Goal: Use online tool/utility: Utilize a website feature to perform a specific function

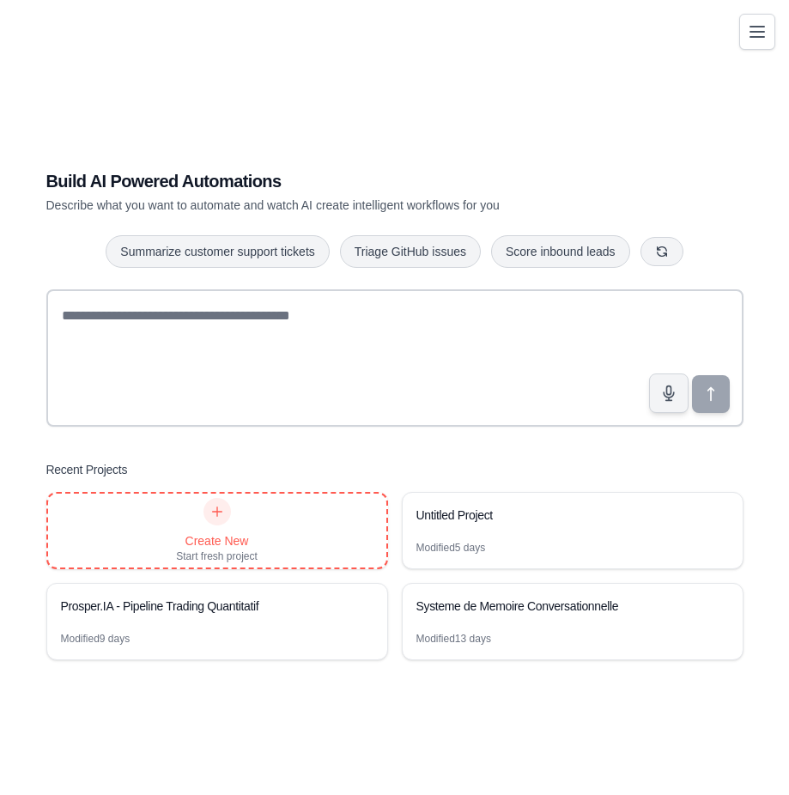
click at [212, 524] on div at bounding box center [217, 511] width 27 height 27
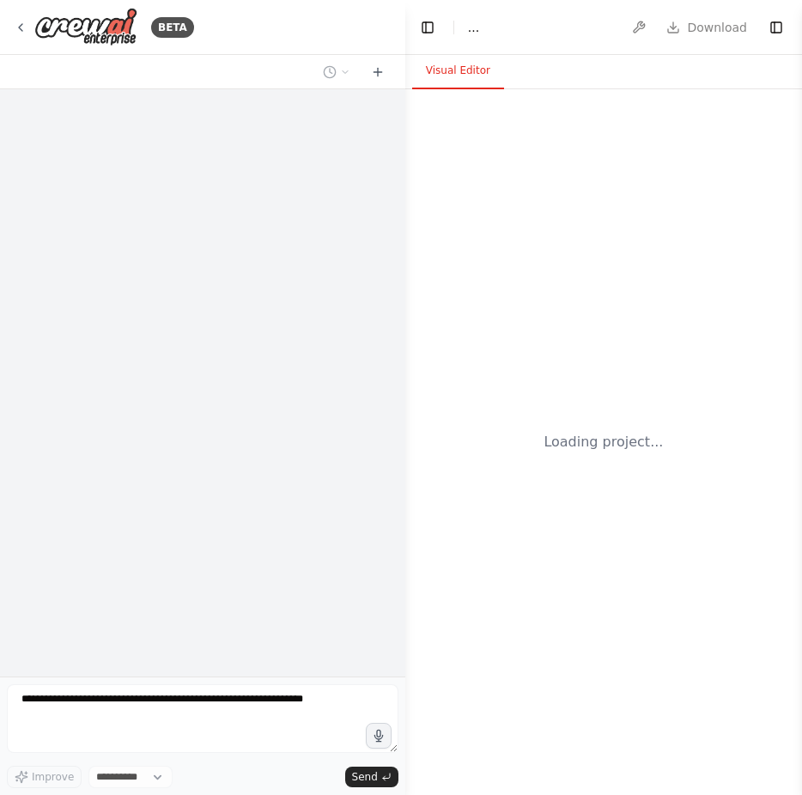
select select "****"
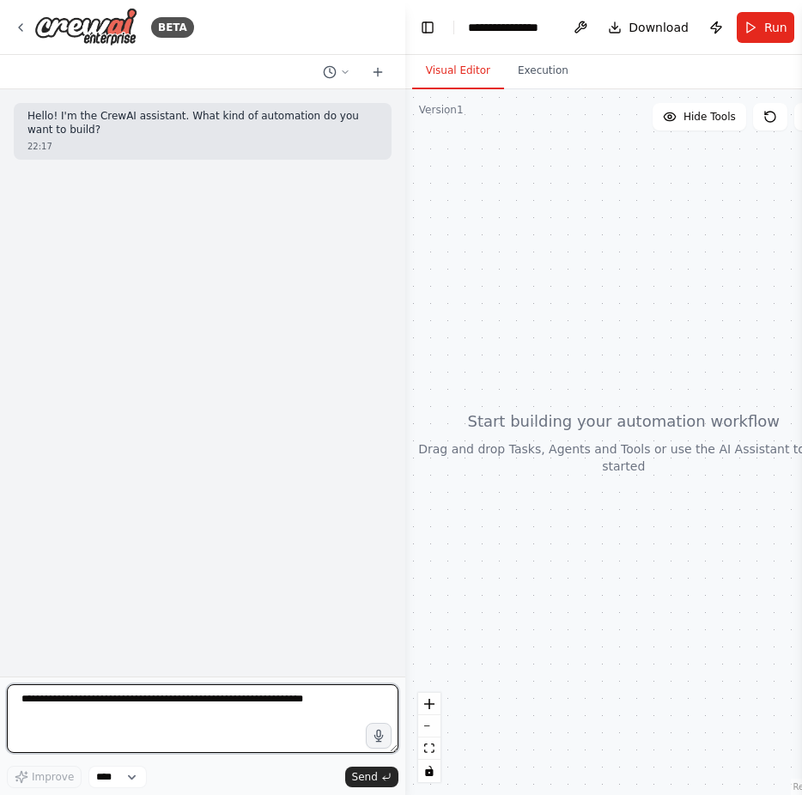
click at [173, 697] on textarea at bounding box center [203, 718] width 392 height 69
click at [107, 701] on textarea at bounding box center [203, 718] width 392 height 69
paste textarea "**********"
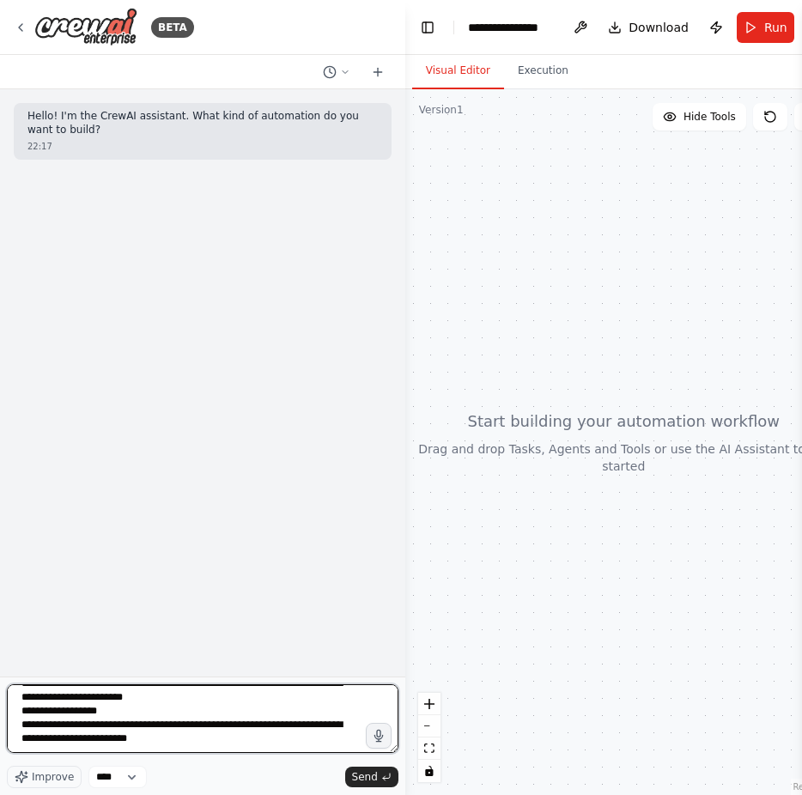
scroll to position [27457, 0]
type textarea "**********"
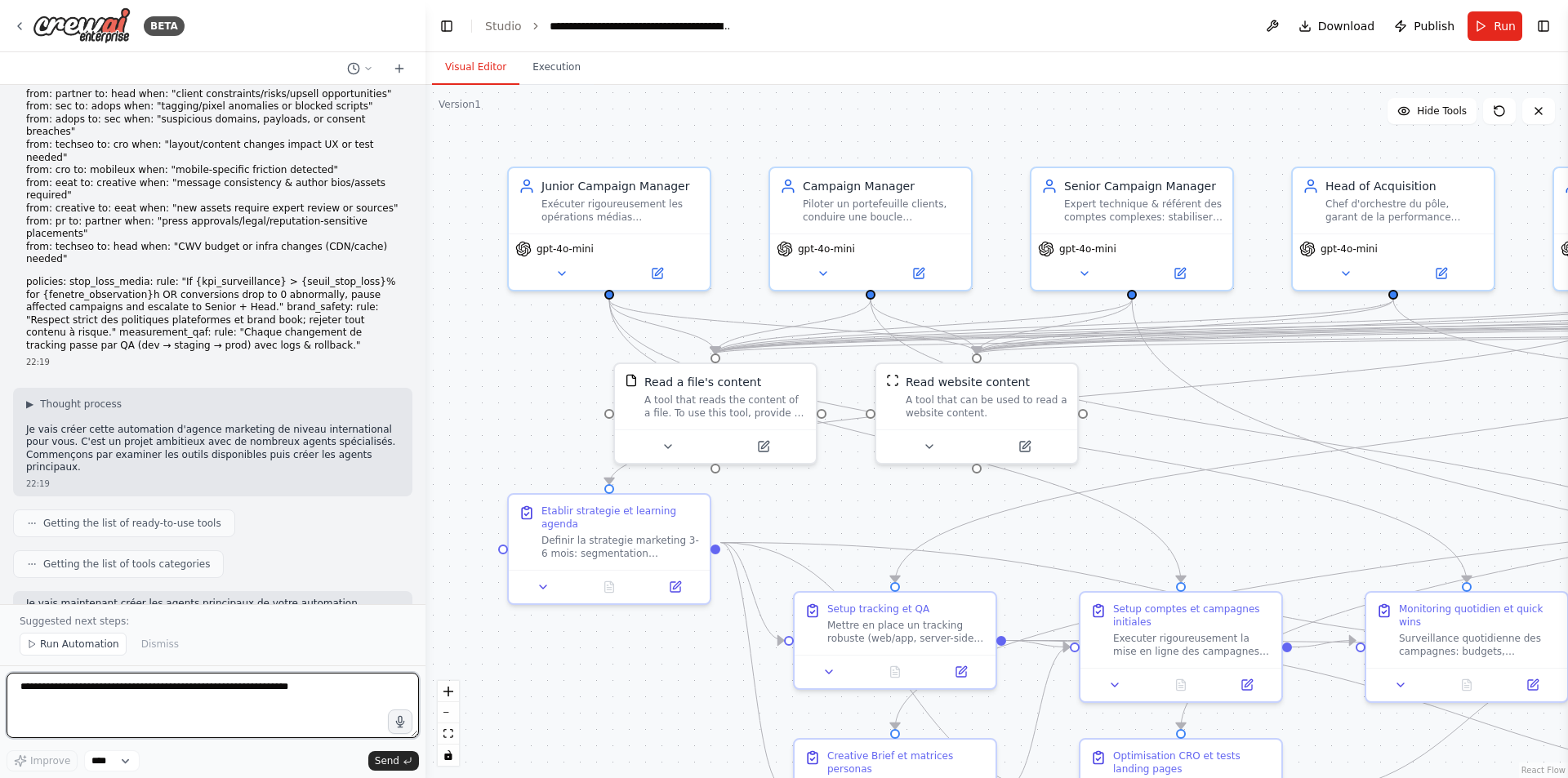
scroll to position [13469, 0]
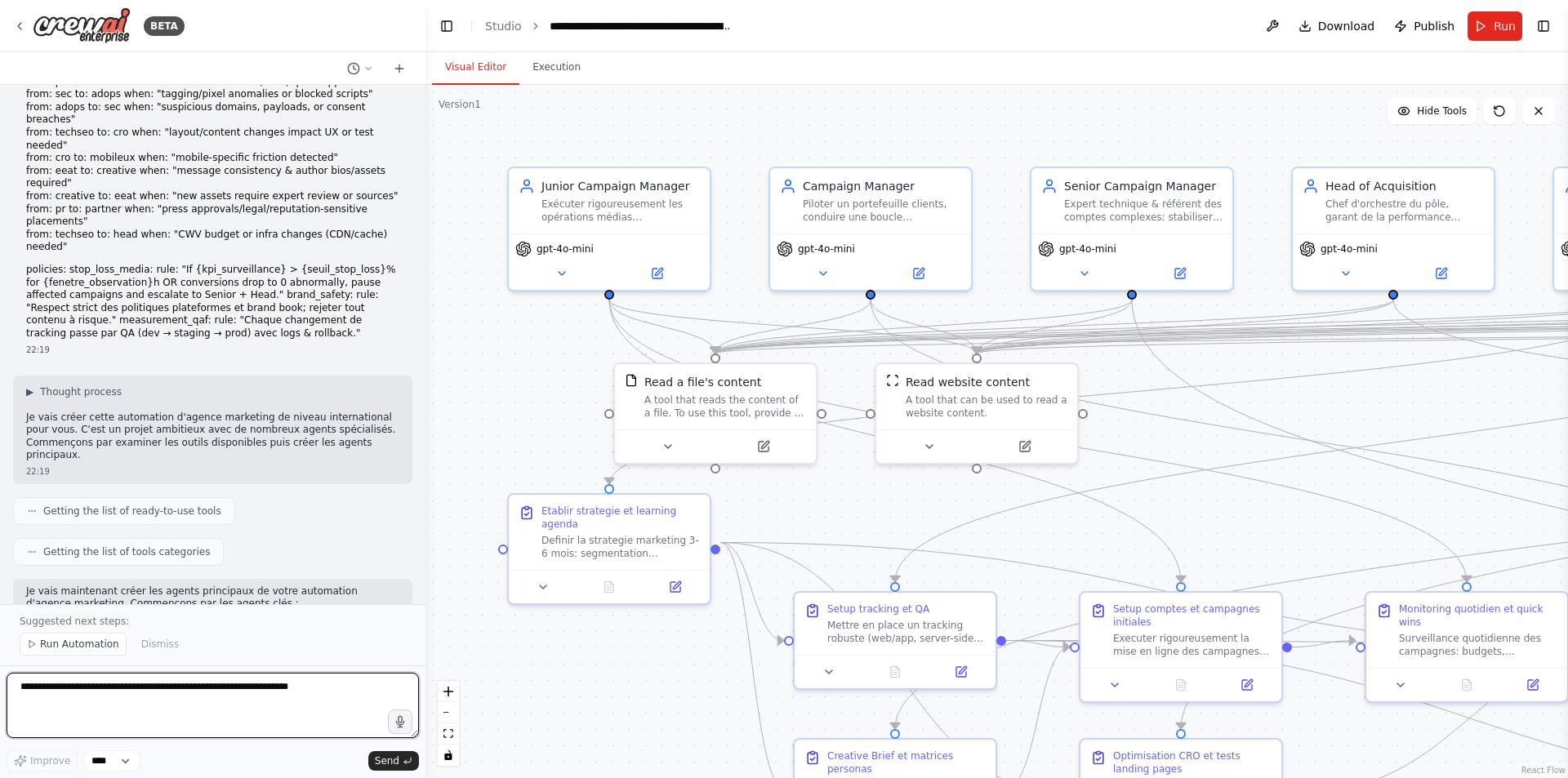
click at [171, 693] on textarea at bounding box center [213, 706] width 413 height 66
click at [171, 693] on textarea "****" at bounding box center [213, 706] width 413 height 66
type textarea "*"
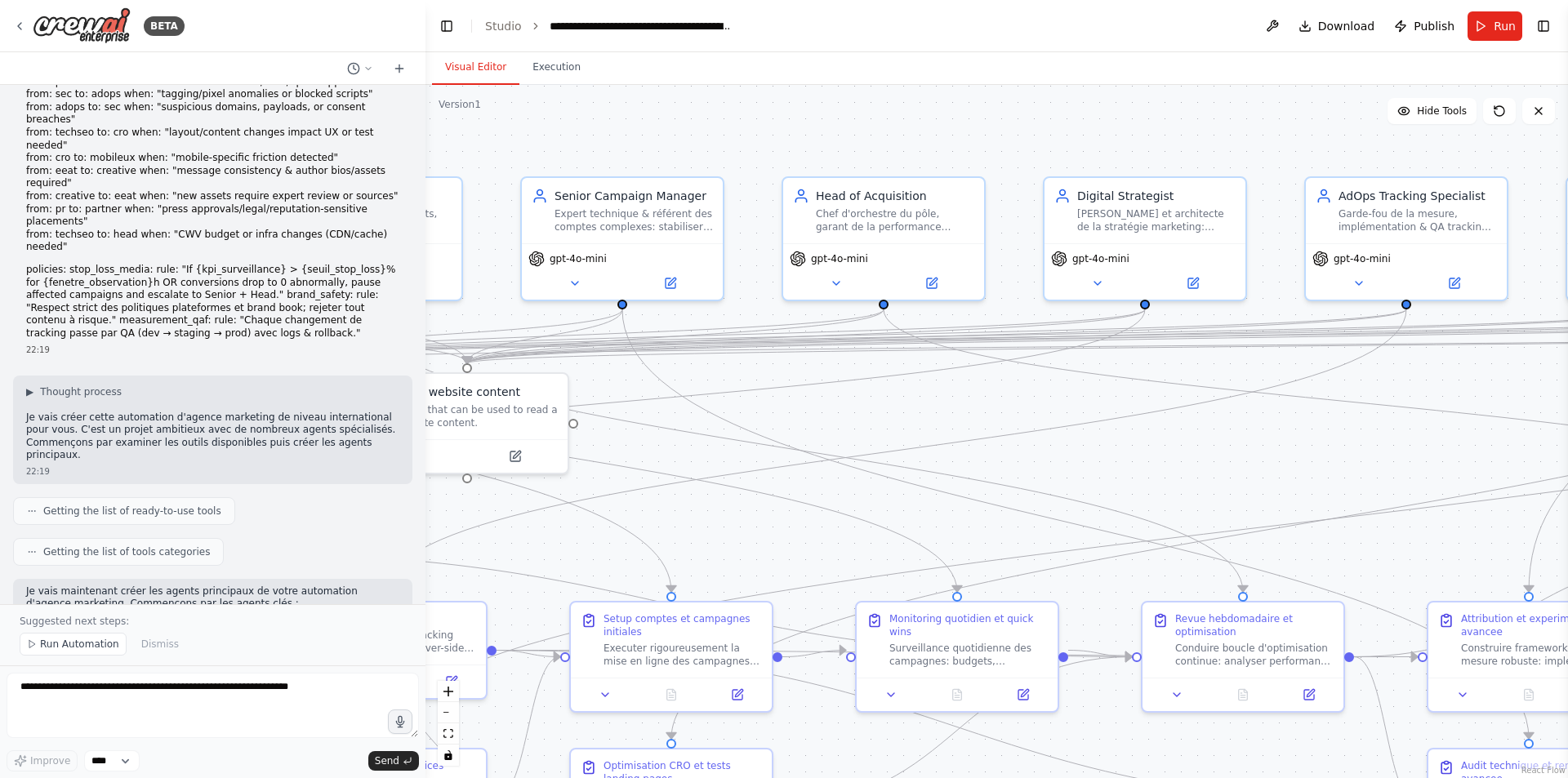
drag, startPoint x: 1293, startPoint y: 403, endPoint x: 784, endPoint y: 414, distance: 509.1
click at [762, 414] on div ".deletable-edge-delete-btn { width: 20px; height: 20px; border: 0px solid #ffff…" at bounding box center [997, 431] width 1143 height 693
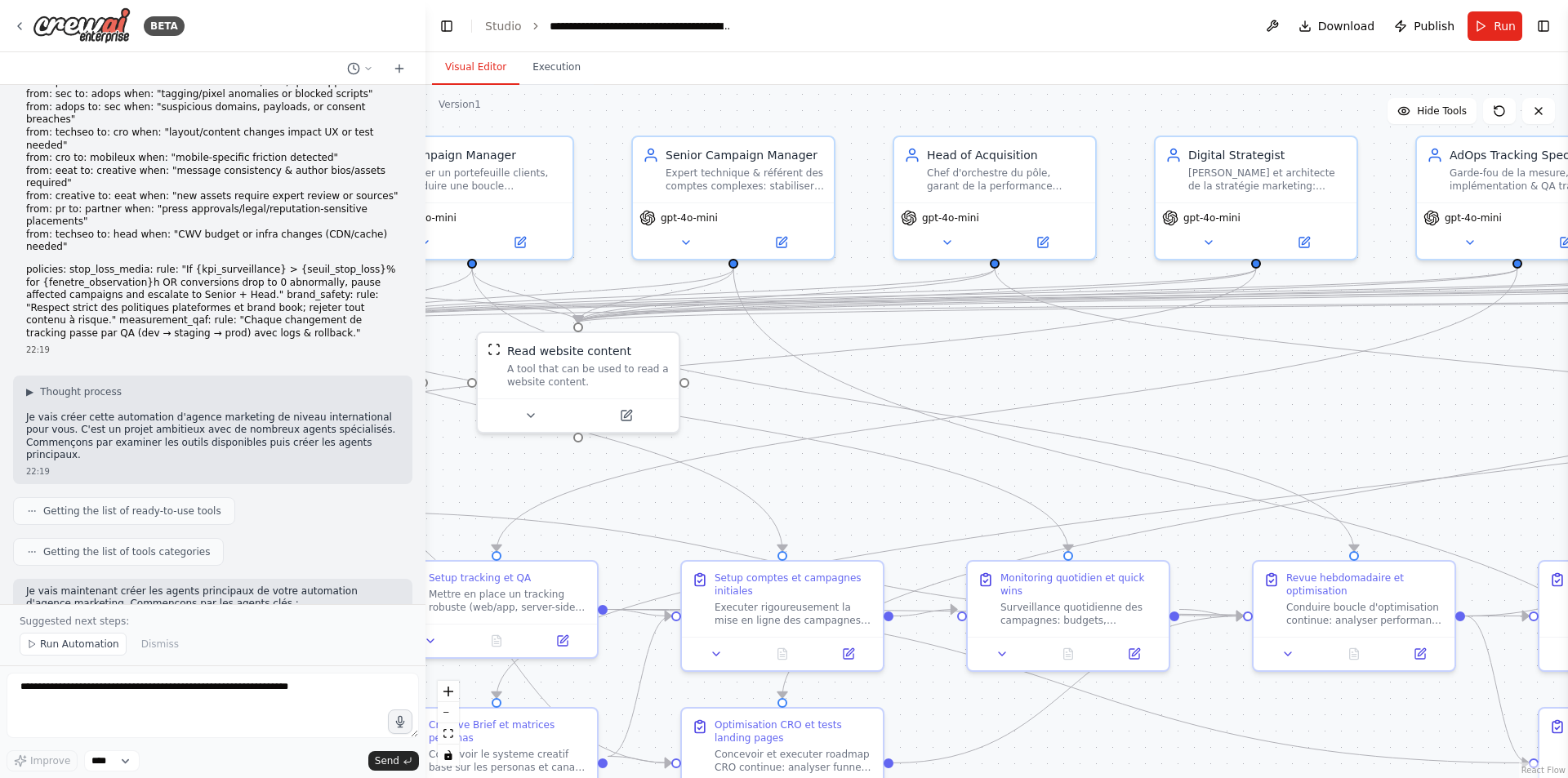
drag, startPoint x: 1111, startPoint y: 410, endPoint x: 1231, endPoint y: 361, distance: 129.6
click at [762, 361] on div ".deletable-edge-delete-btn { width: 20px; height: 20px; border: 0px solid #ffff…" at bounding box center [997, 431] width 1143 height 693
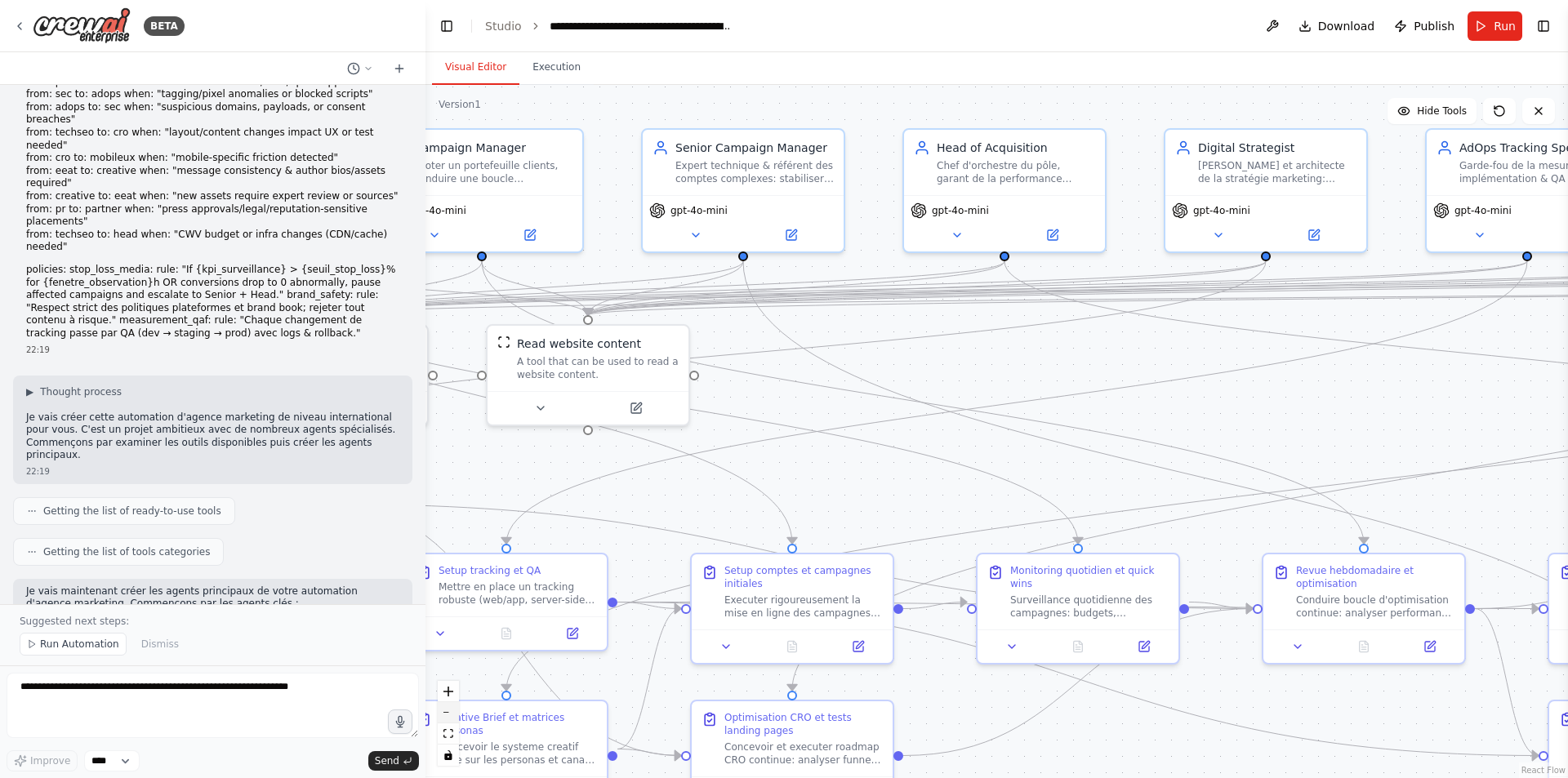
click at [445, 710] on button "zoom out" at bounding box center [448, 713] width 21 height 21
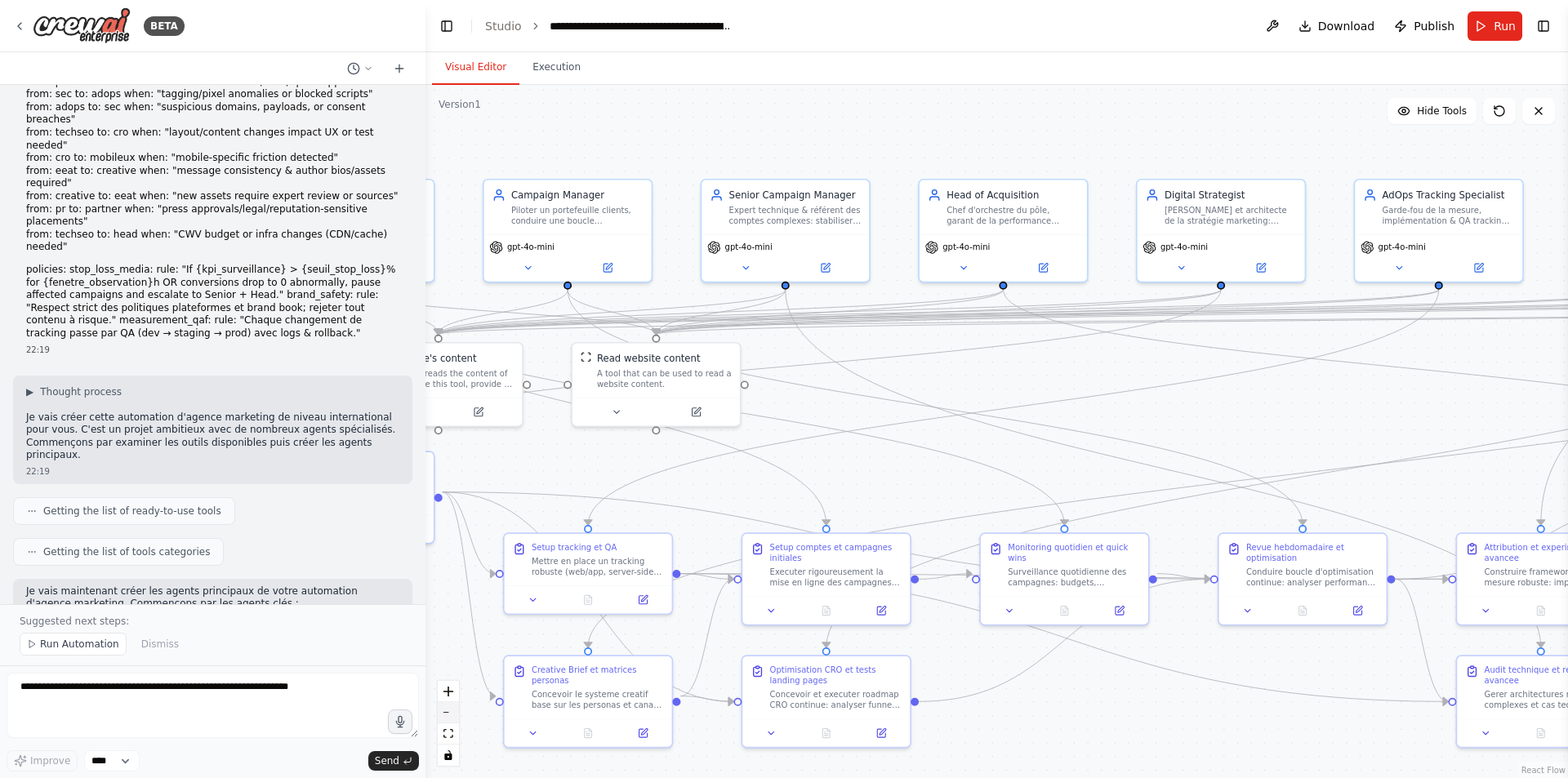
click at [445, 710] on button "zoom out" at bounding box center [448, 713] width 21 height 21
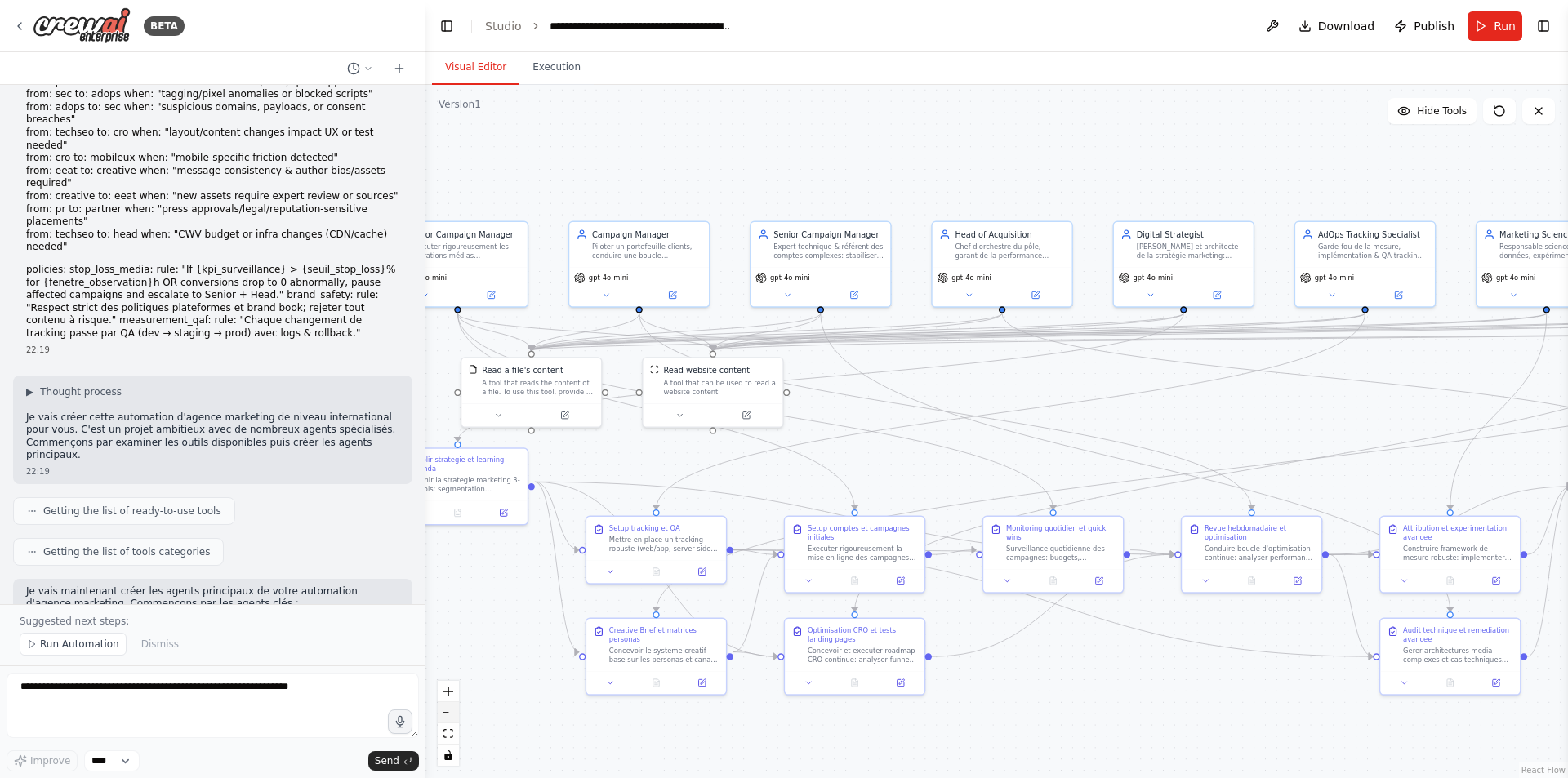
click at [445, 710] on button "zoom out" at bounding box center [448, 713] width 21 height 21
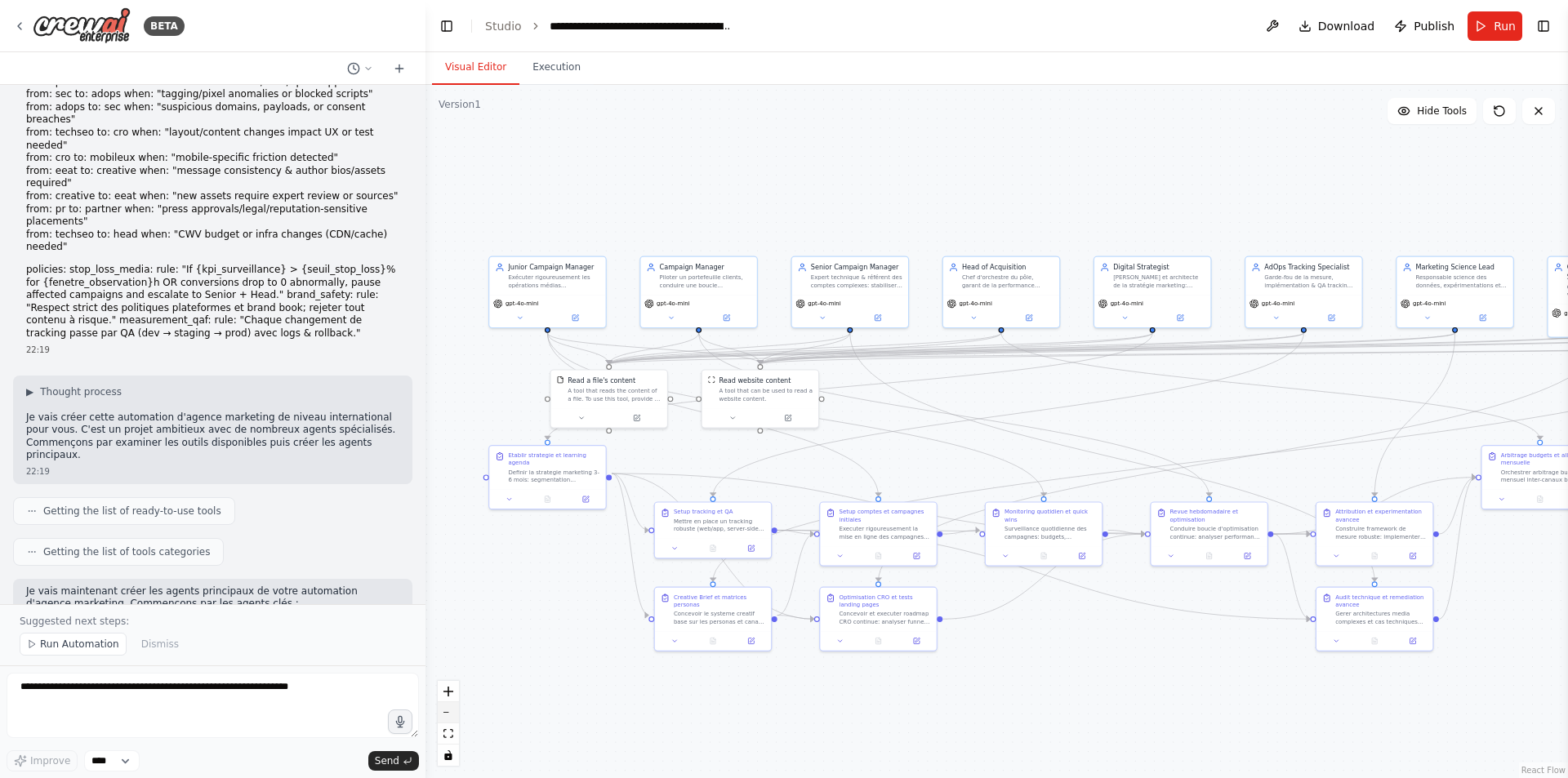
click at [445, 710] on button "zoom out" at bounding box center [448, 713] width 21 height 21
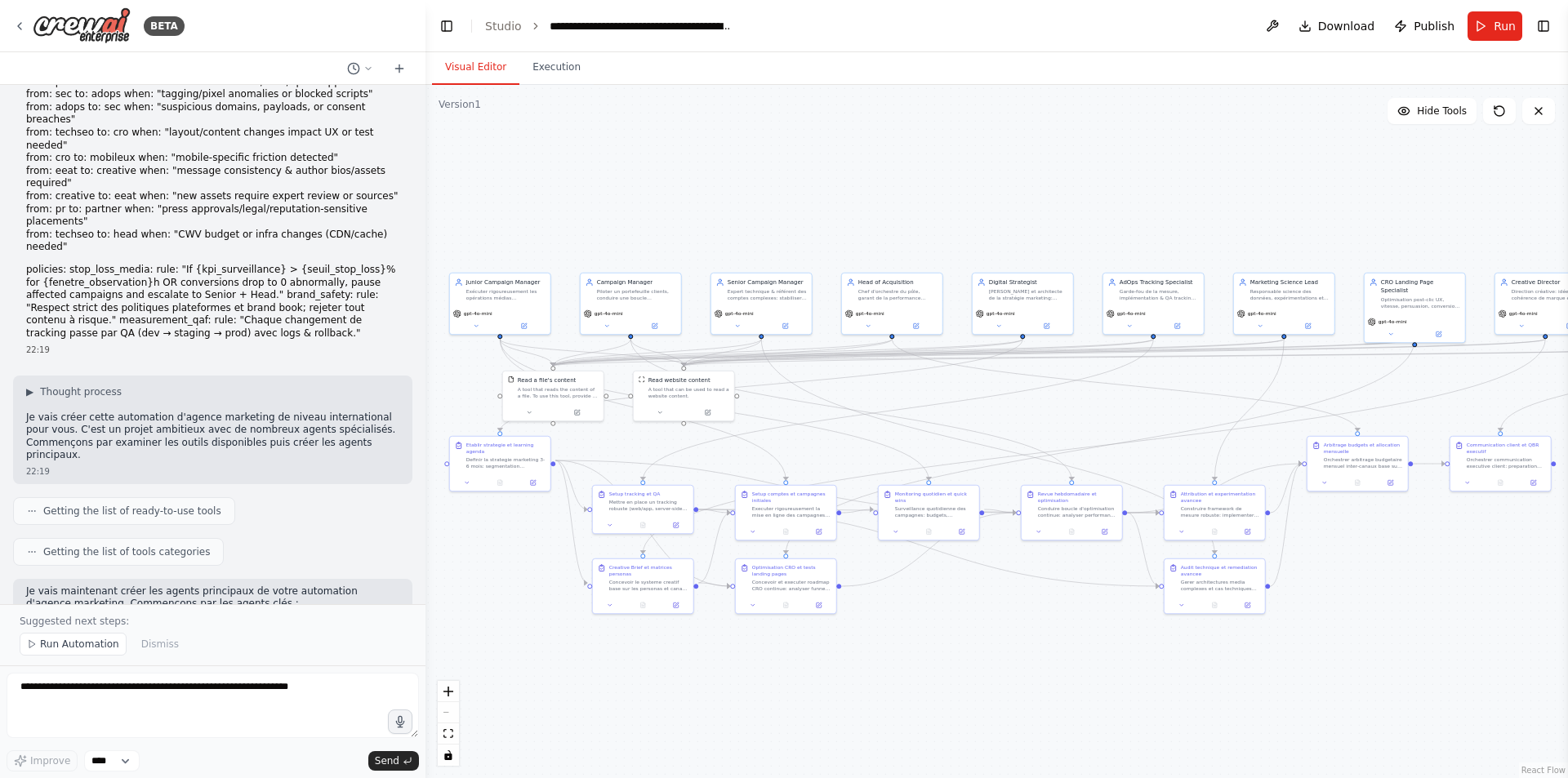
drag, startPoint x: 1096, startPoint y: 619, endPoint x: 988, endPoint y: 612, distance: 108.2
click at [762, 612] on div ".deletable-edge-delete-btn { width: 20px; height: 20px; border: 0px solid #ffff…" at bounding box center [997, 431] width 1143 height 693
click at [453, 691] on icon "zoom in" at bounding box center [448, 691] width 10 height 10
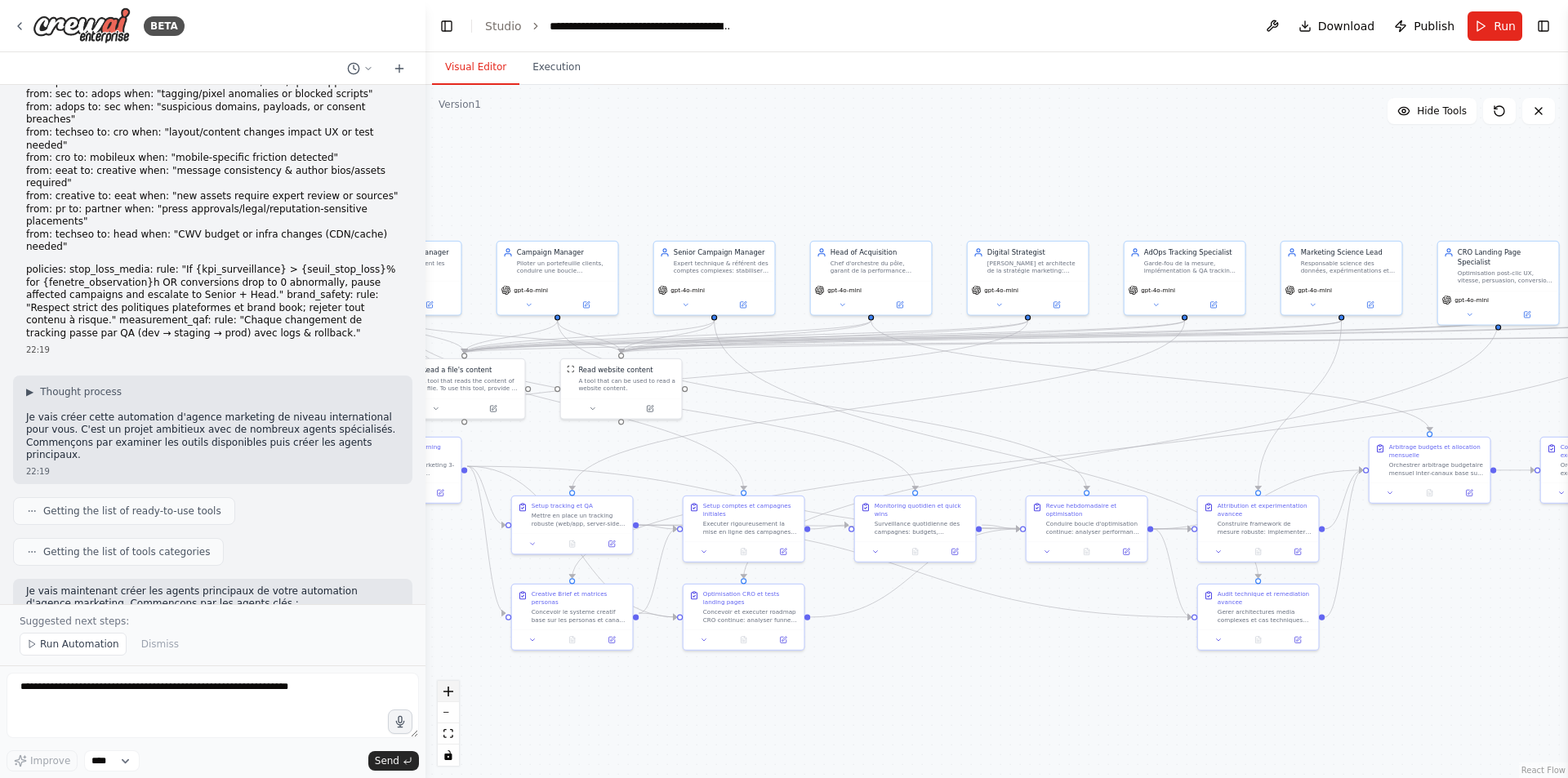
click at [453, 691] on icon "zoom in" at bounding box center [448, 691] width 10 height 10
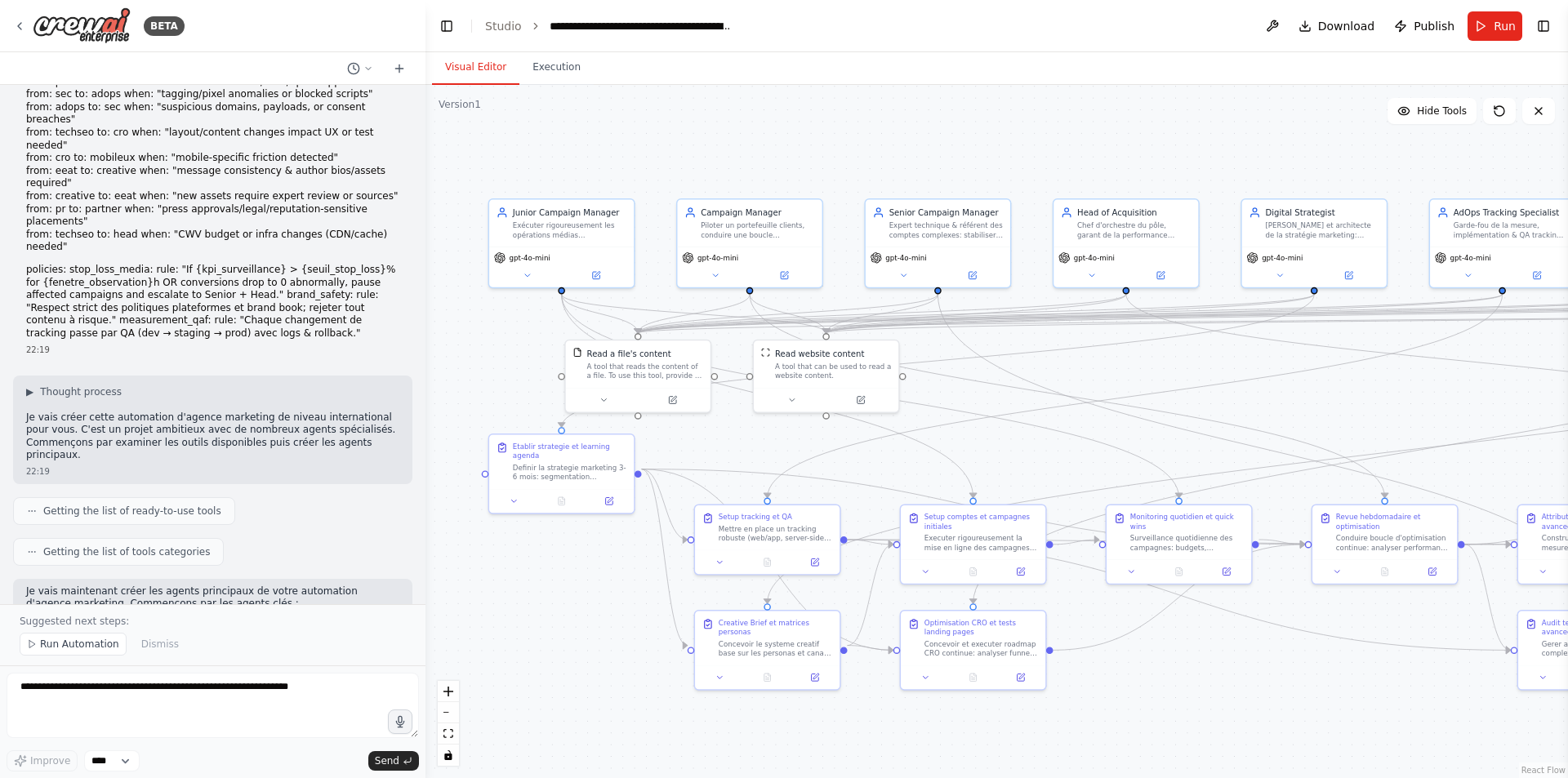
drag, startPoint x: 575, startPoint y: 466, endPoint x: 856, endPoint y: 461, distance: 281.0
click at [762, 461] on div ".deletable-edge-delete-btn { width: 20px; height: 20px; border: 0px solid #ffff…" at bounding box center [997, 431] width 1143 height 693
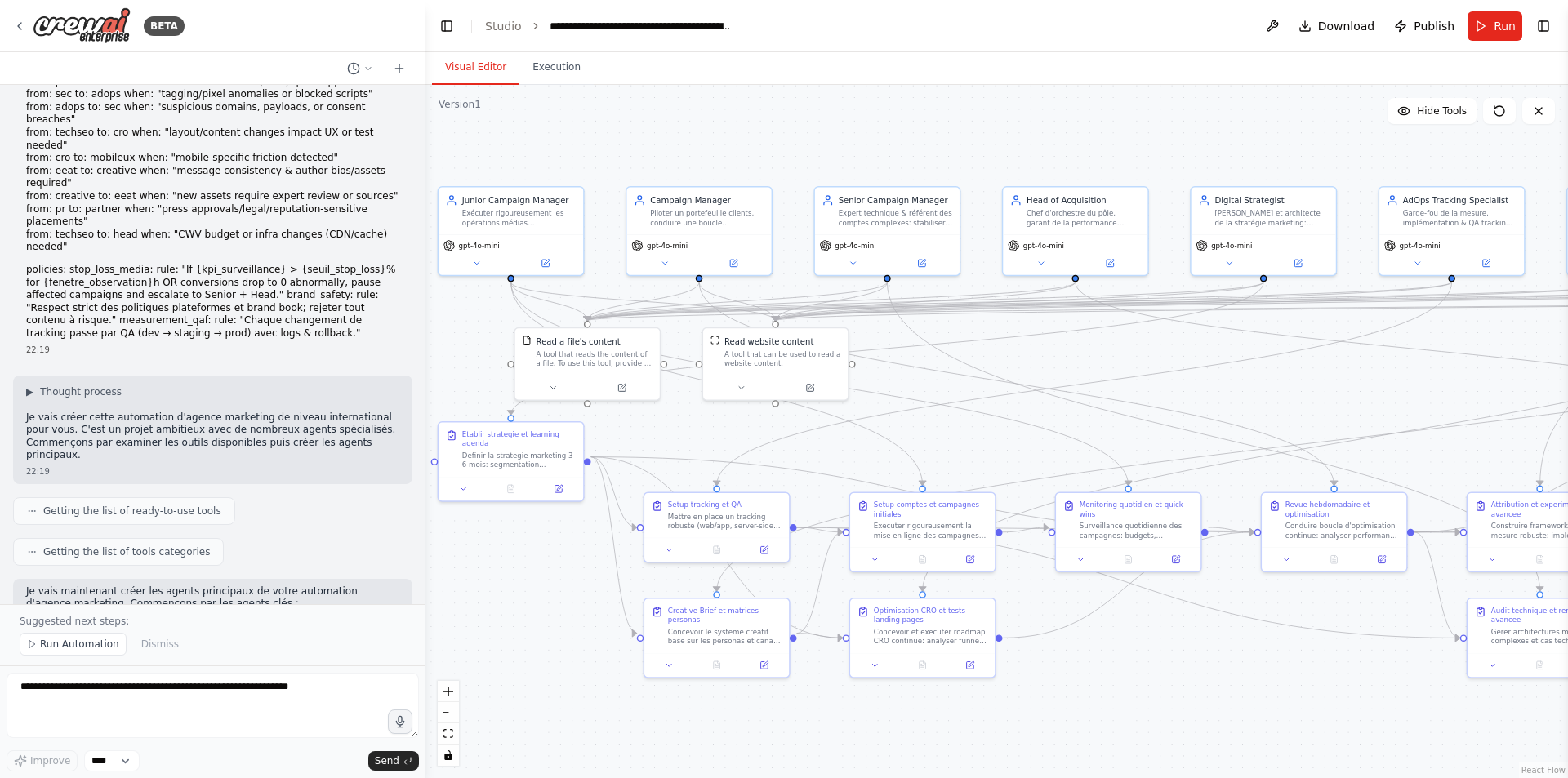
drag, startPoint x: 592, startPoint y: 599, endPoint x: 541, endPoint y: 588, distance: 52.2
click at [541, 588] on div ".deletable-edge-delete-btn { width: 20px; height: 20px; border: 0px solid #ffff…" at bounding box center [997, 431] width 1143 height 693
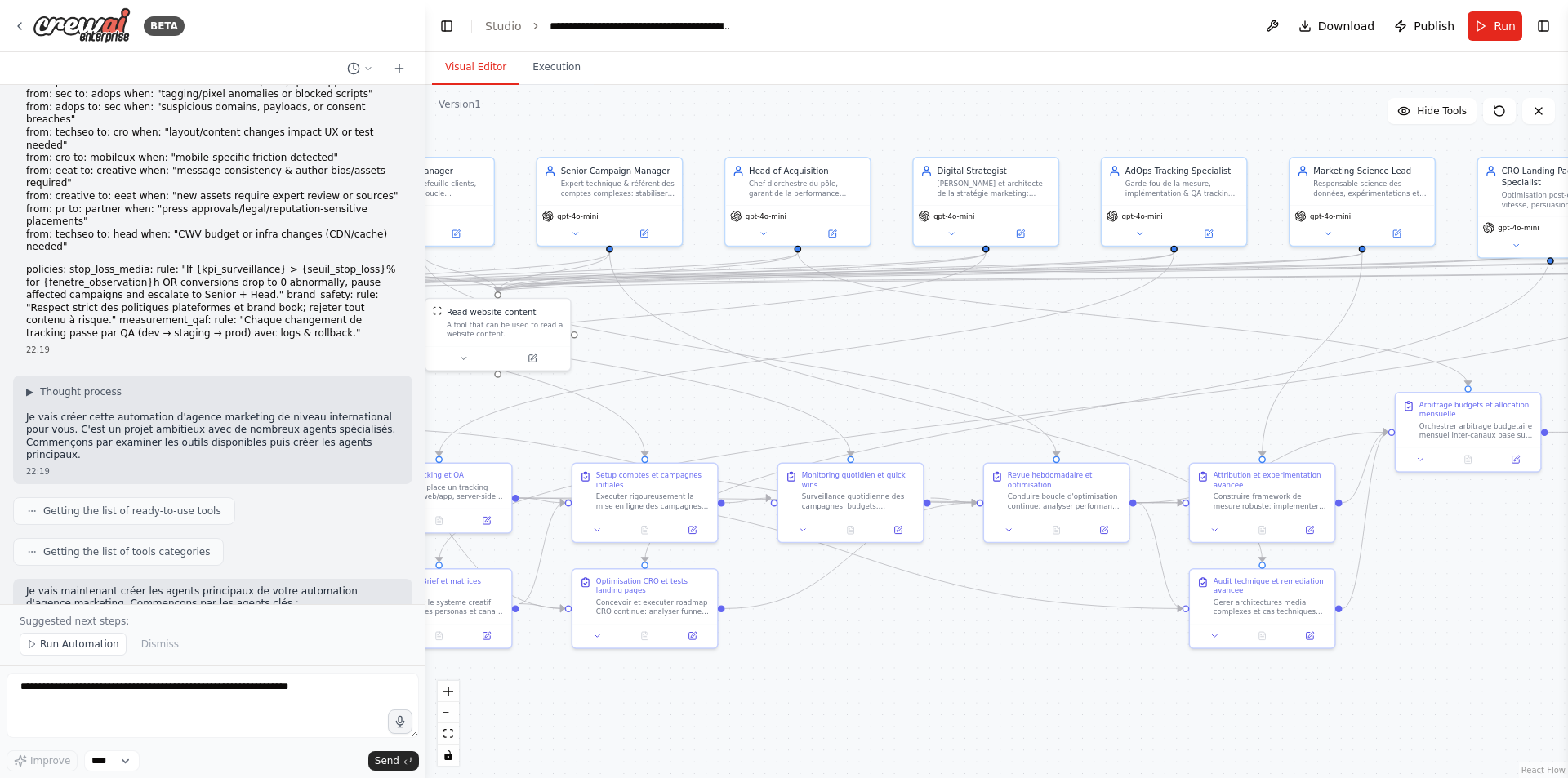
drag, startPoint x: 1122, startPoint y: 653, endPoint x: 842, endPoint y: 622, distance: 281.7
click at [762, 622] on div ".deletable-edge-delete-btn { width: 20px; height: 20px; border: 0px solid #ffff…" at bounding box center [997, 431] width 1143 height 693
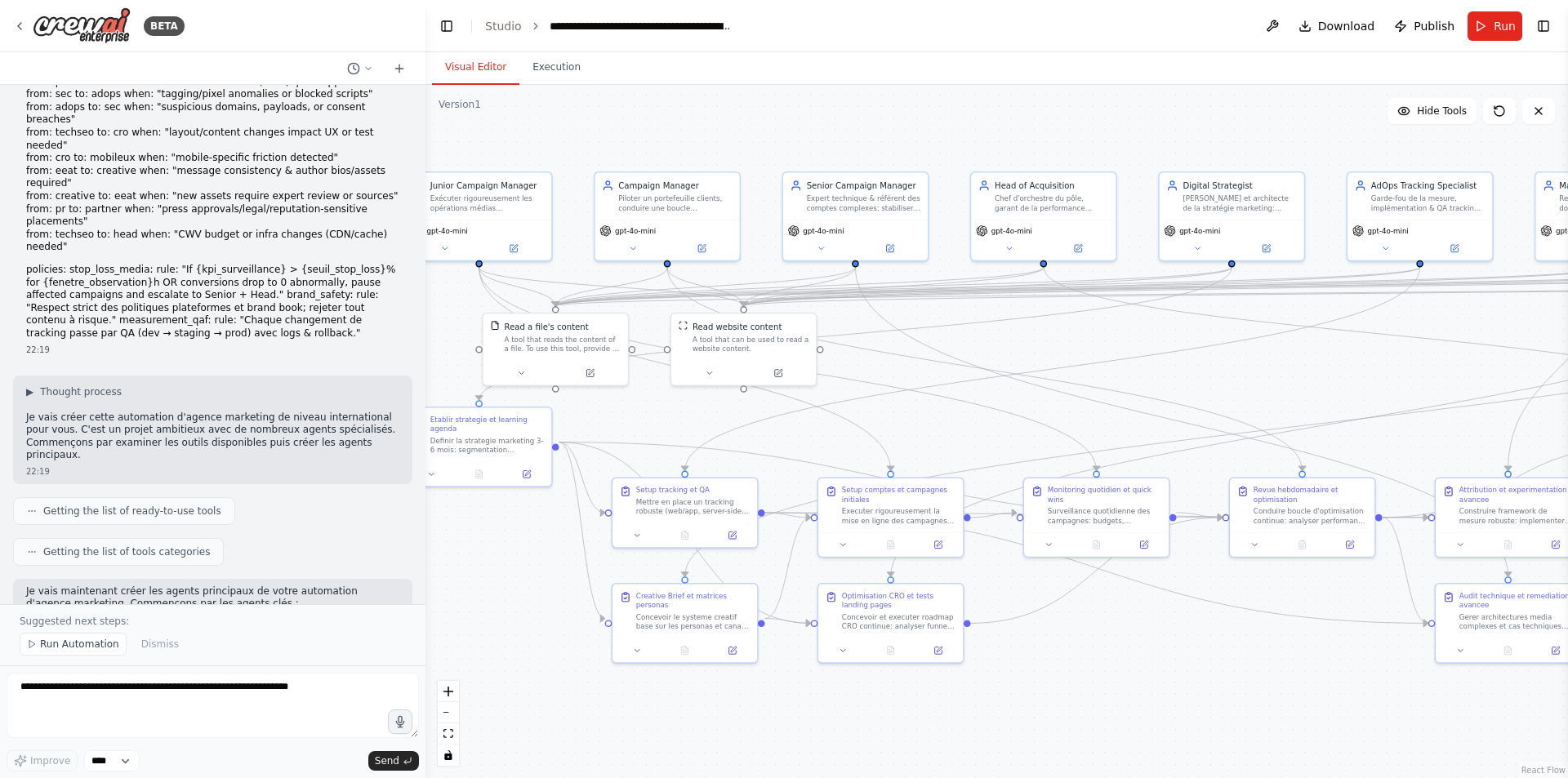
drag, startPoint x: 860, startPoint y: 628, endPoint x: 1133, endPoint y: 645, distance: 273.5
click at [762, 645] on div ".deletable-edge-delete-btn { width: 20px; height: 20px; border: 0px solid #ffff…" at bounding box center [997, 431] width 1143 height 693
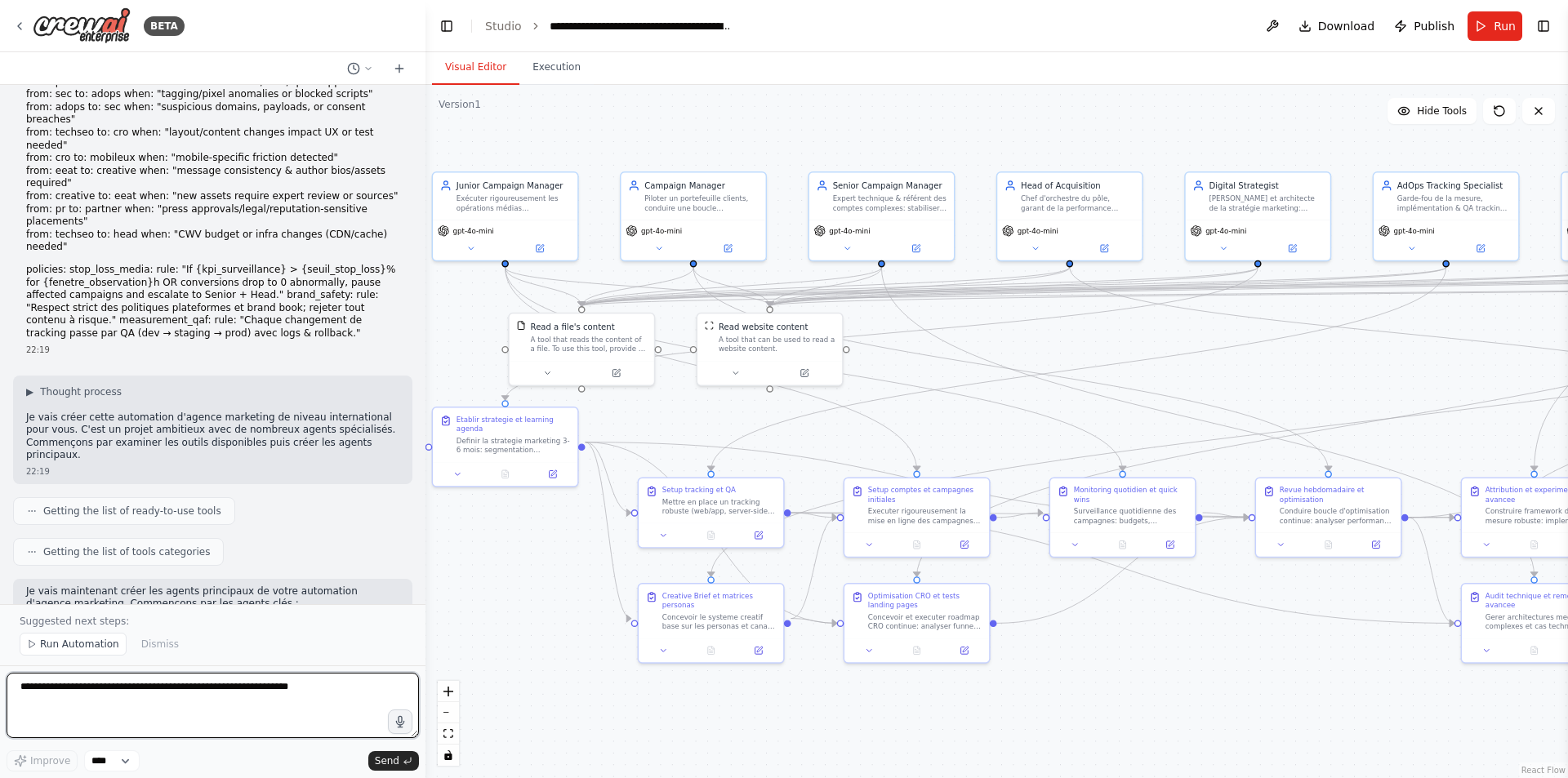
click at [294, 687] on textarea at bounding box center [213, 706] width 413 height 66
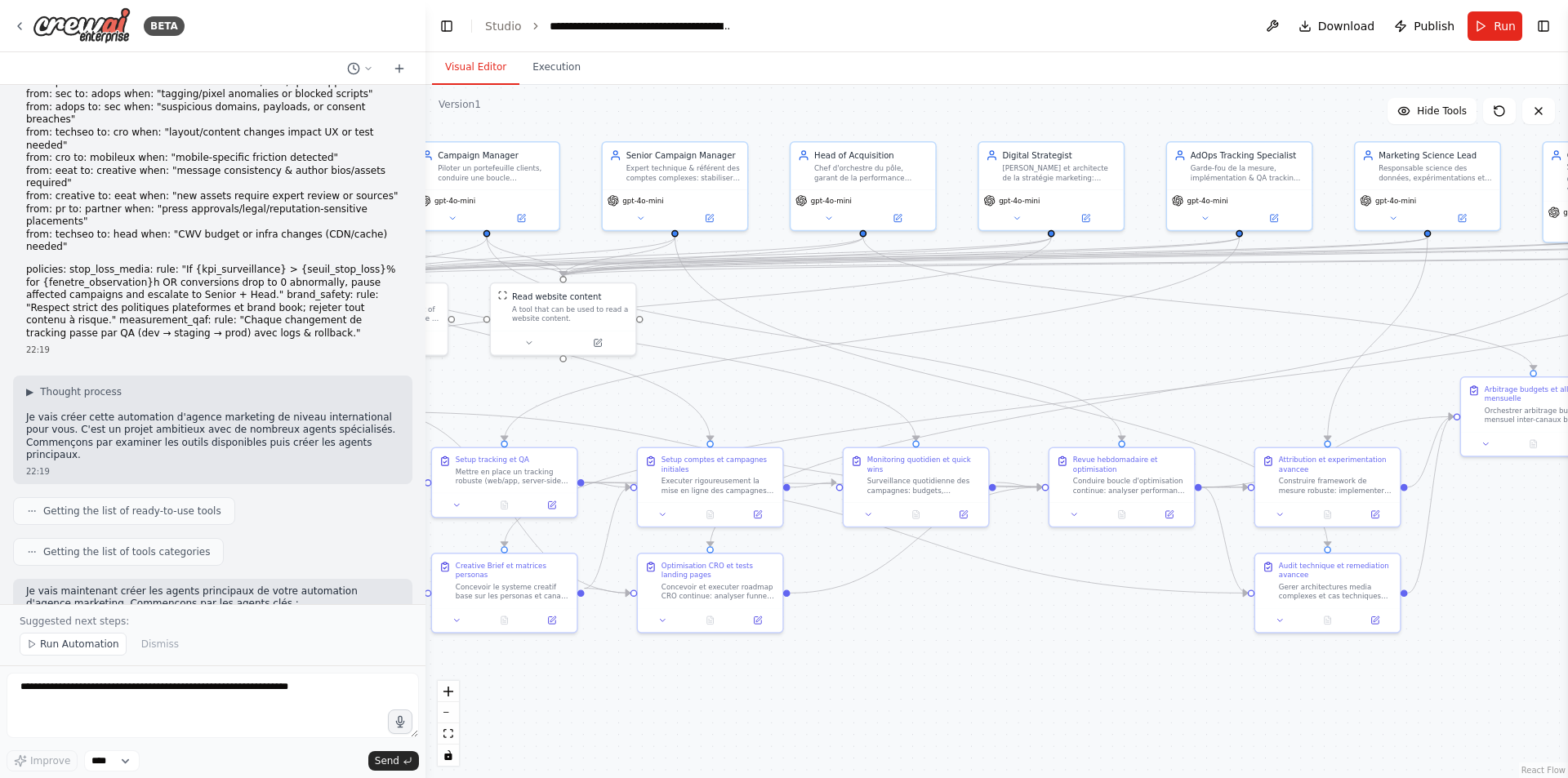
drag, startPoint x: 1240, startPoint y: 671, endPoint x: 1102, endPoint y: 639, distance: 141.7
click at [762, 639] on div ".deletable-edge-delete-btn { width: 20px; height: 20px; border: 0px solid #ffff…" at bounding box center [997, 431] width 1143 height 693
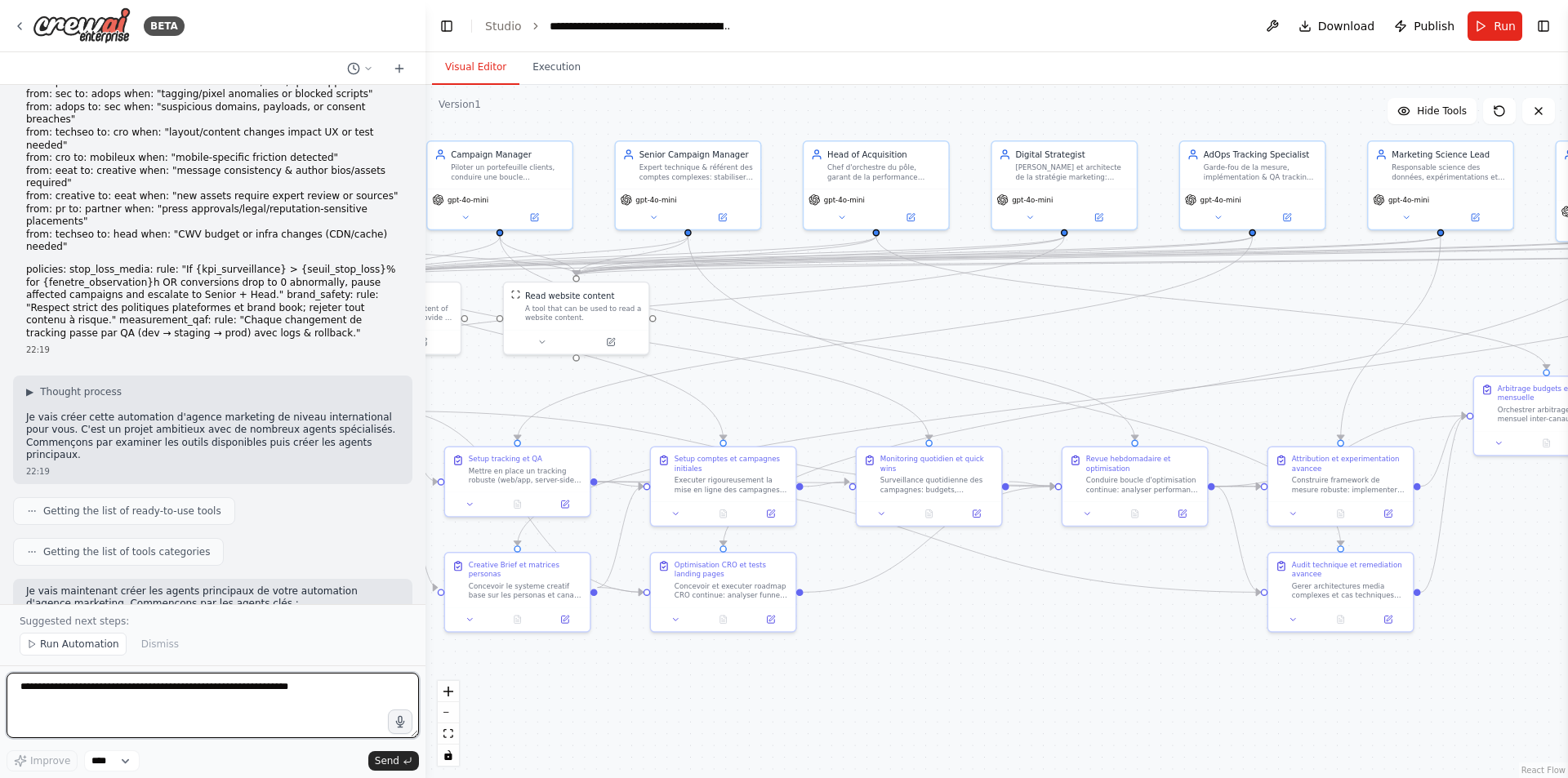
click at [314, 694] on textarea at bounding box center [213, 706] width 413 height 66
type textarea "**********"
click at [174, 695] on textarea "**********" at bounding box center [213, 706] width 413 height 66
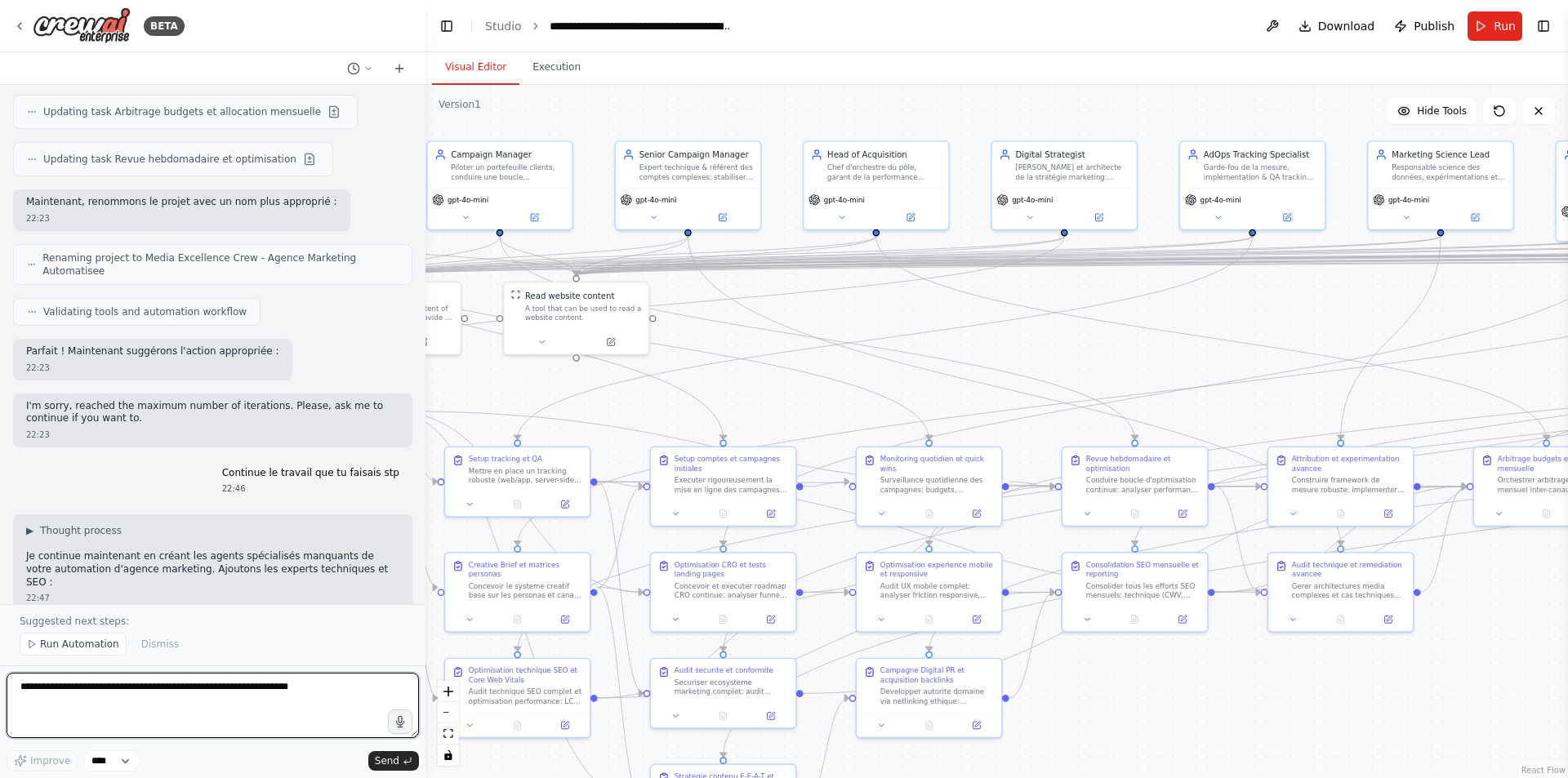
scroll to position [15322, 0]
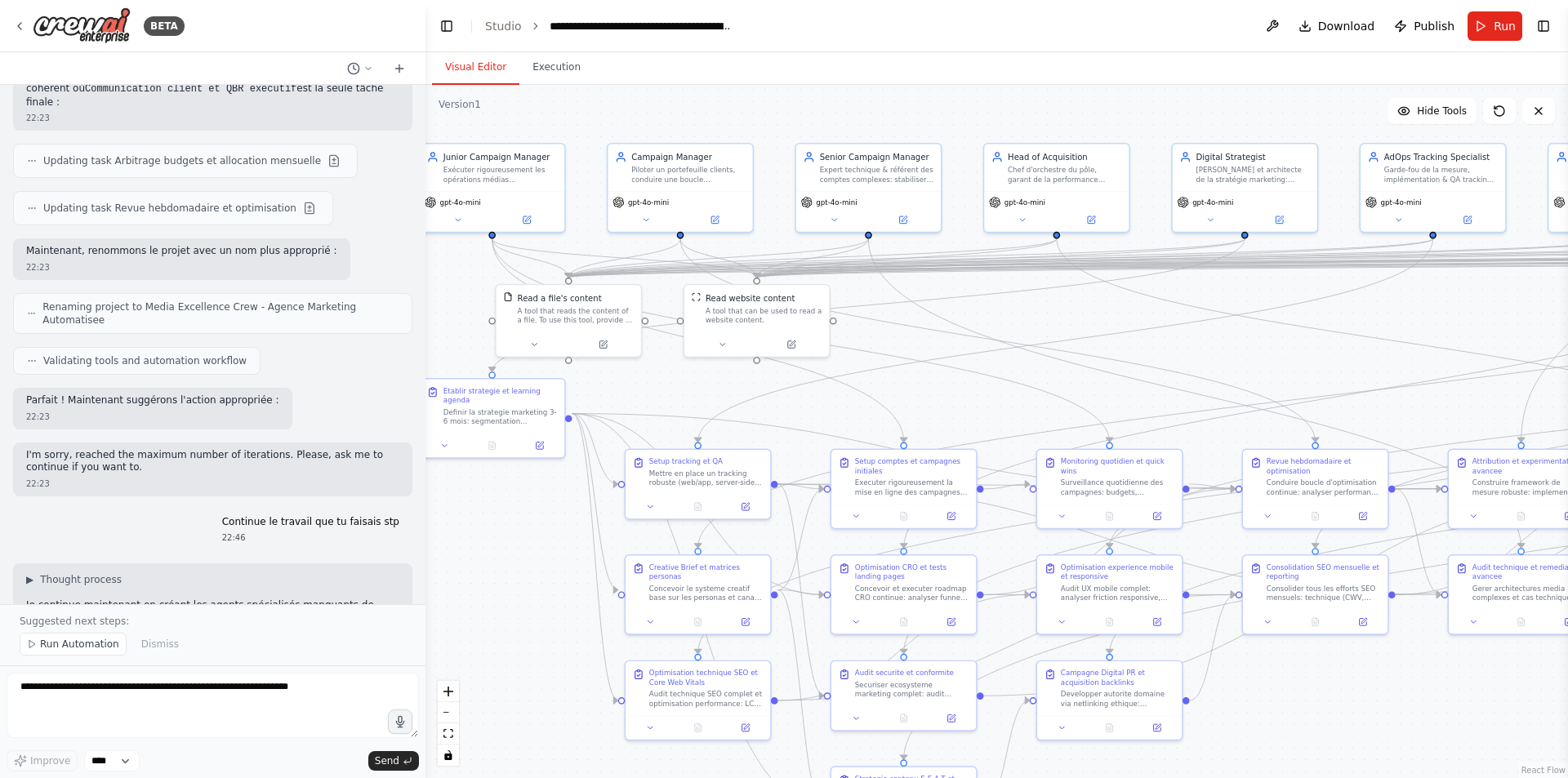
drag, startPoint x: 1010, startPoint y: 348, endPoint x: 1190, endPoint y: 350, distance: 180.0
click at [762, 350] on div ".deletable-edge-delete-btn { width: 20px; height: 20px; border: 0px solid #ffff…" at bounding box center [997, 431] width 1143 height 693
click at [452, 716] on button "zoom out" at bounding box center [448, 713] width 21 height 21
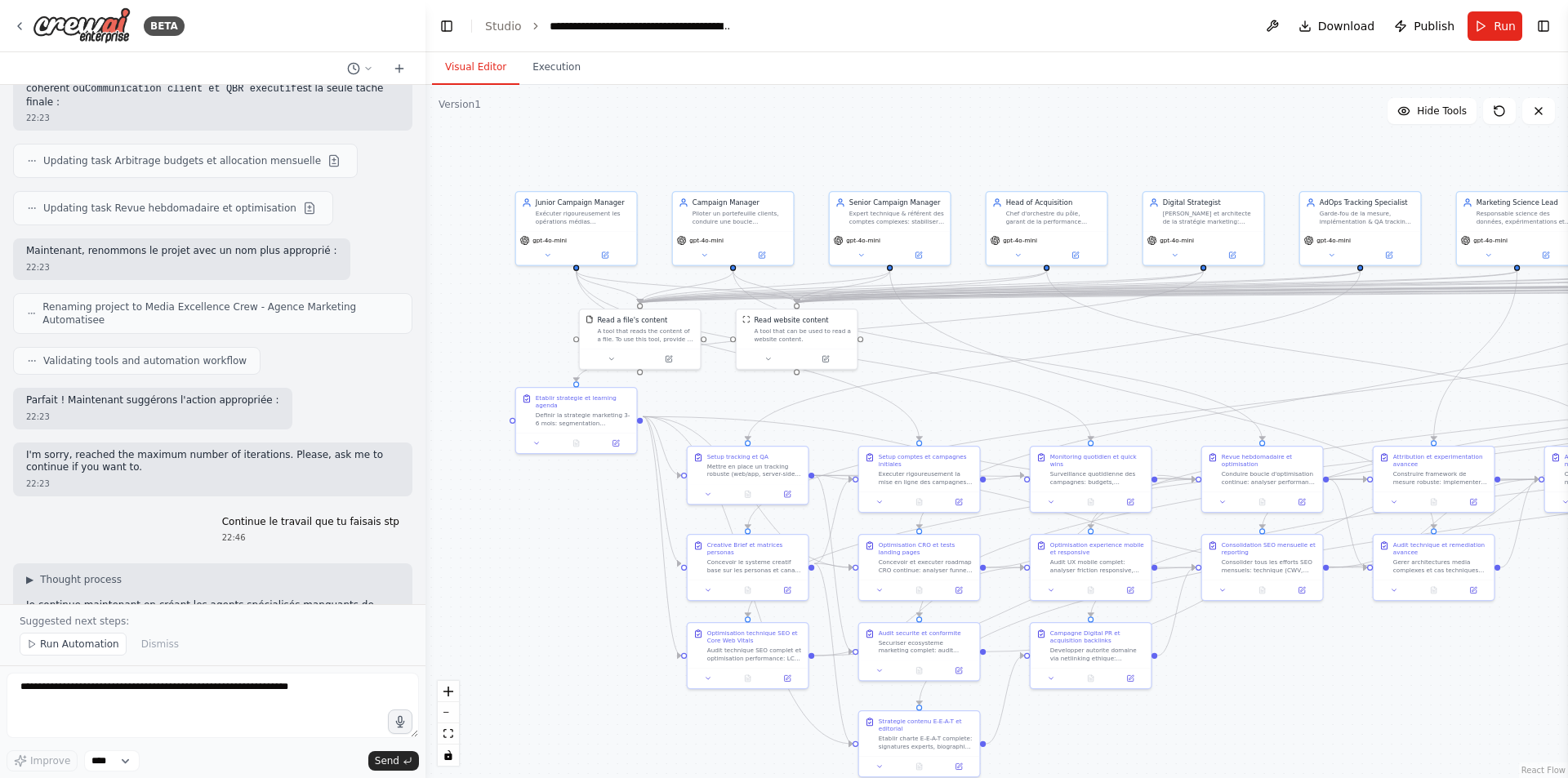
click at [453, 716] on button "zoom out" at bounding box center [448, 713] width 21 height 21
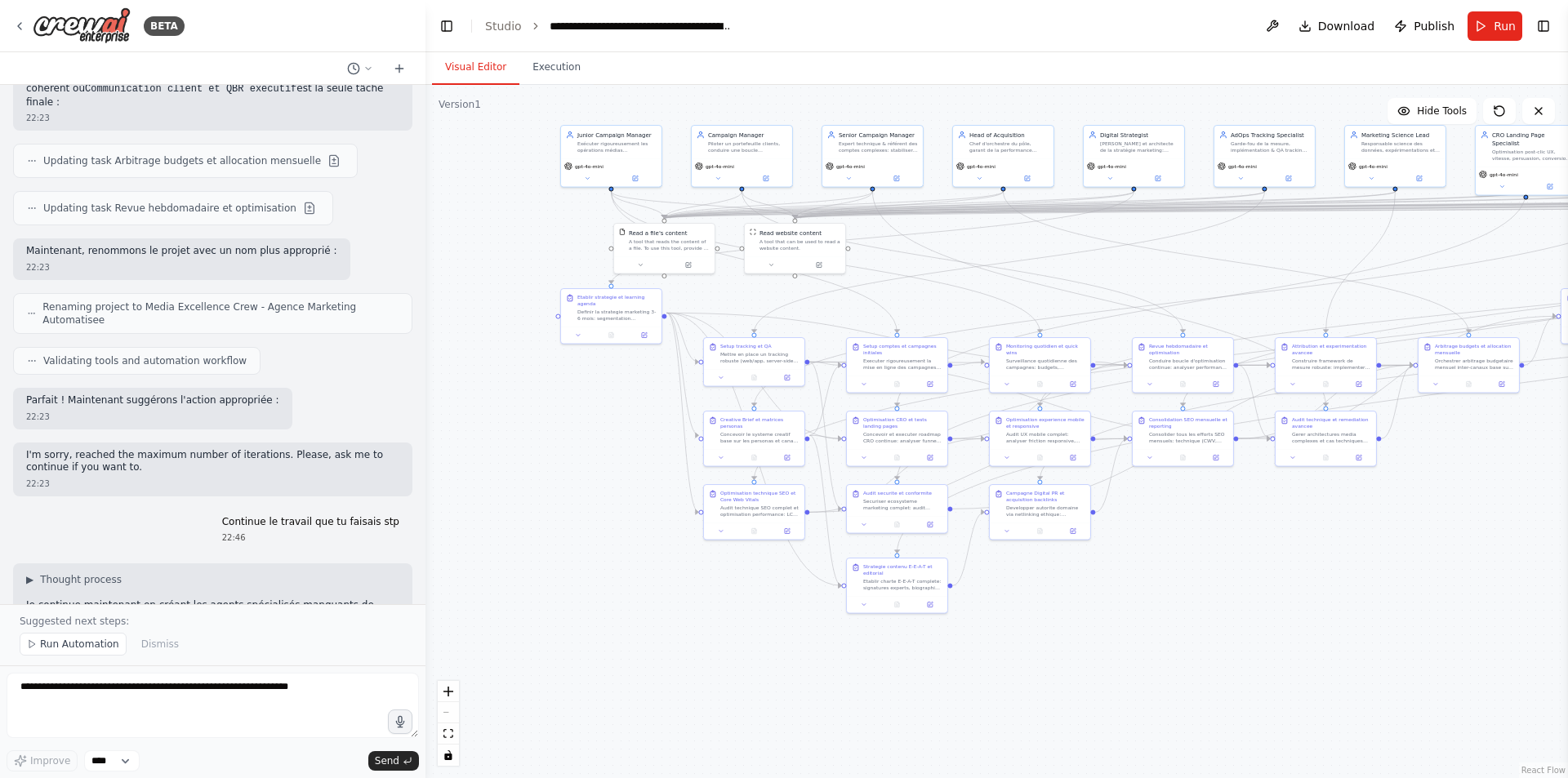
drag, startPoint x: 587, startPoint y: 624, endPoint x: 551, endPoint y: 517, distance: 112.9
click at [551, 517] on div ".deletable-edge-delete-btn { width: 20px; height: 20px; border: 0px solid #ffff…" at bounding box center [997, 431] width 1143 height 693
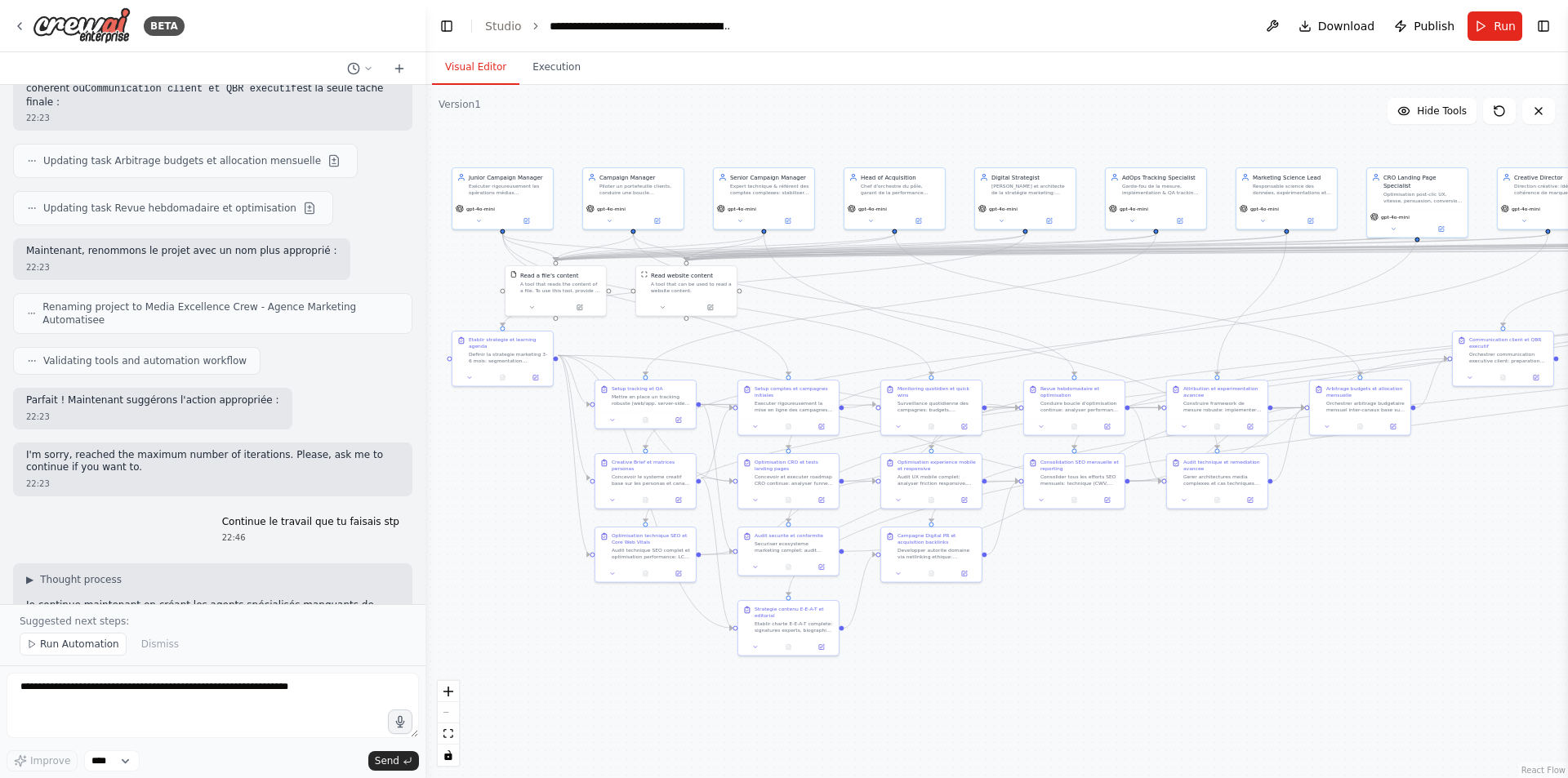
drag, startPoint x: 1063, startPoint y: 569, endPoint x: 956, endPoint y: 612, distance: 115.3
click at [762, 612] on div ".deletable-edge-delete-btn { width: 20px; height: 20px; border: 0px solid #ffff…" at bounding box center [997, 431] width 1143 height 693
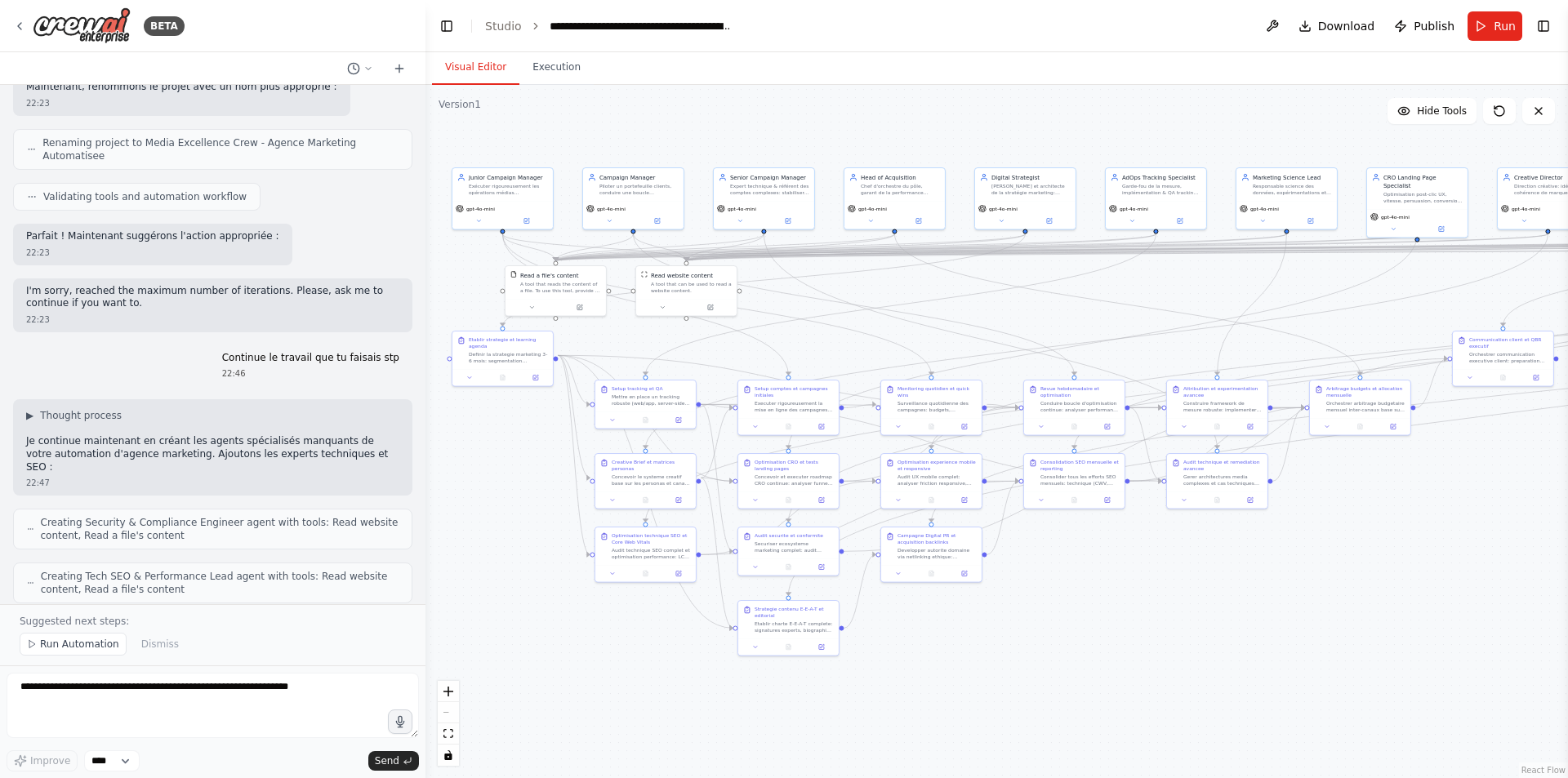
scroll to position [15512, 0]
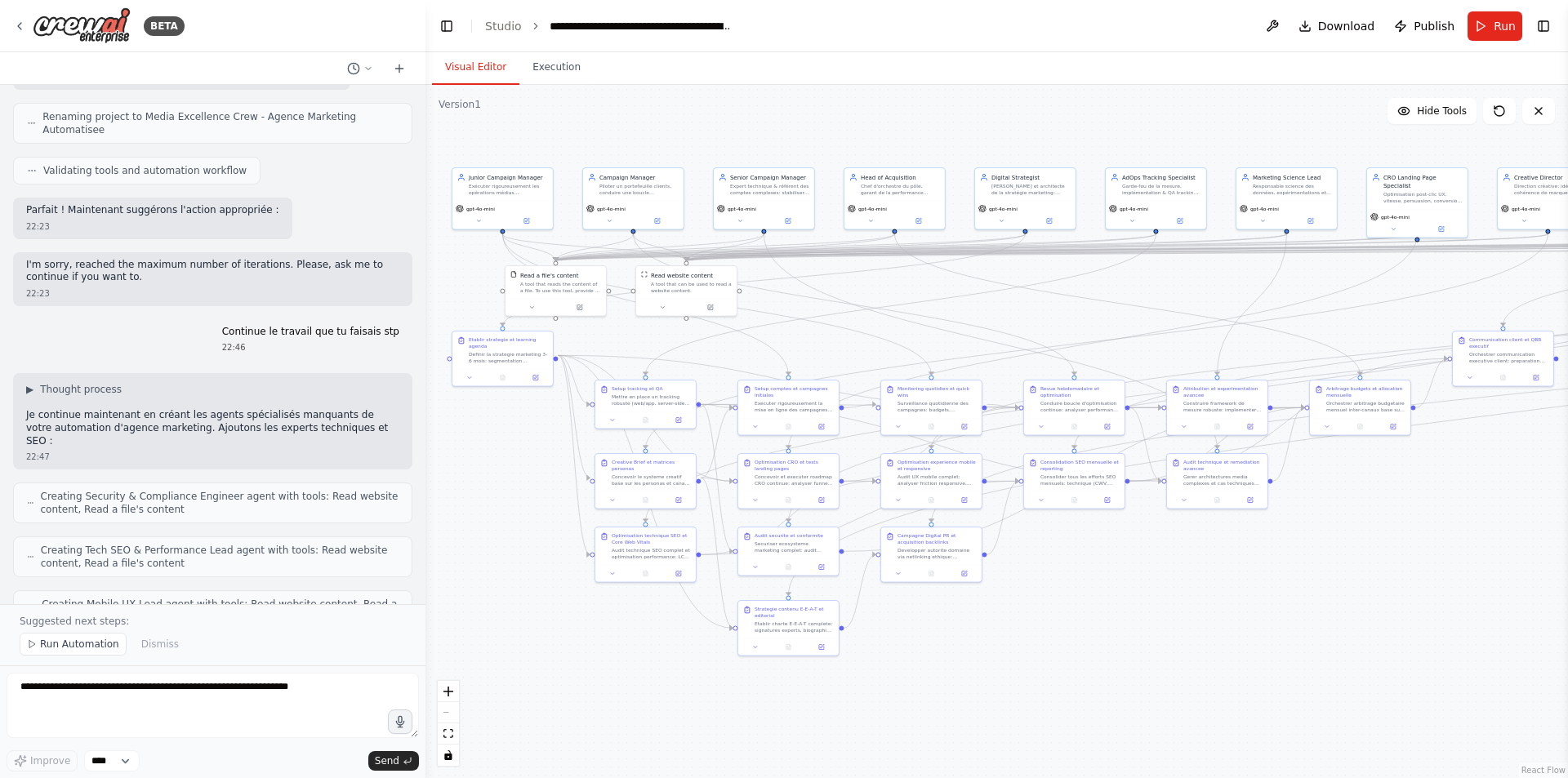
drag, startPoint x: 237, startPoint y: 488, endPoint x: 241, endPoint y: 560, distance: 72.1
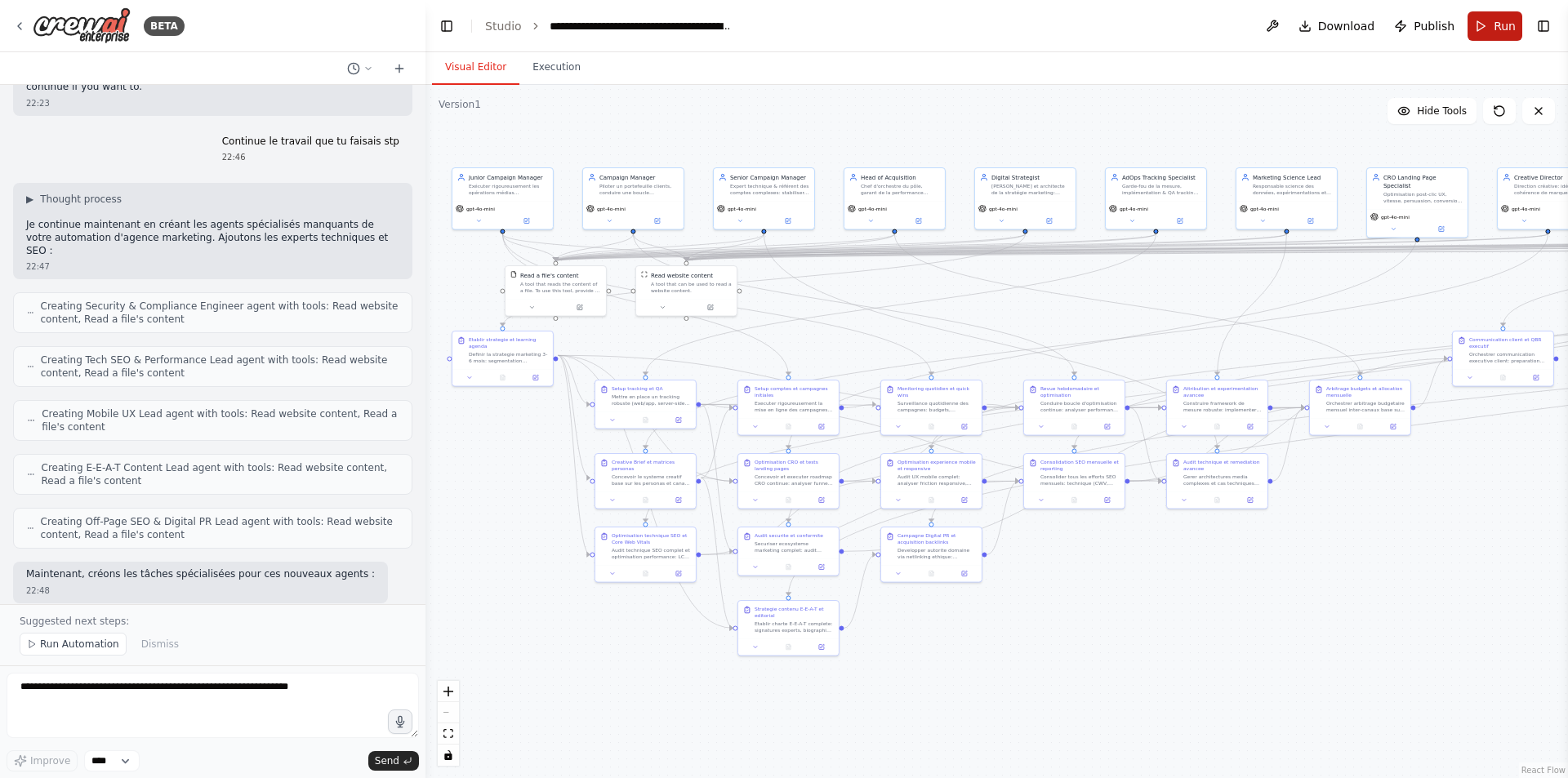
click at [762, 26] on button "Run" at bounding box center [1495, 26] width 55 height 29
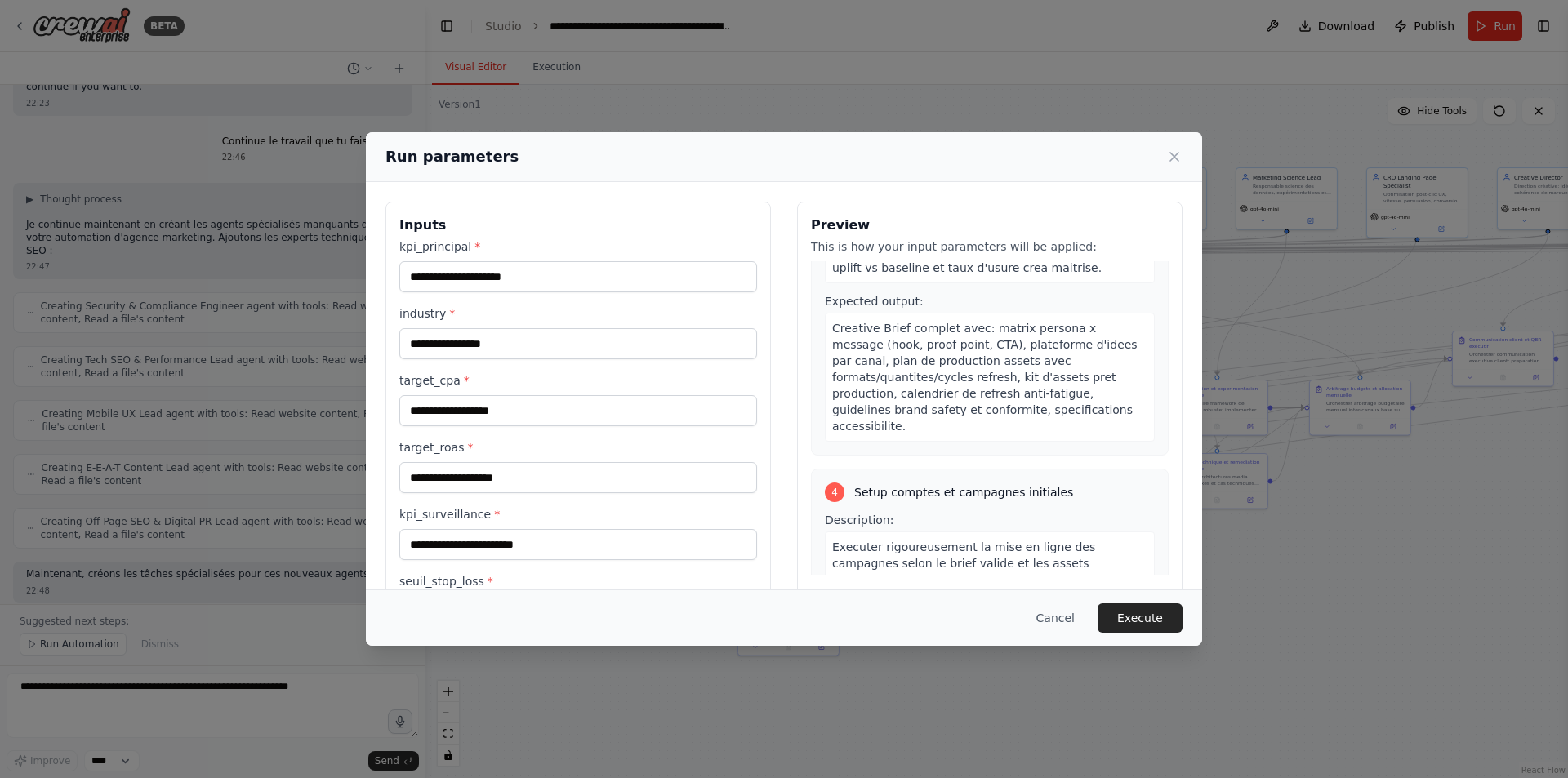
scroll to position [998, 0]
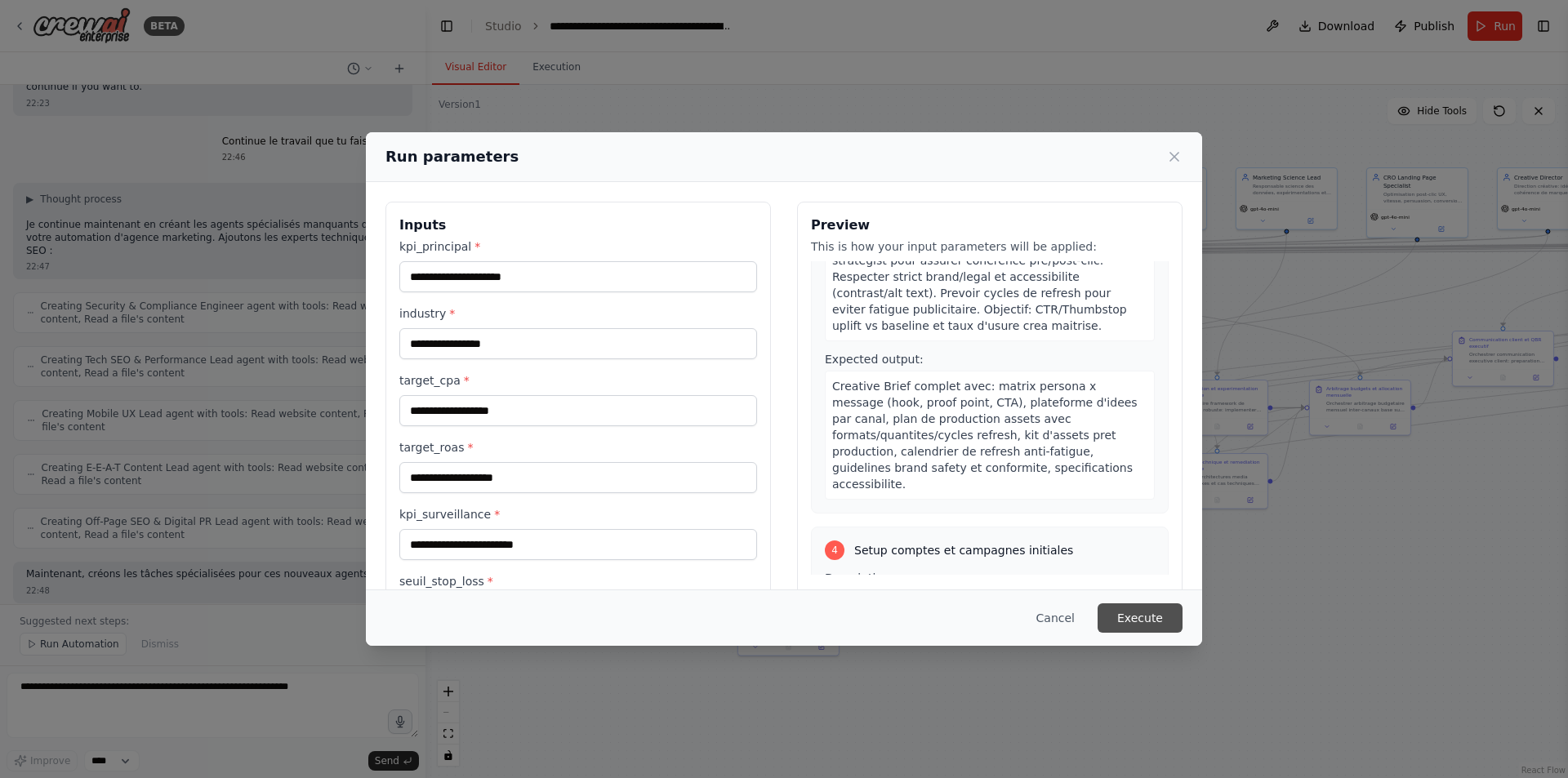
click at [762, 618] on button "Execute" at bounding box center [1139, 618] width 85 height 29
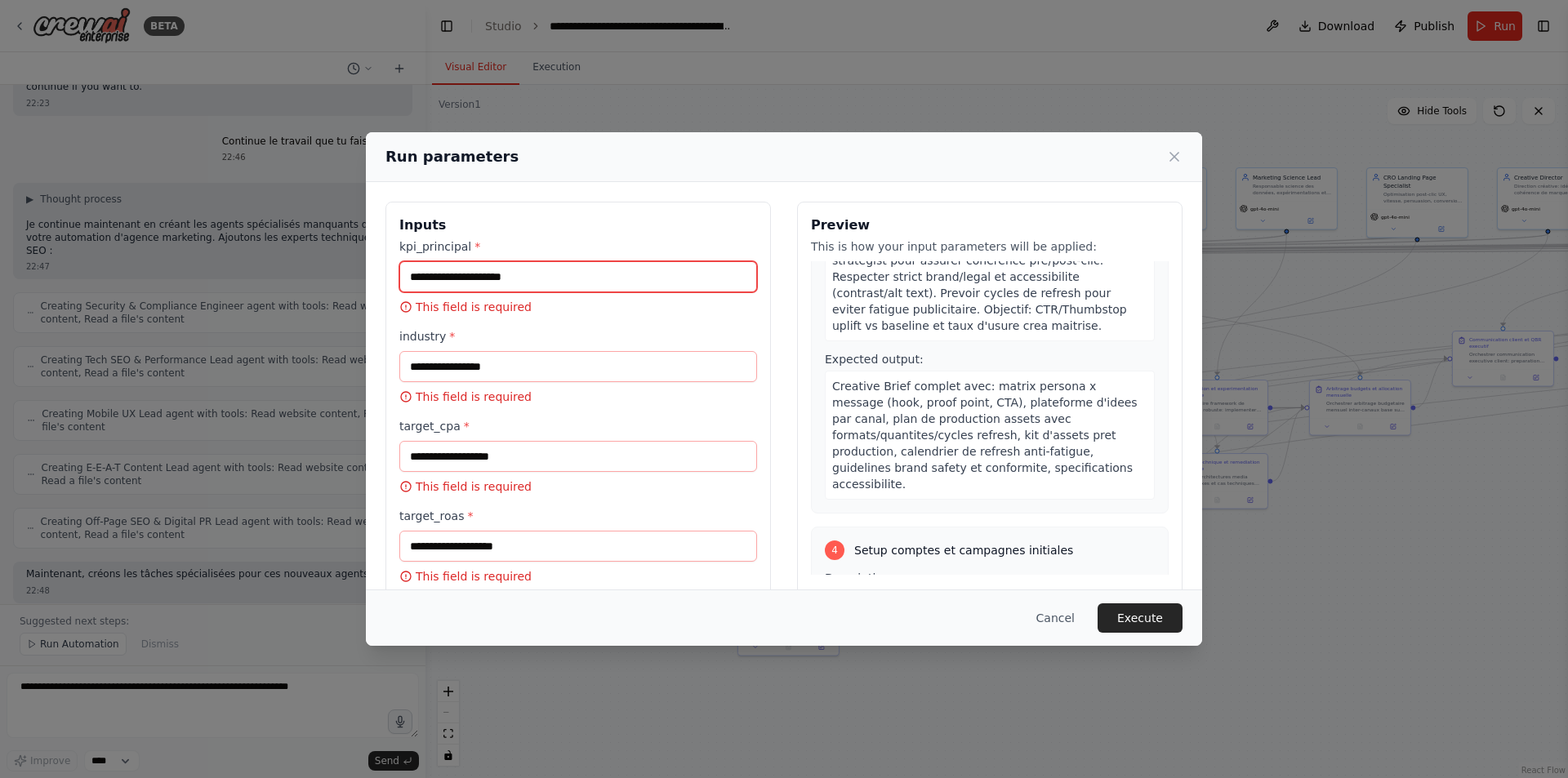
click at [565, 286] on input "kpi_principal *" at bounding box center [578, 277] width 358 height 31
click at [524, 278] on input "kpi_principal *" at bounding box center [578, 277] width 358 height 31
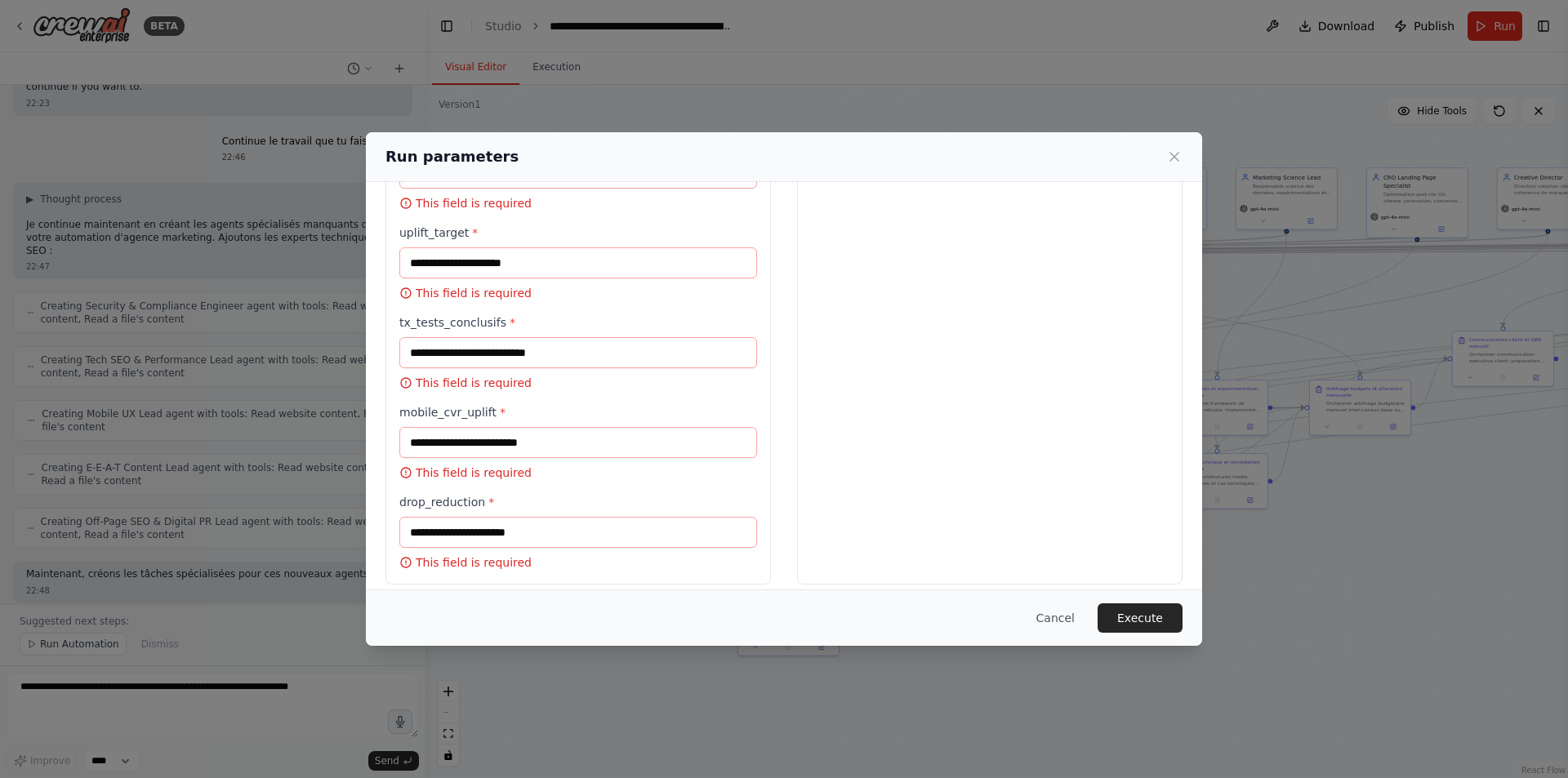
scroll to position [657, 0]
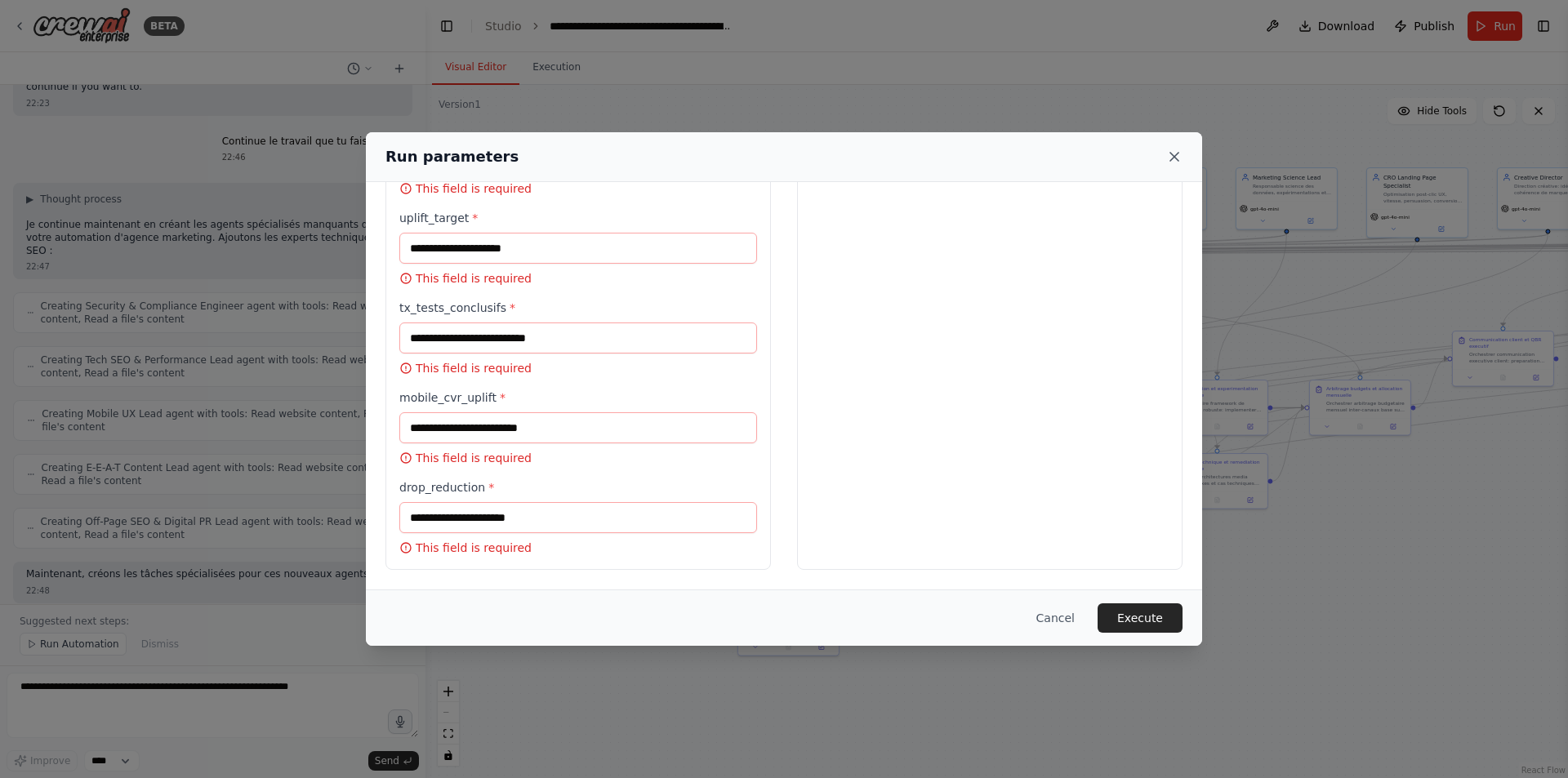
click at [762, 158] on icon at bounding box center [1173, 156] width 16 height 16
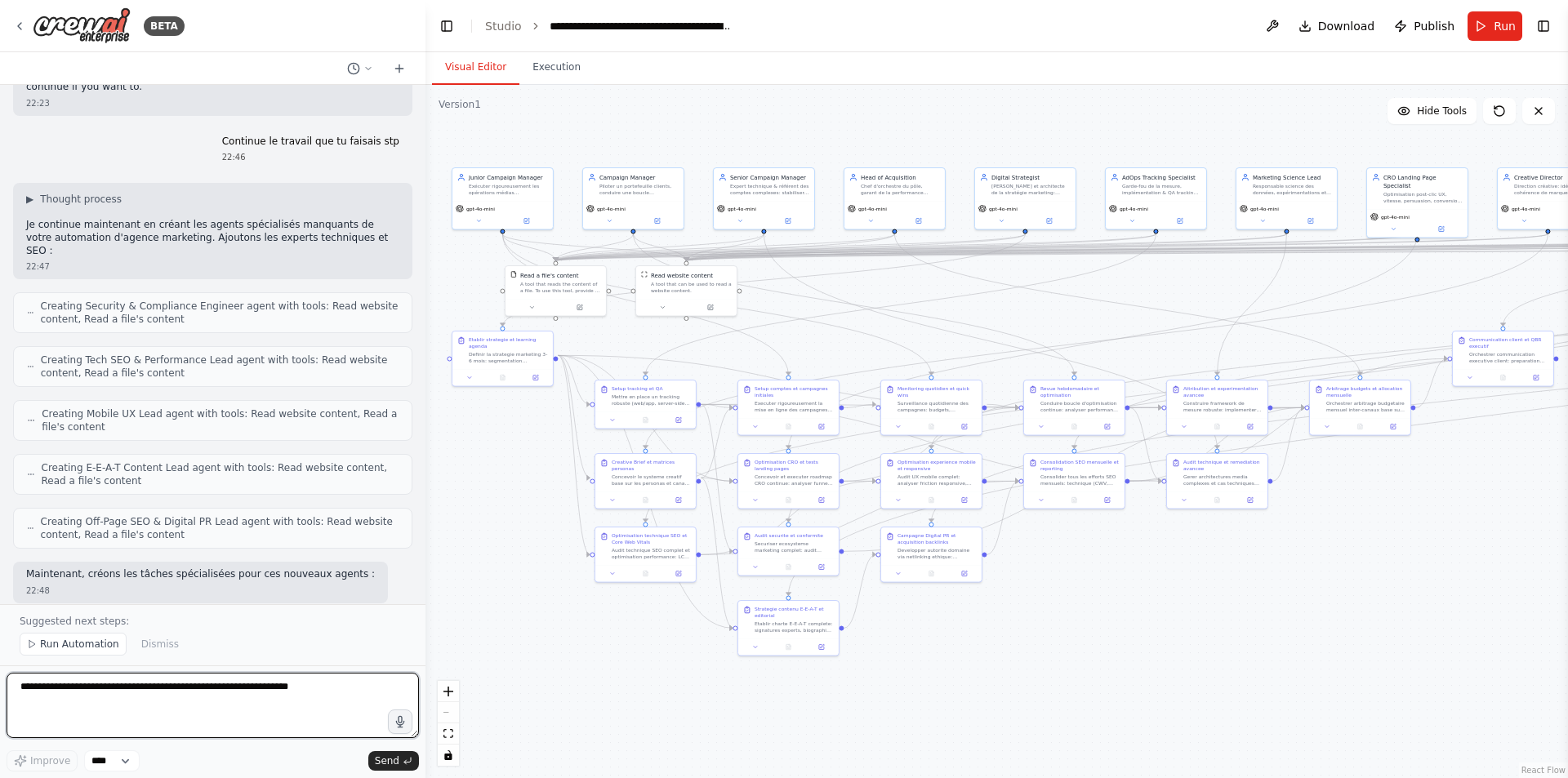
click at [278, 691] on textarea at bounding box center [213, 706] width 413 height 66
click at [225, 691] on textarea "**********" at bounding box center [213, 706] width 413 height 66
click at [320, 689] on textarea "**********" at bounding box center [213, 706] width 413 height 66
click at [280, 703] on textarea "**********" at bounding box center [213, 706] width 413 height 66
type textarea "**********"
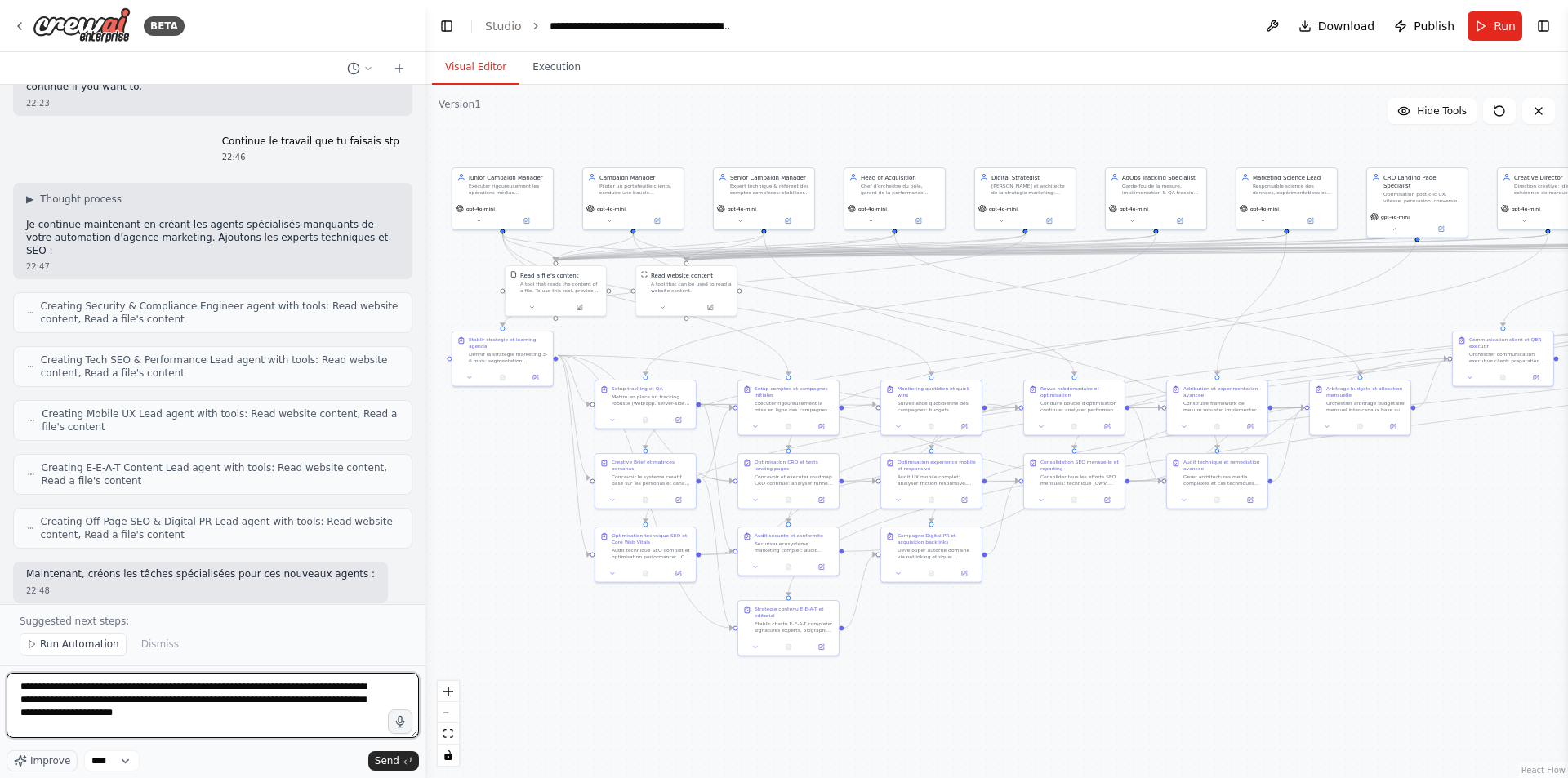
click at [222, 723] on textarea "**********" at bounding box center [213, 706] width 413 height 66
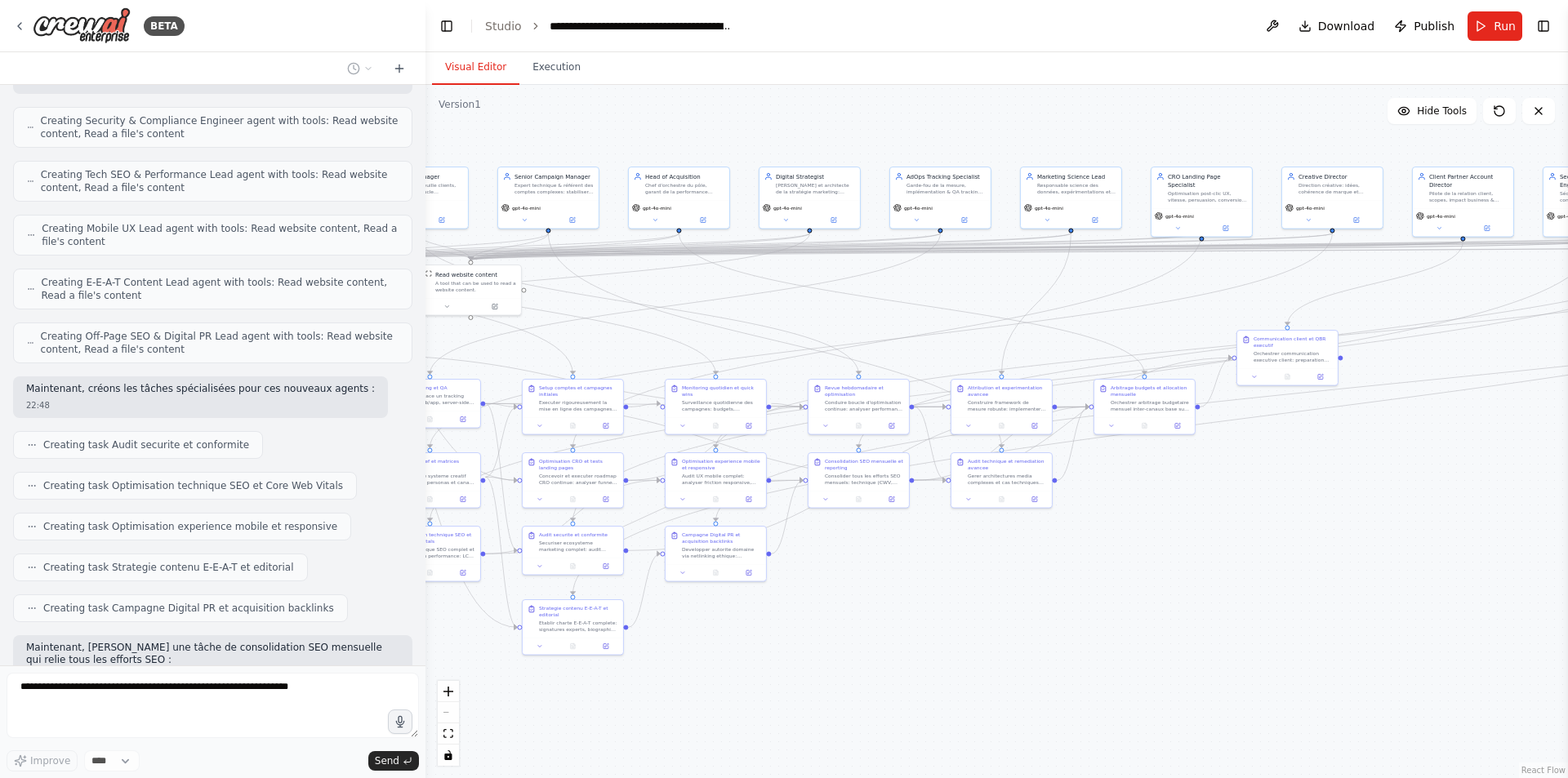
scroll to position [15901, 0]
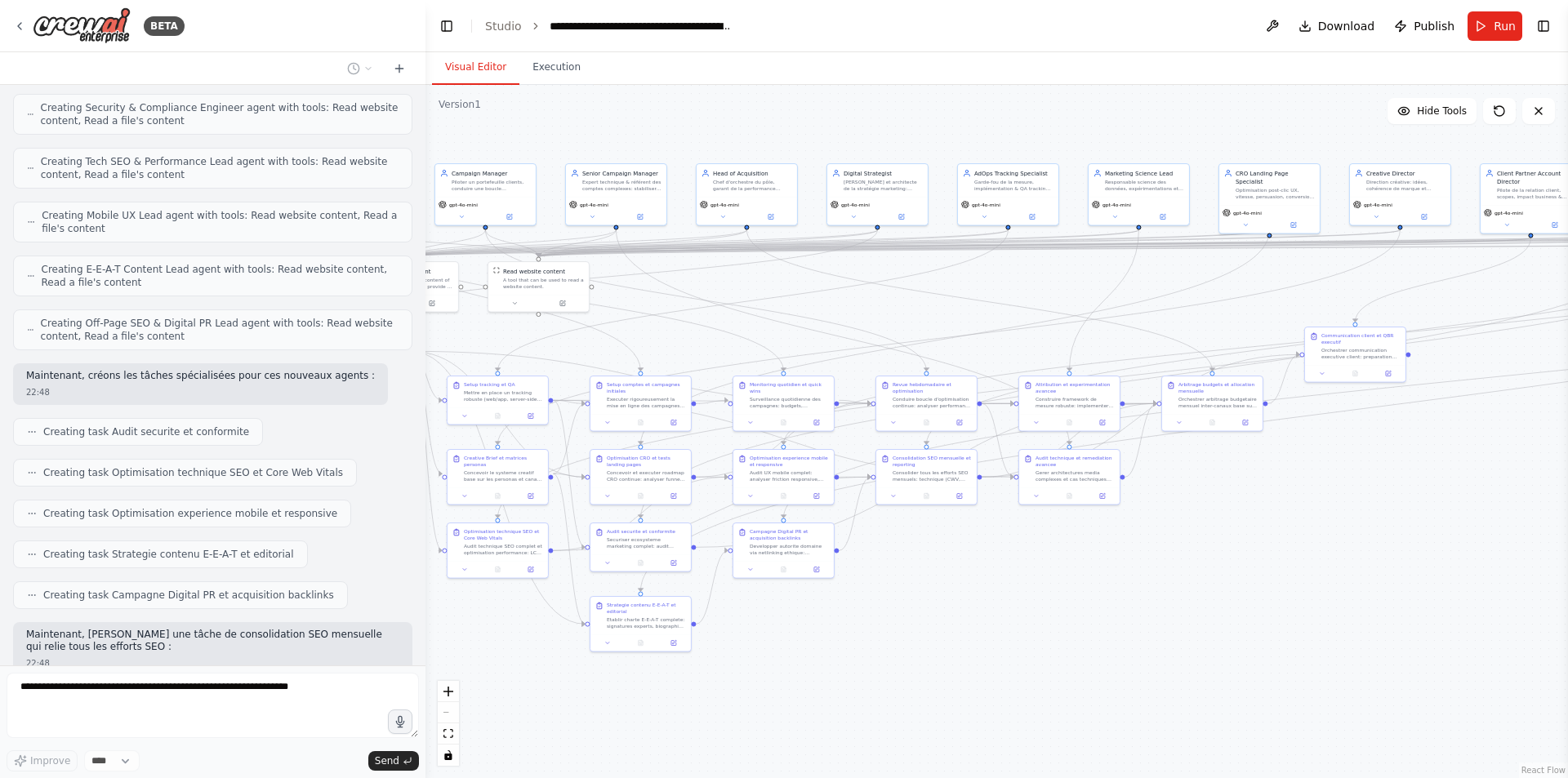
drag, startPoint x: 1050, startPoint y: 660, endPoint x: 901, endPoint y: 656, distance: 149.1
click at [762, 656] on div ".deletable-edge-delete-btn { width: 20px; height: 20px; border: 0px solid #ffff…" at bounding box center [997, 431] width 1143 height 693
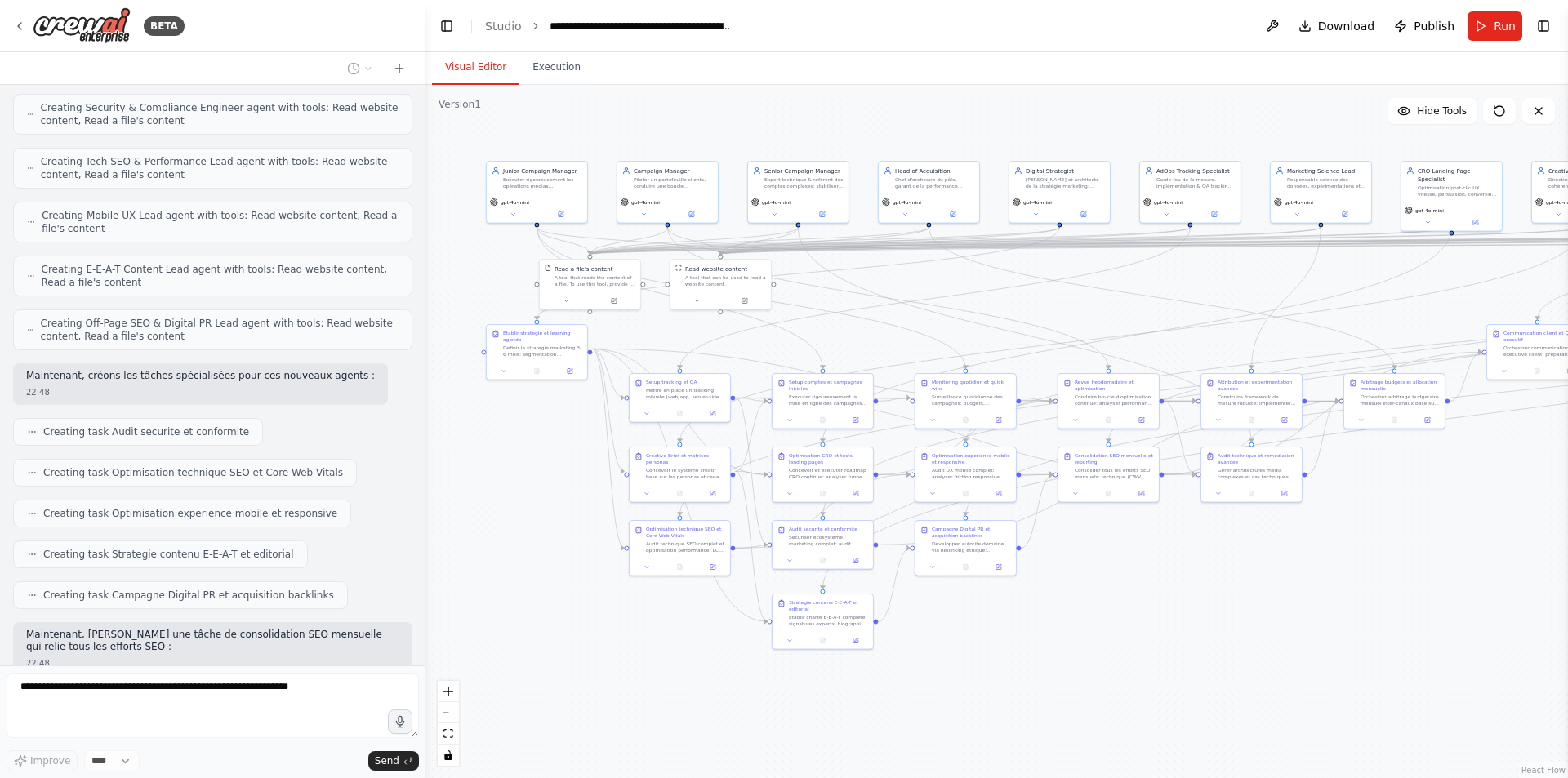
drag, startPoint x: 901, startPoint y: 656, endPoint x: 1084, endPoint y: 653, distance: 183.0
click at [762, 653] on div ".deletable-edge-delete-btn { width: 20px; height: 20px; border: 0px solid #ffff…" at bounding box center [997, 431] width 1143 height 693
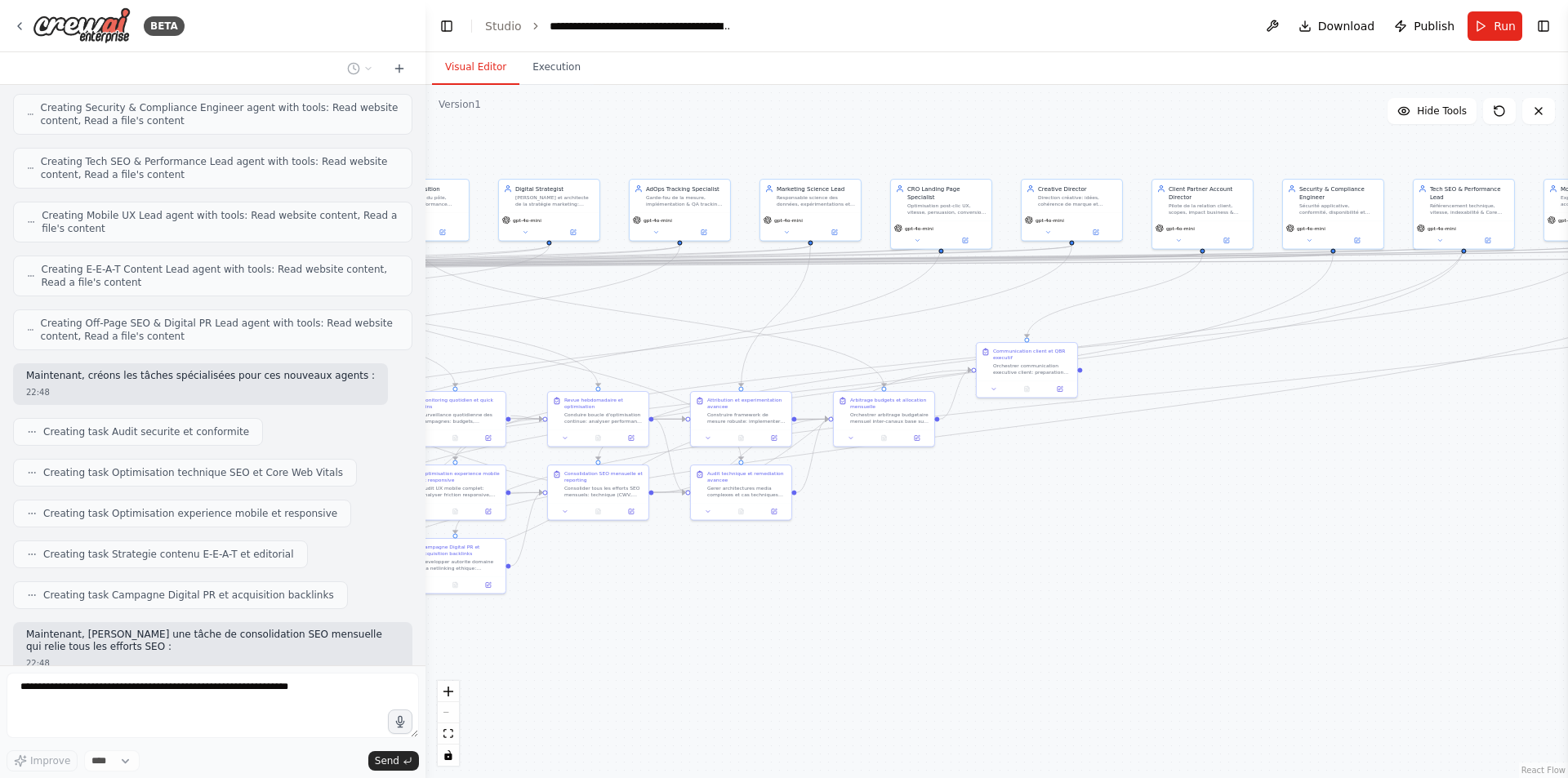
drag, startPoint x: 1209, startPoint y: 652, endPoint x: 698, endPoint y: 670, distance: 511.3
click at [698, 670] on div ".deletable-edge-delete-btn { width: 20px; height: 20px; border: 0px solid #ffff…" at bounding box center [997, 431] width 1143 height 693
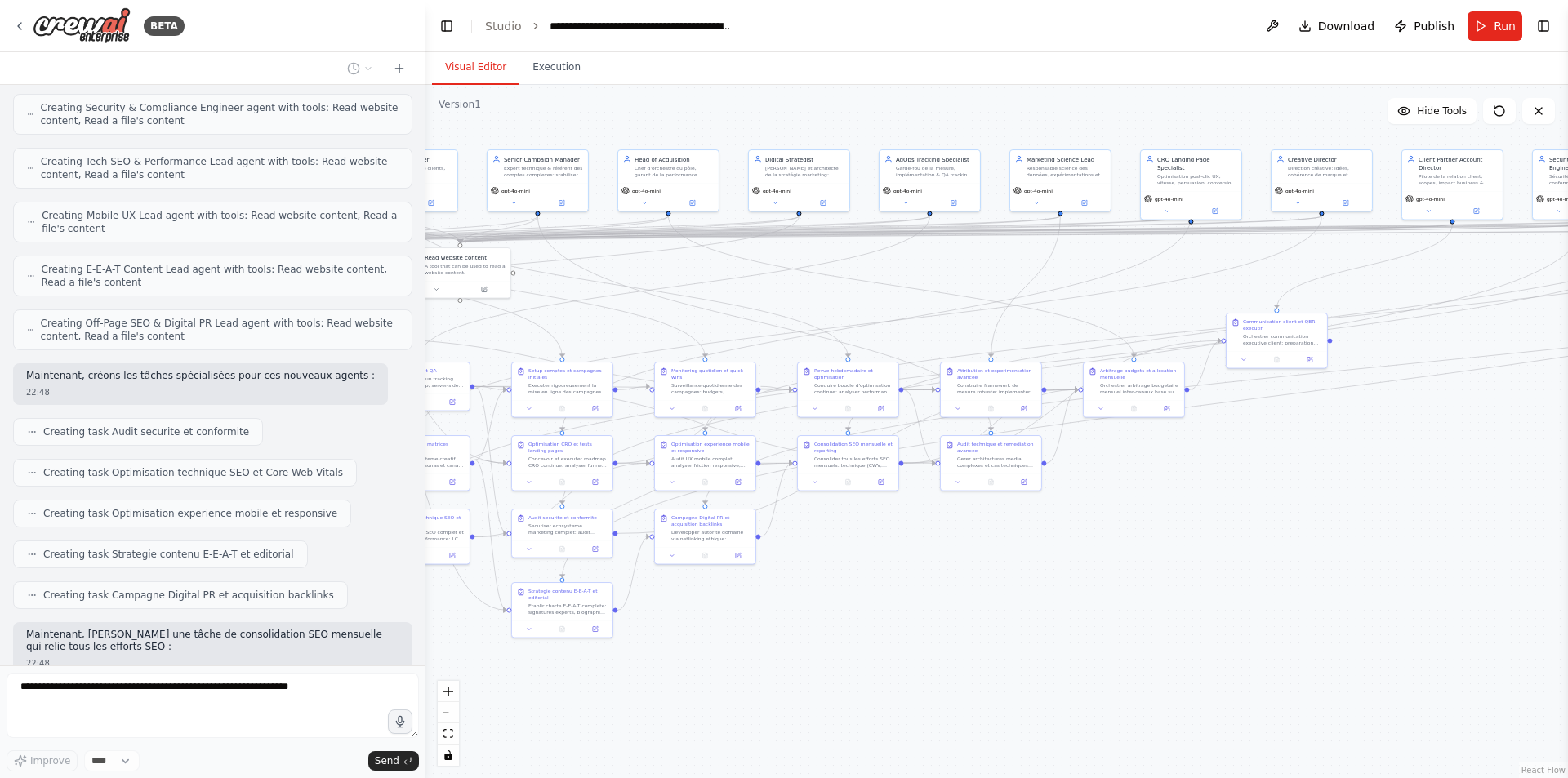
drag, startPoint x: 1083, startPoint y: 632, endPoint x: 1333, endPoint y: 602, distance: 251.8
click at [762, 602] on div ".deletable-edge-delete-btn { width: 20px; height: 20px; border: 0px solid #ffff…" at bounding box center [997, 431] width 1143 height 693
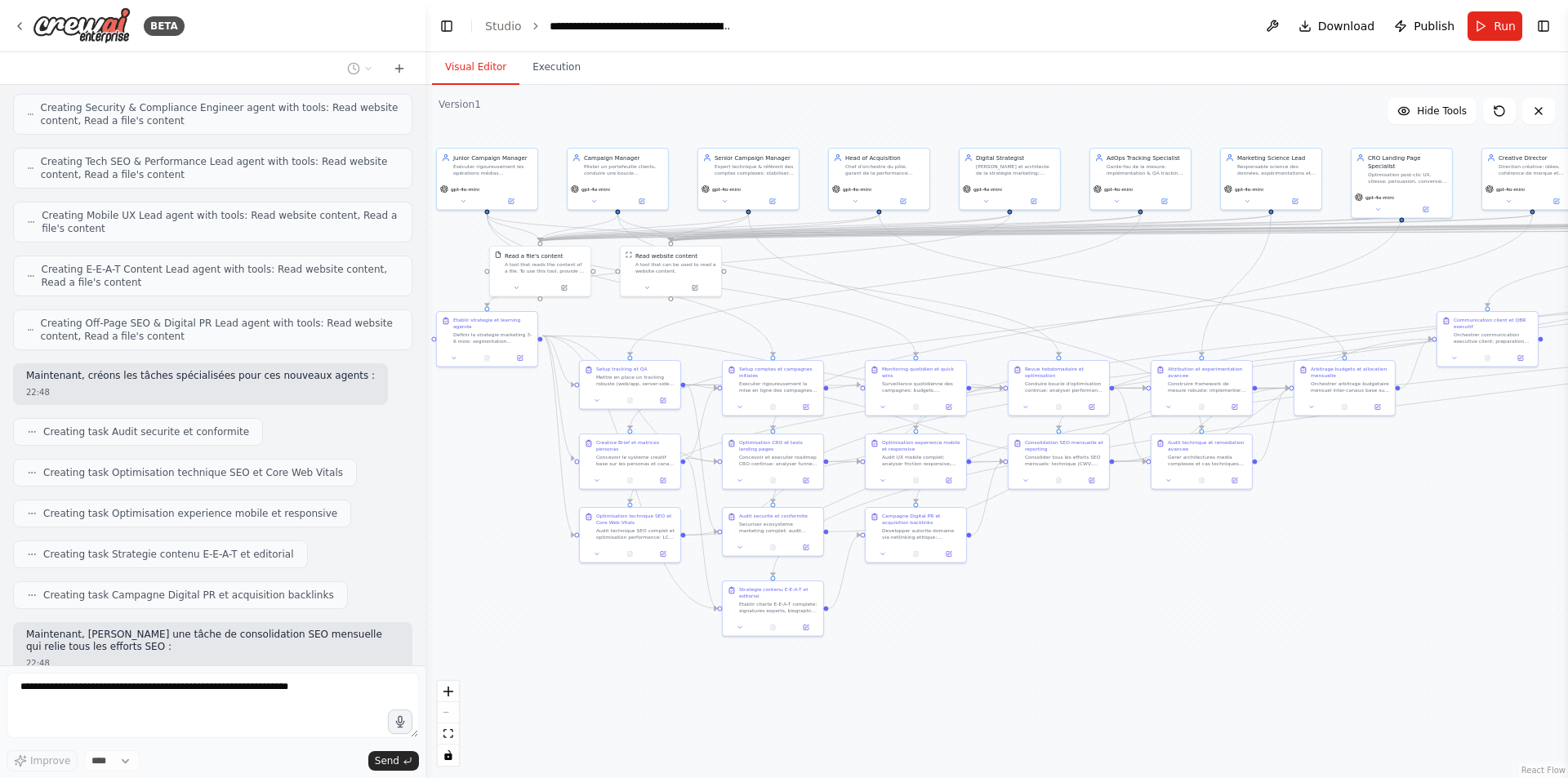
drag, startPoint x: 898, startPoint y: 608, endPoint x: 1108, endPoint y: 606, distance: 210.0
click at [762, 606] on div ".deletable-edge-delete-btn { width: 20px; height: 20px; border: 0px solid #ffff…" at bounding box center [997, 431] width 1143 height 693
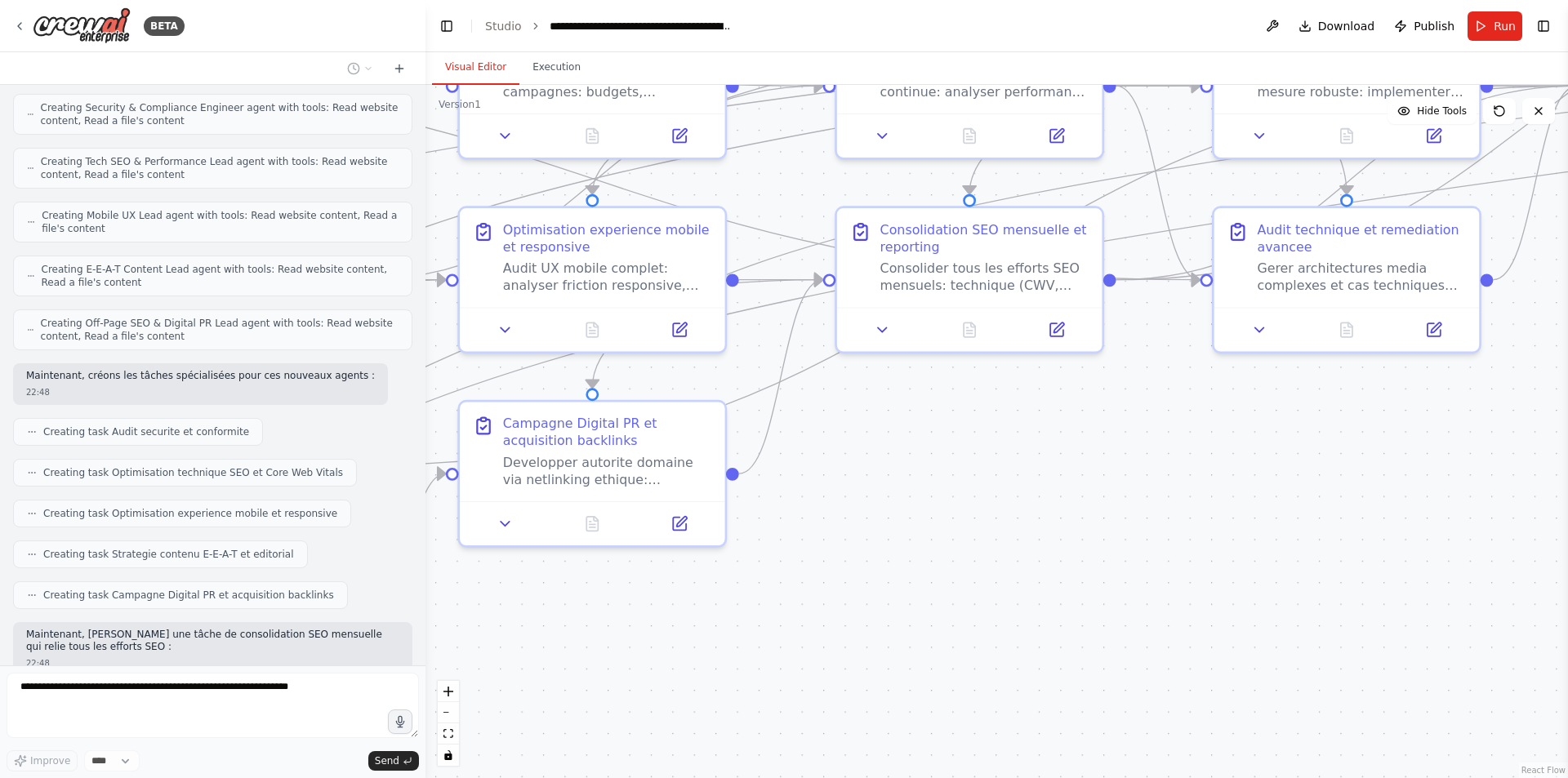
drag, startPoint x: 1099, startPoint y: 575, endPoint x: 1080, endPoint y: 642, distance: 69.6
click at [762, 650] on div ".deletable-edge-delete-btn { width: 20px; height: 20px; border: 0px solid #ffff…" at bounding box center [997, 431] width 1143 height 693
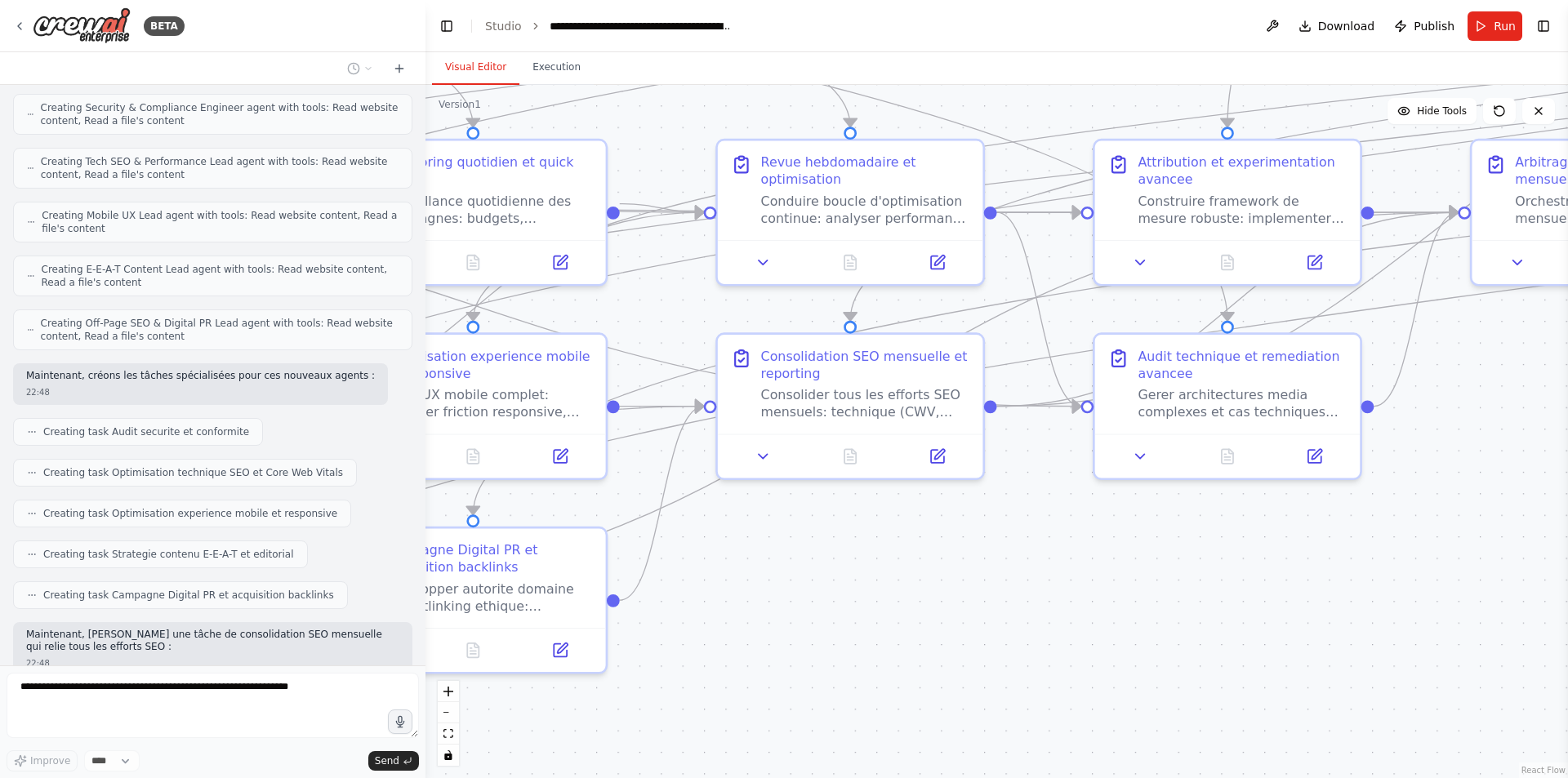
drag, startPoint x: 1104, startPoint y: 557, endPoint x: 949, endPoint y: 677, distance: 196.0
click at [762, 677] on div ".deletable-edge-delete-btn { width: 20px; height: 20px; border: 0px solid #ffff…" at bounding box center [997, 431] width 1143 height 693
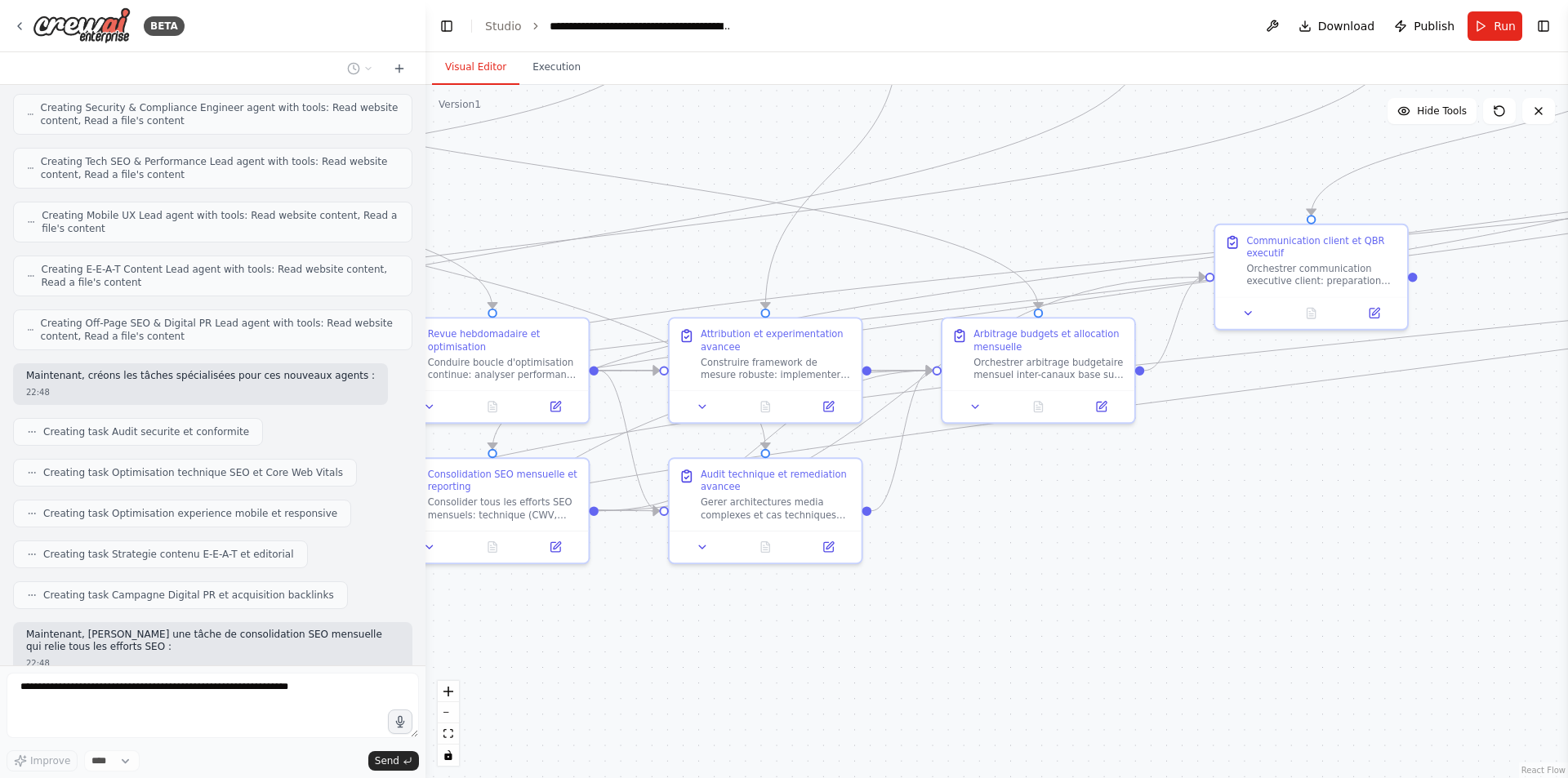
drag, startPoint x: 1277, startPoint y: 598, endPoint x: 885, endPoint y: 639, distance: 394.1
click at [762, 639] on div ".deletable-edge-delete-btn { width: 20px; height: 20px; border: 0px solid #ffff…" at bounding box center [997, 431] width 1143 height 693
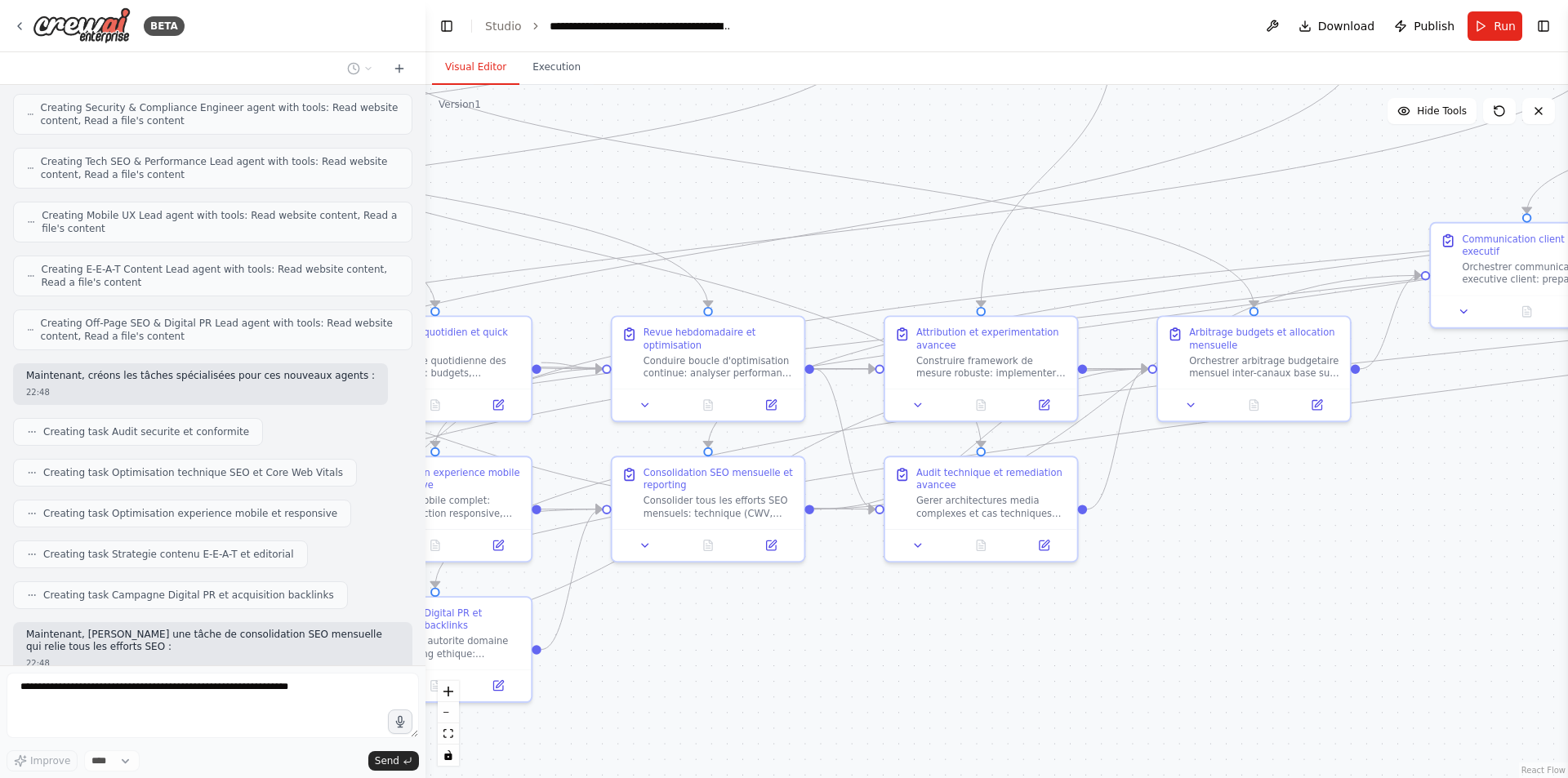
drag, startPoint x: 1128, startPoint y: 581, endPoint x: 1344, endPoint y: 580, distance: 216.0
click at [762, 580] on div ".deletable-edge-delete-btn { width: 20px; height: 20px; border: 0px solid #ffff…" at bounding box center [997, 431] width 1143 height 693
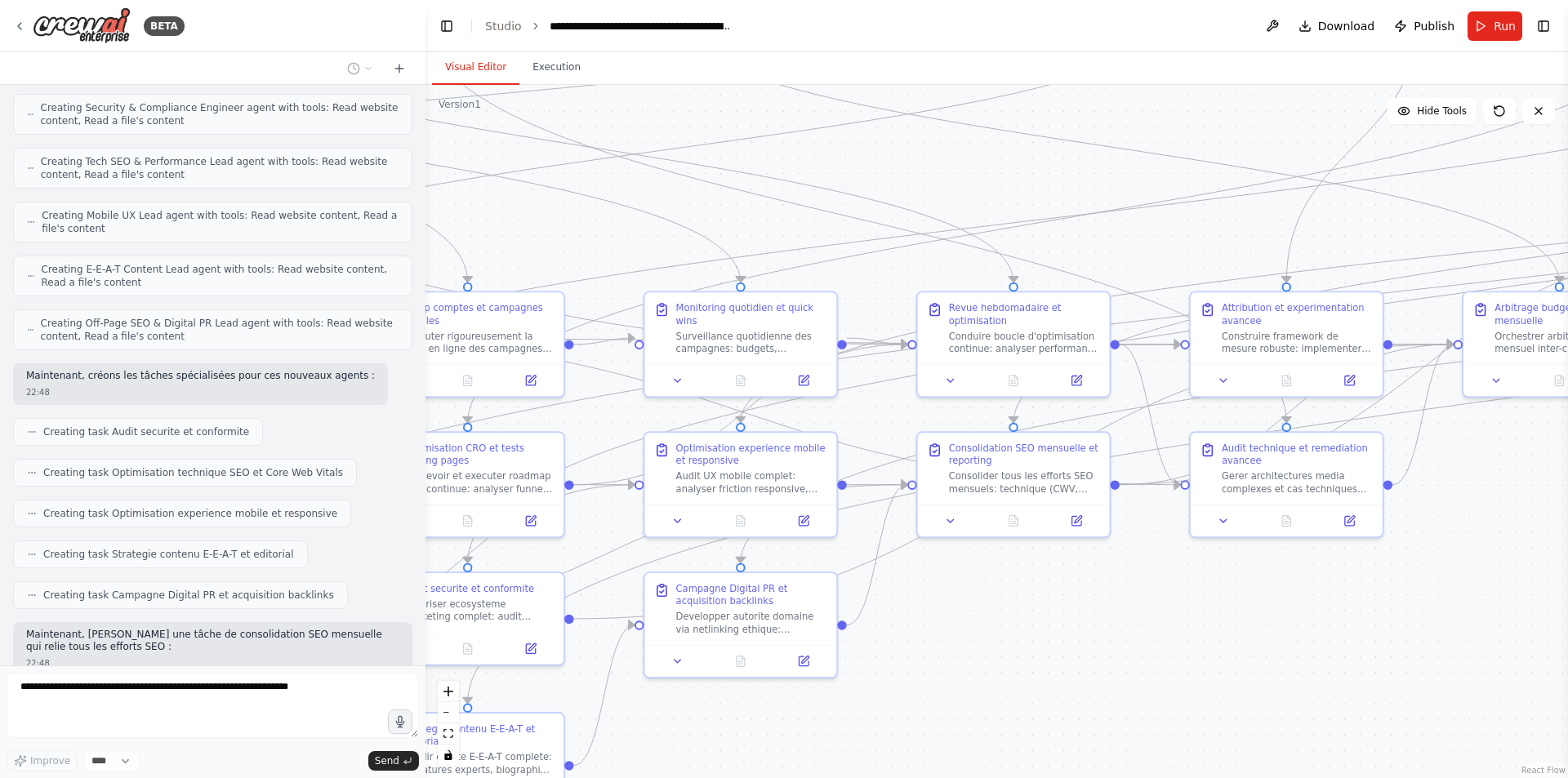
drag, startPoint x: 770, startPoint y: 620, endPoint x: 1075, endPoint y: 595, distance: 306.0
click at [762, 595] on div ".deletable-edge-delete-btn { width: 20px; height: 20px; border: 0px solid #ffff…" at bounding box center [997, 431] width 1143 height 693
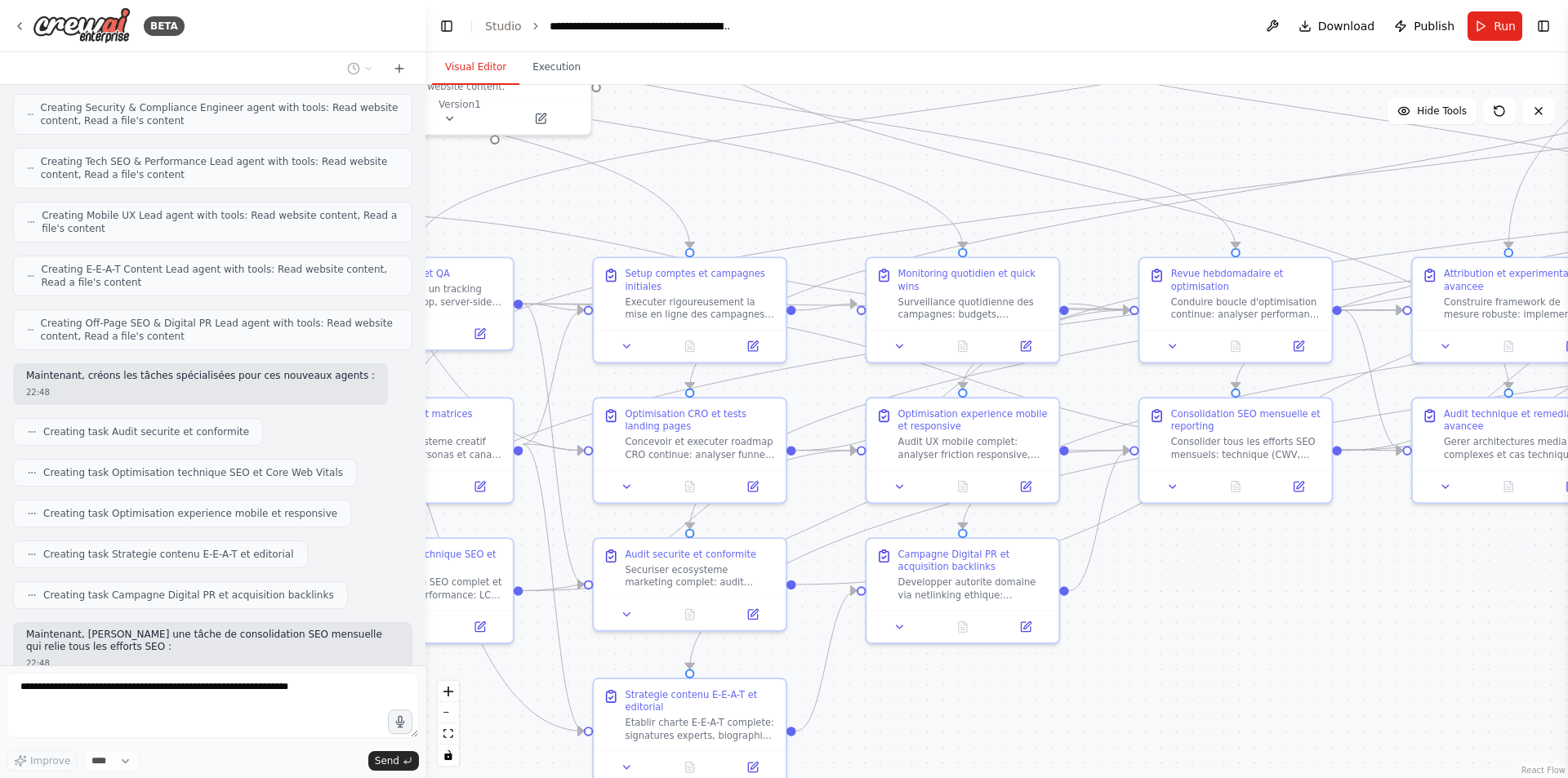
drag, startPoint x: 900, startPoint y: 633, endPoint x: 1122, endPoint y: 599, distance: 224.6
click at [762, 599] on div ".deletable-edge-delete-btn { width: 20px; height: 20px; border: 0px solid #ffff…" at bounding box center [997, 431] width 1143 height 693
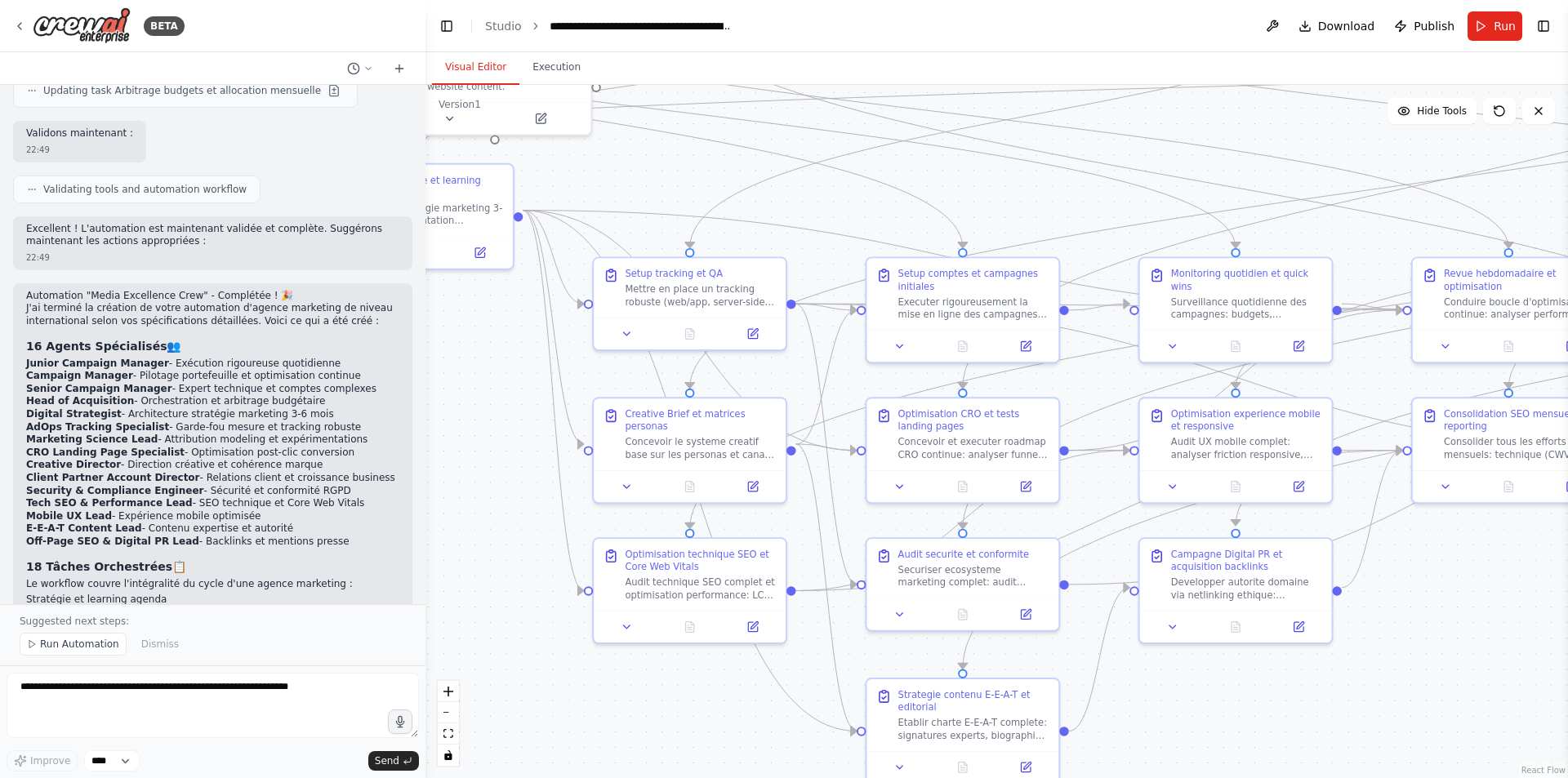
scroll to position [17182, 0]
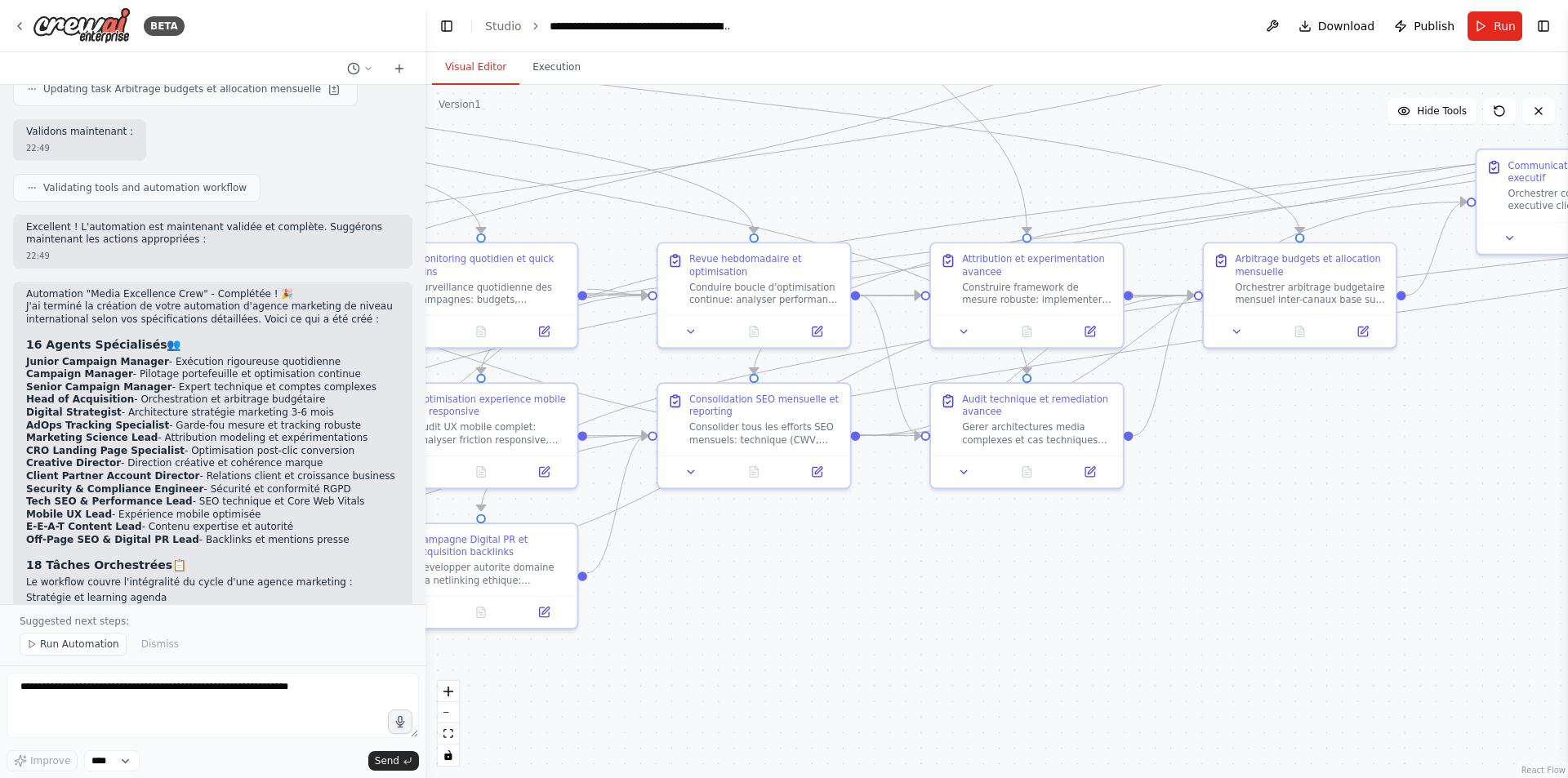
drag, startPoint x: 1462, startPoint y: 590, endPoint x: 771, endPoint y: 565, distance: 691.5
click at [707, 575] on div ".deletable-edge-delete-btn { width: 20px; height: 20px; border: 0px solid #ffff…" at bounding box center [997, 431] width 1143 height 693
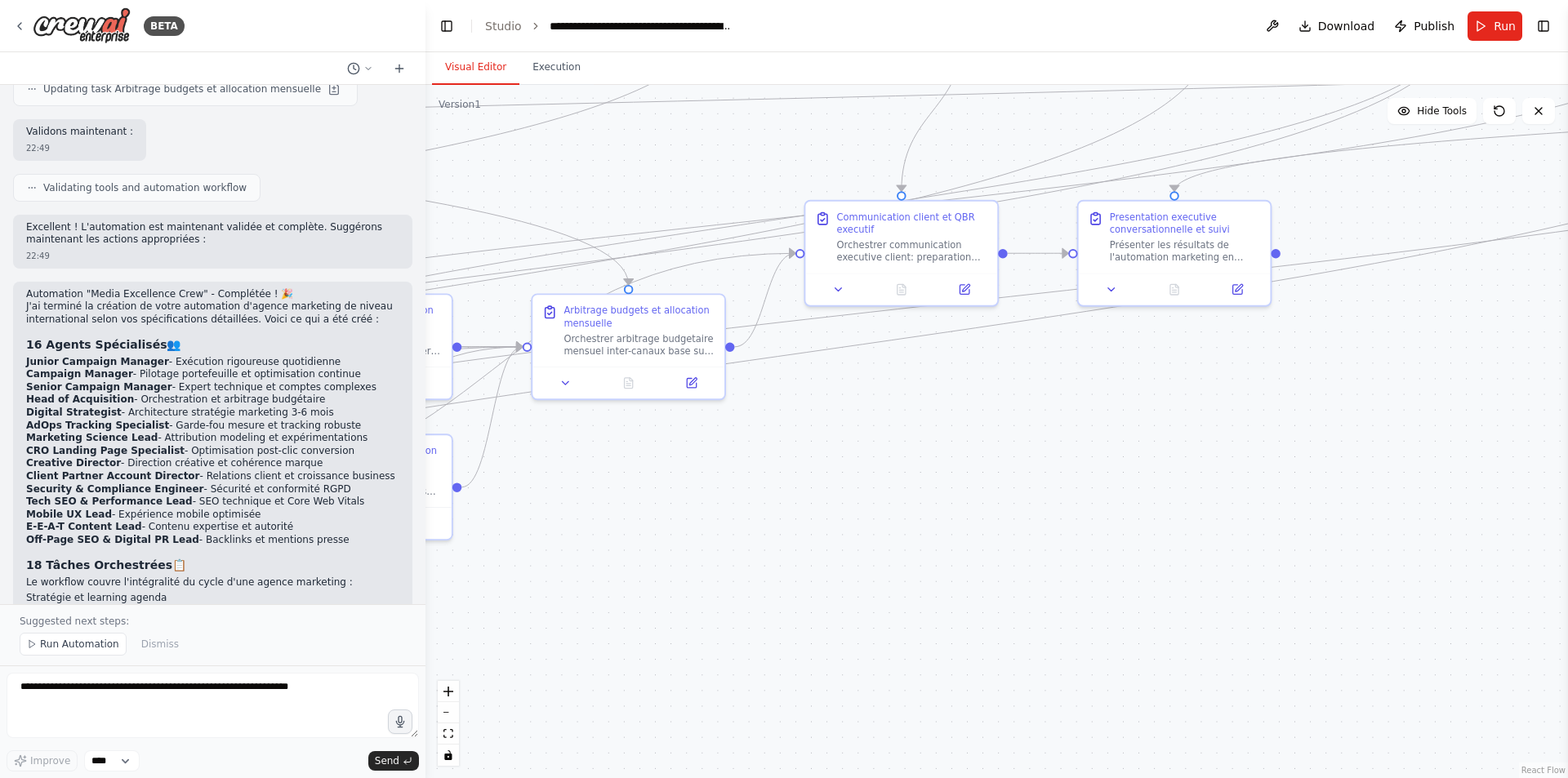
drag, startPoint x: 1241, startPoint y: 562, endPoint x: 571, endPoint y: 613, distance: 671.9
click at [571, 613] on div ".deletable-edge-delete-btn { width: 20px; height: 20px; border: 0px solid #ffff…" at bounding box center [997, 431] width 1143 height 693
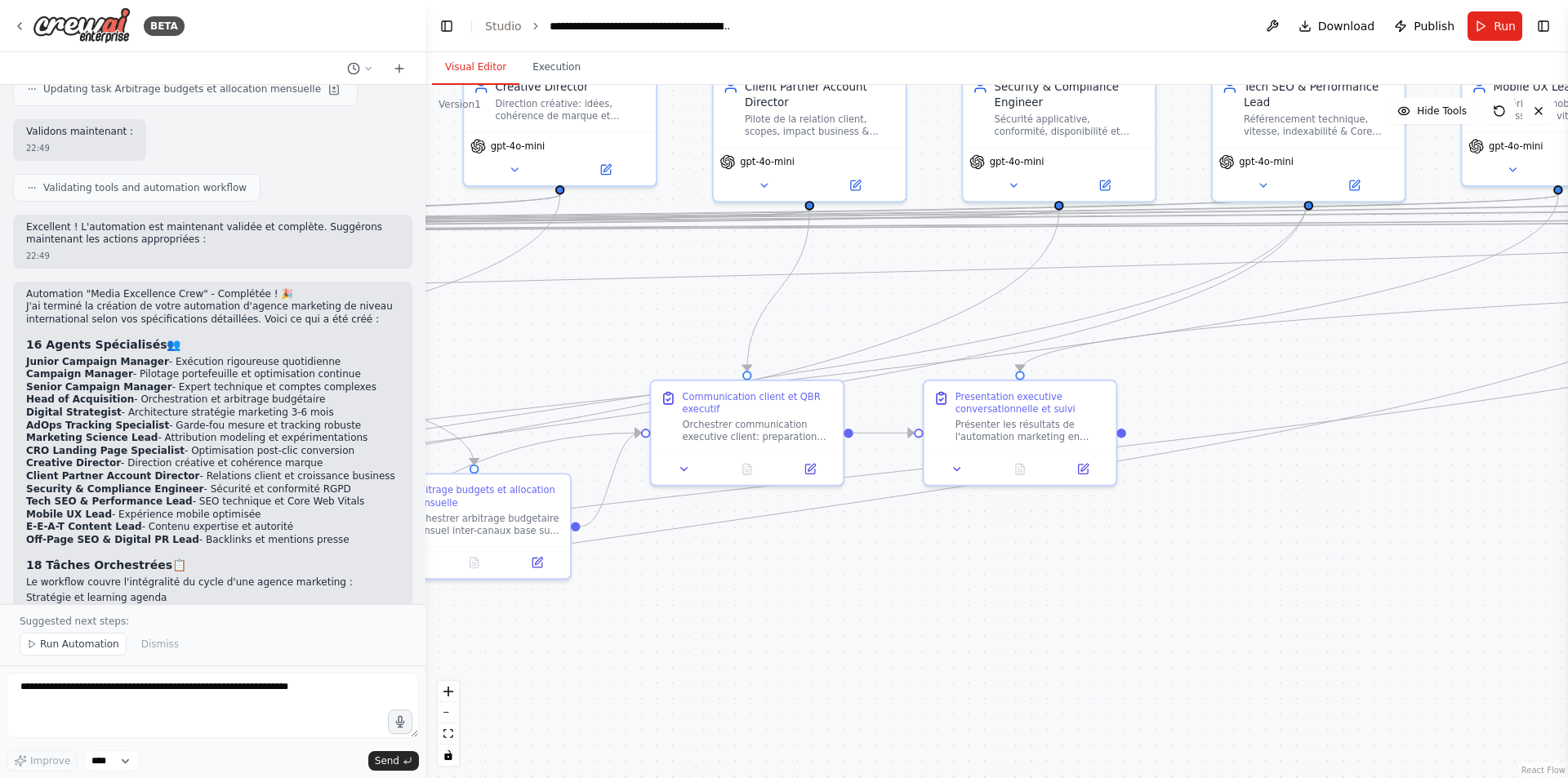
drag, startPoint x: 1028, startPoint y: 494, endPoint x: 874, endPoint y: 673, distance: 236.1
click at [762, 673] on div ".deletable-edge-delete-btn { width: 20px; height: 20px; border: 0px solid #ffff…" at bounding box center [997, 431] width 1143 height 693
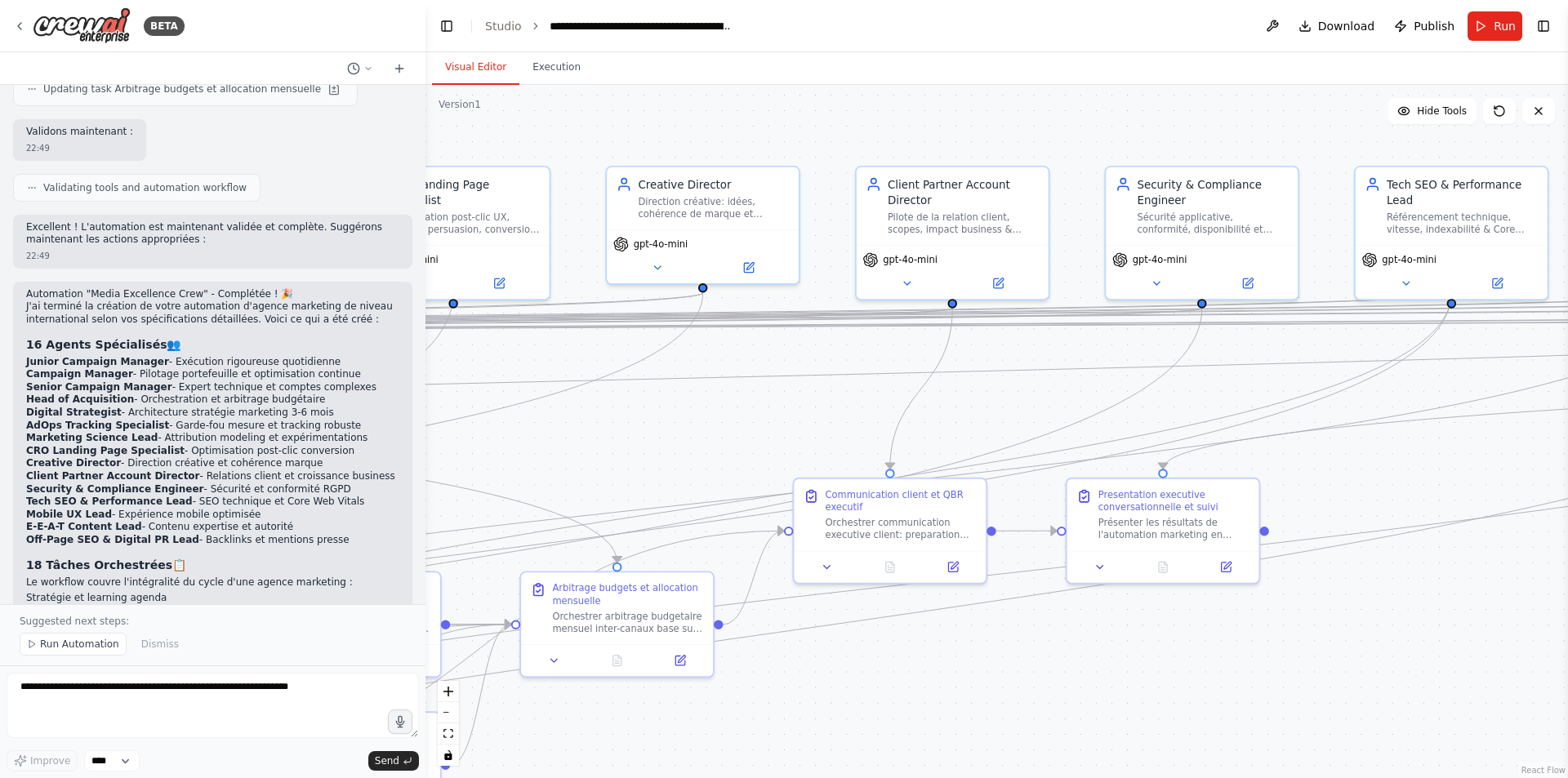
drag, startPoint x: 1229, startPoint y: 543, endPoint x: 1372, endPoint y: 641, distance: 173.4
click at [762, 641] on div ".deletable-edge-delete-btn { width: 20px; height: 20px; border: 0px solid #ffff…" at bounding box center [997, 431] width 1143 height 693
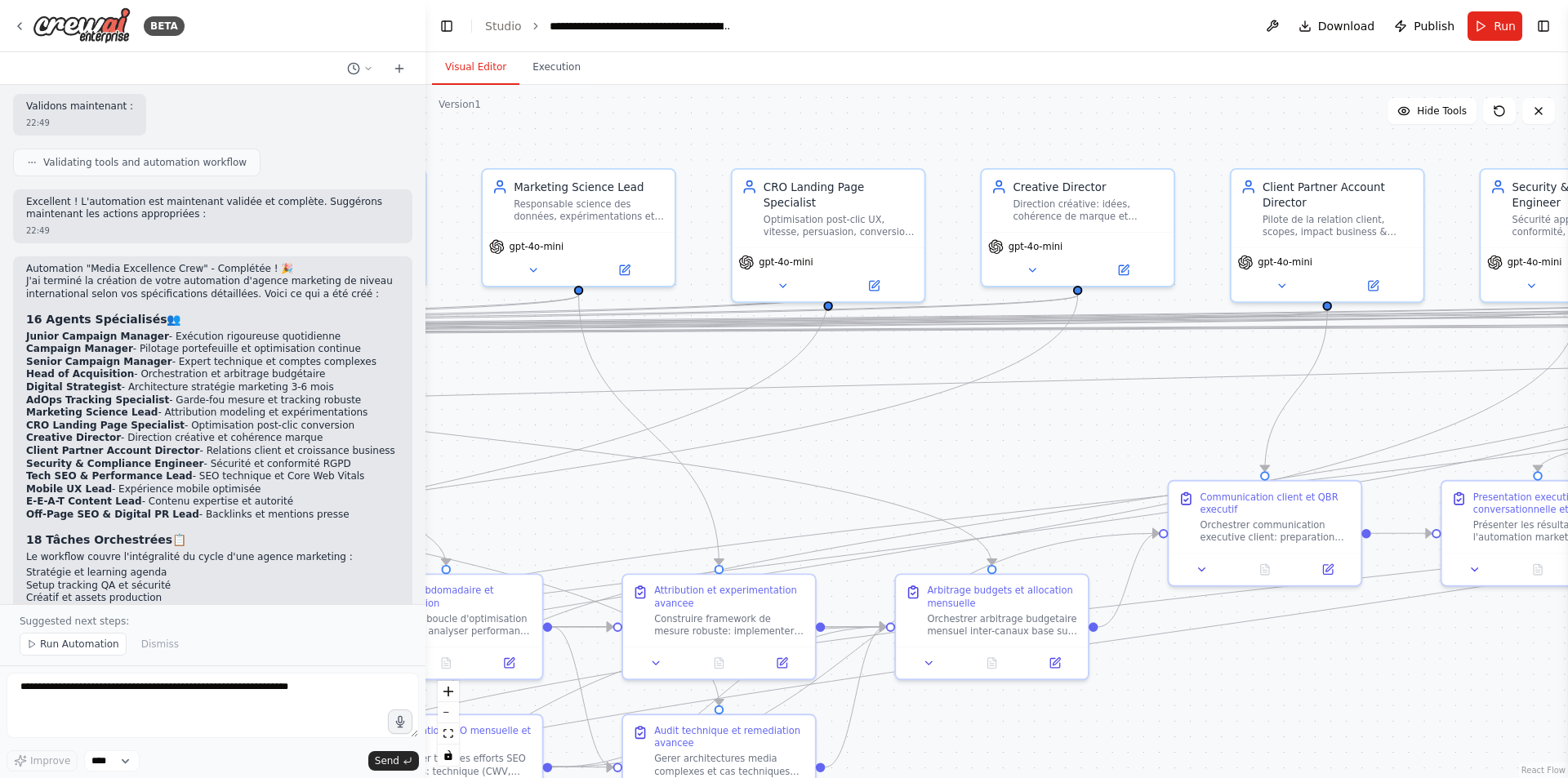
drag, startPoint x: 541, startPoint y: 445, endPoint x: 917, endPoint y: 448, distance: 376.0
click at [762, 448] on div ".deletable-edge-delete-btn { width: 20px; height: 20px; border: 0px solid #ffff…" at bounding box center [997, 431] width 1143 height 693
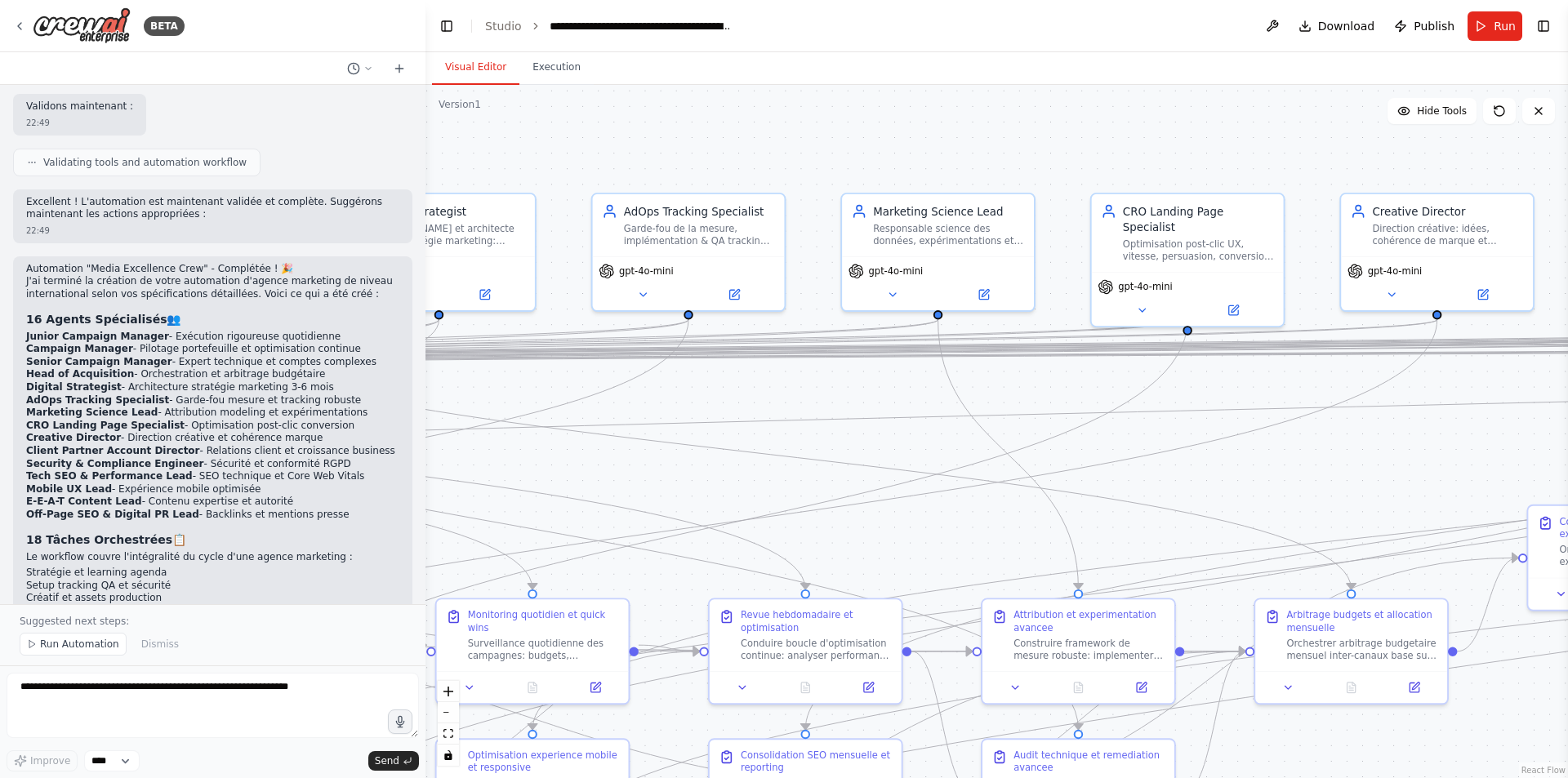
drag, startPoint x: 560, startPoint y: 140, endPoint x: 923, endPoint y: 165, distance: 363.9
click at [762, 165] on div ".deletable-edge-delete-btn { width: 20px; height: 20px; border: 0px solid #ffff…" at bounding box center [997, 431] width 1143 height 693
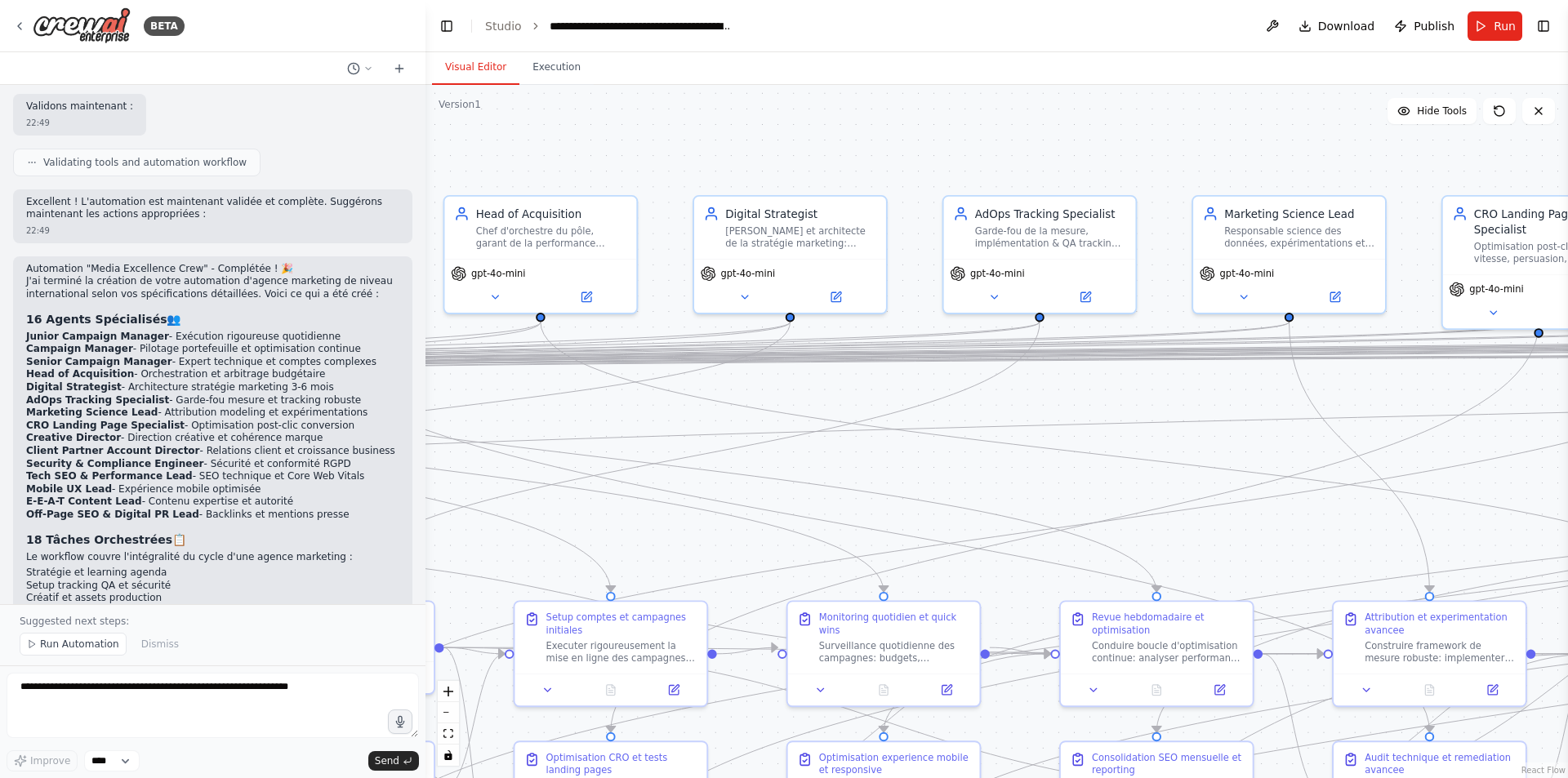
drag, startPoint x: 599, startPoint y: 156, endPoint x: 946, endPoint y: 159, distance: 347.0
click at [762, 159] on div ".deletable-edge-delete-btn { width: 20px; height: 20px; border: 0px solid #ffff…" at bounding box center [997, 431] width 1143 height 693
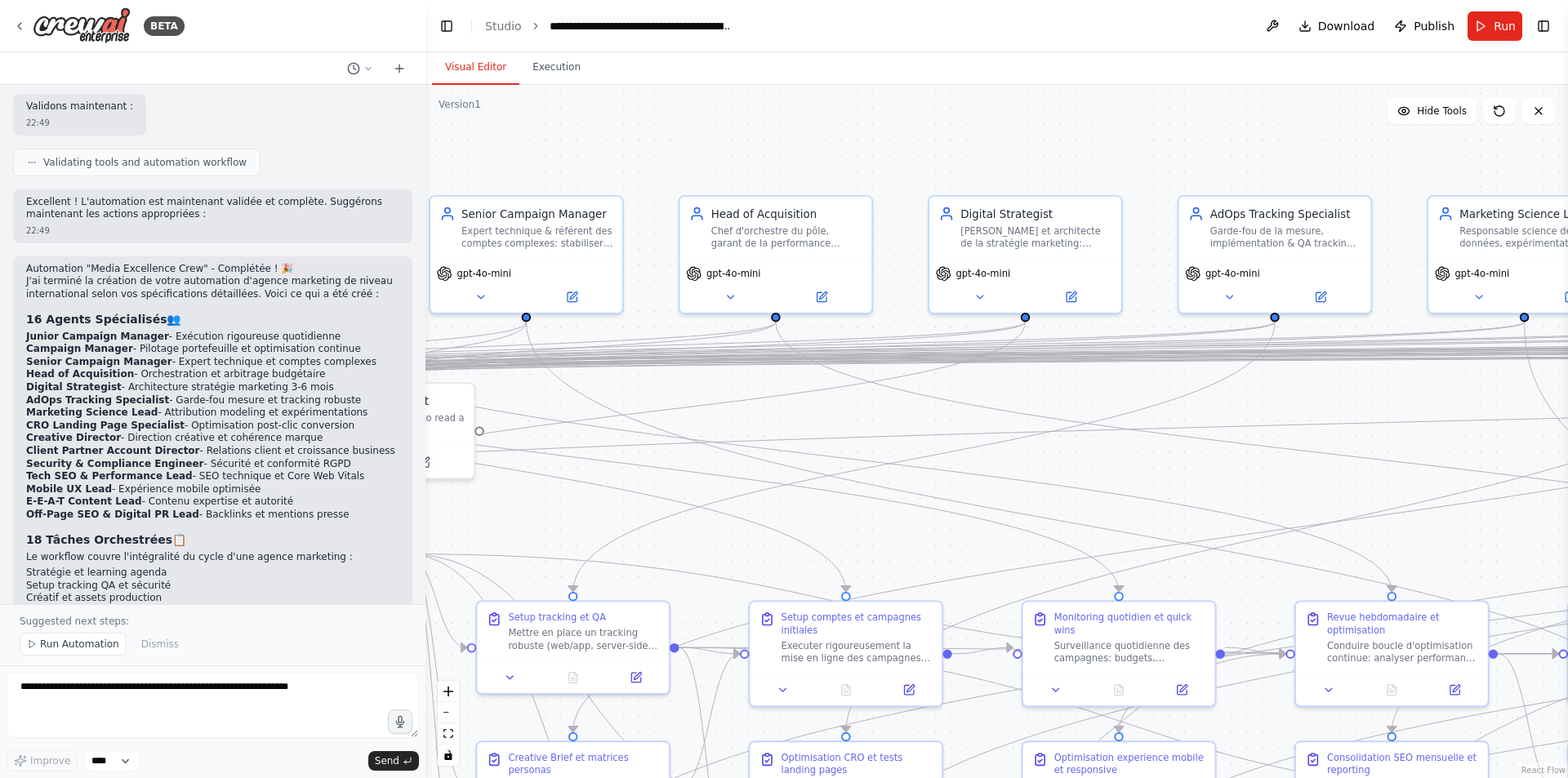
drag, startPoint x: 593, startPoint y: 154, endPoint x: 974, endPoint y: 155, distance: 381.0
click at [762, 155] on div ".deletable-edge-delete-btn { width: 20px; height: 20px; border: 0px solid #ffff…" at bounding box center [997, 431] width 1143 height 693
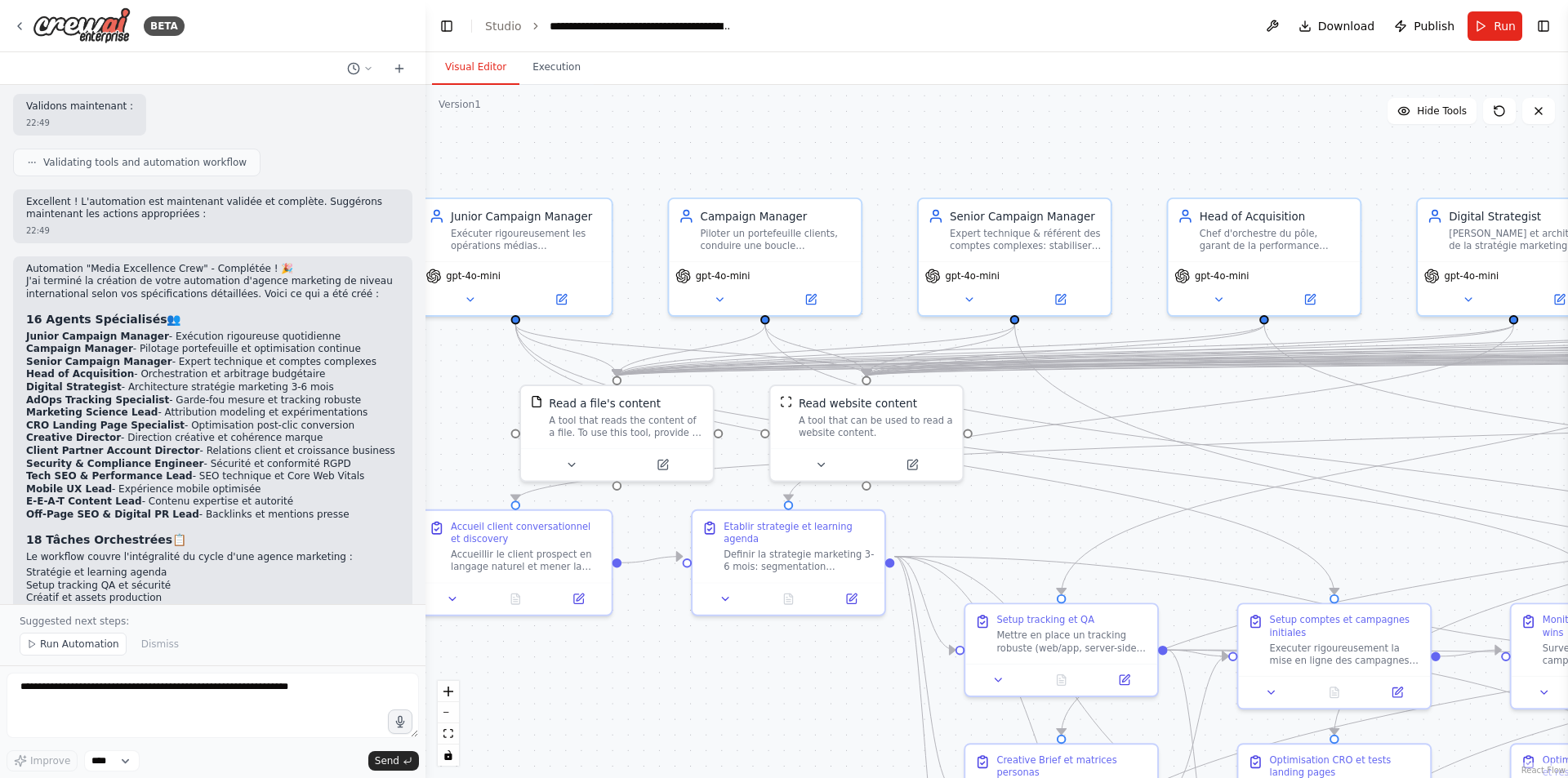
drag, startPoint x: 644, startPoint y: 154, endPoint x: 987, endPoint y: 156, distance: 343.0
click at [762, 156] on div ".deletable-edge-delete-btn { width: 20px; height: 20px; border: 0px solid #ffff…" at bounding box center [997, 431] width 1143 height 693
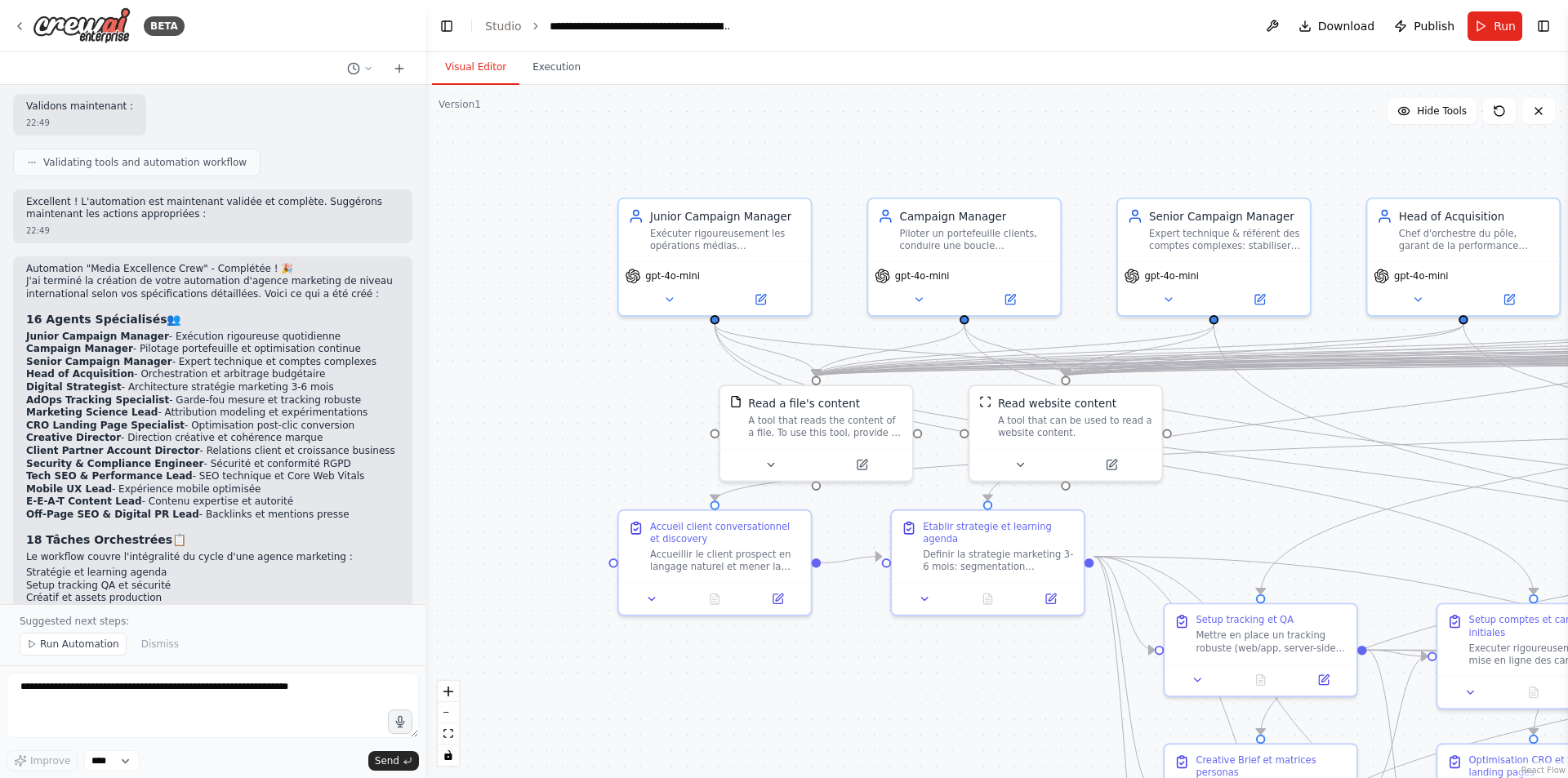
drag, startPoint x: 648, startPoint y: 158, endPoint x: 846, endPoint y: 158, distance: 198.0
click at [762, 158] on div ".deletable-edge-delete-btn { width: 20px; height: 20px; border: 0px solid #ffff…" at bounding box center [997, 431] width 1143 height 693
click at [452, 715] on button "zoom out" at bounding box center [448, 713] width 21 height 21
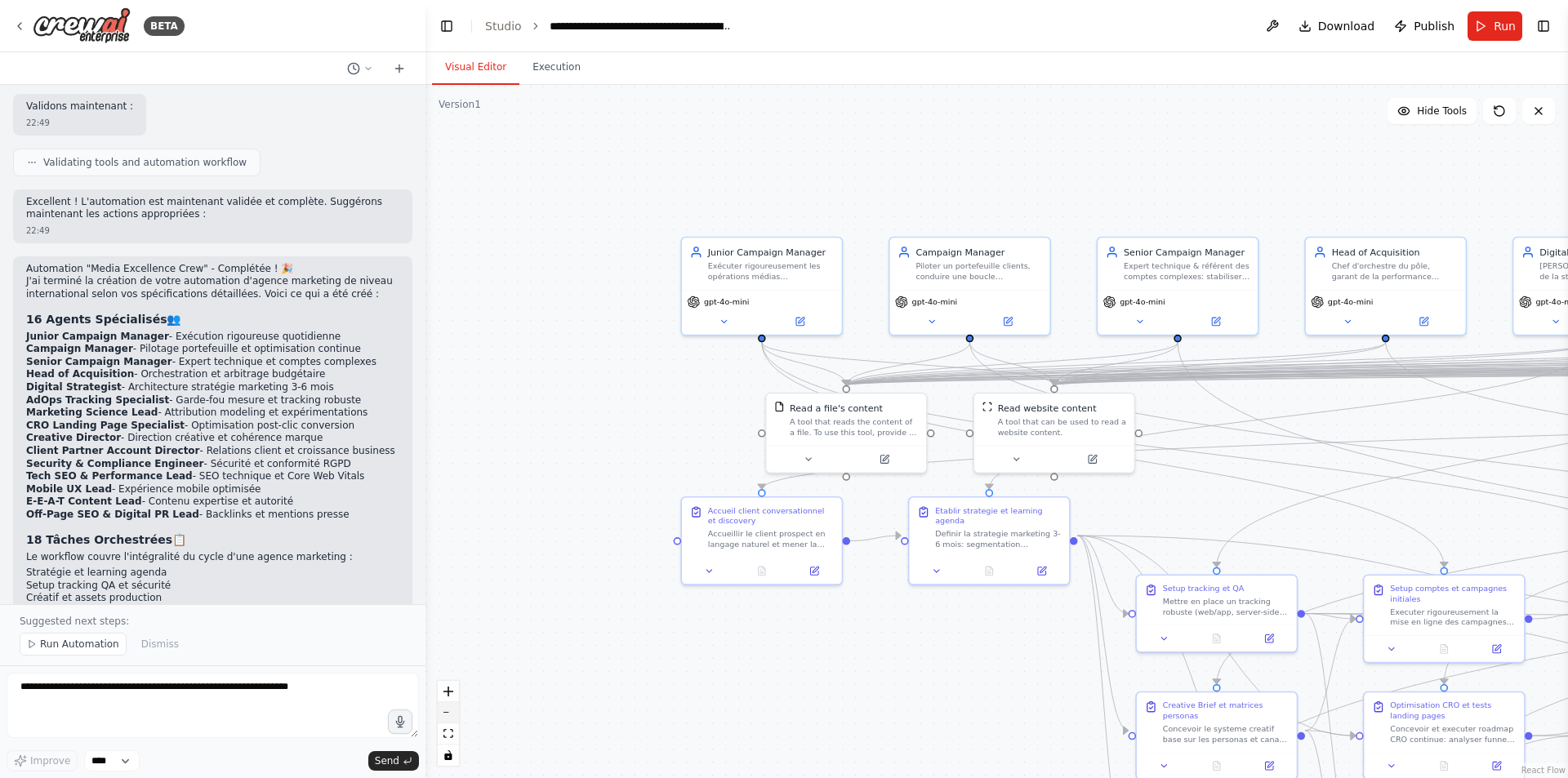
click at [452, 715] on button "zoom out" at bounding box center [448, 713] width 21 height 21
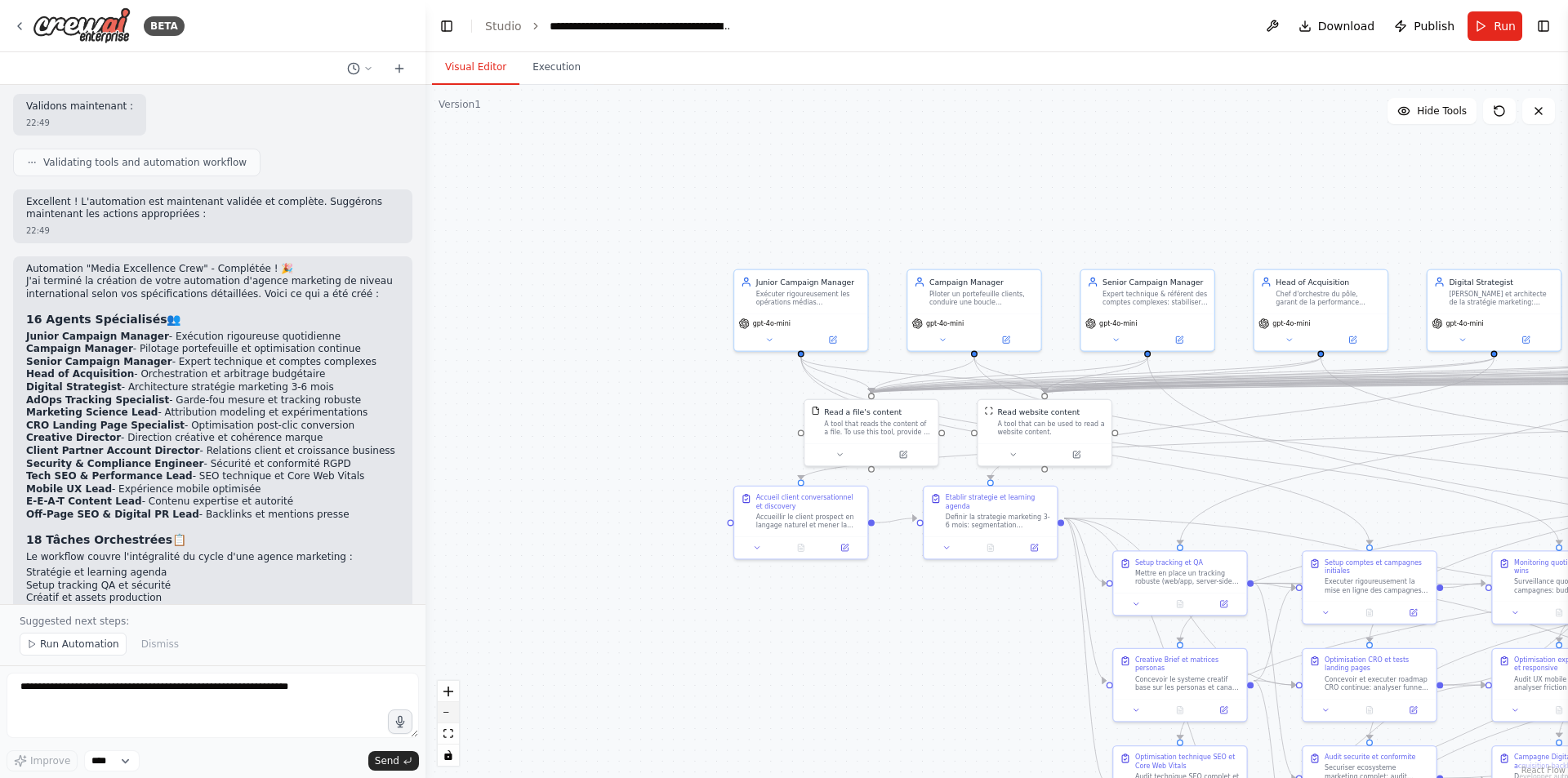
click at [452, 715] on button "zoom out" at bounding box center [448, 713] width 21 height 21
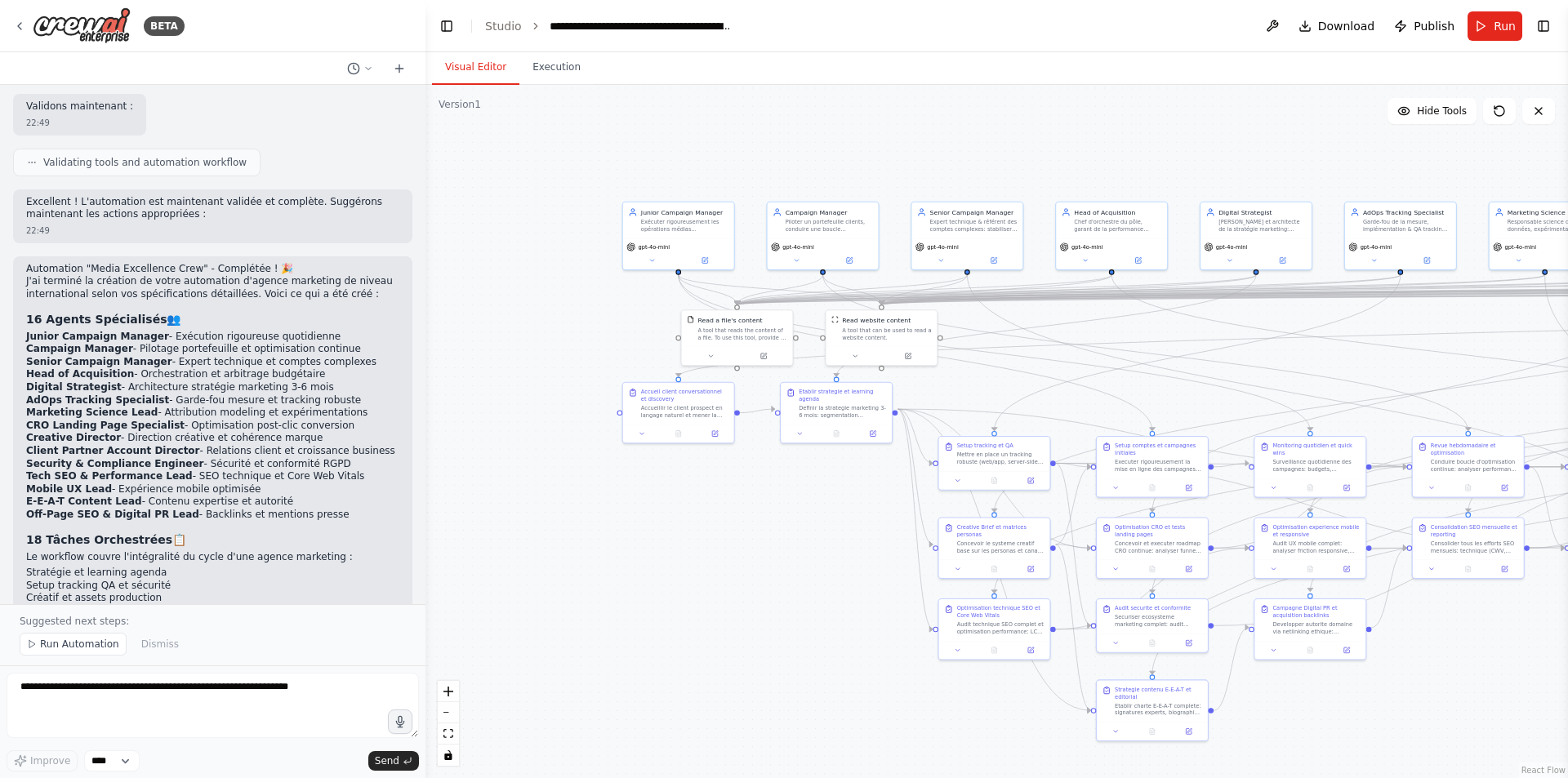
drag, startPoint x: 709, startPoint y: 660, endPoint x: 558, endPoint y: 562, distance: 180.0
click at [552, 558] on div ".deletable-edge-delete-btn { width: 20px; height: 20px; border: 0px solid #ffff…" at bounding box center [997, 431] width 1143 height 693
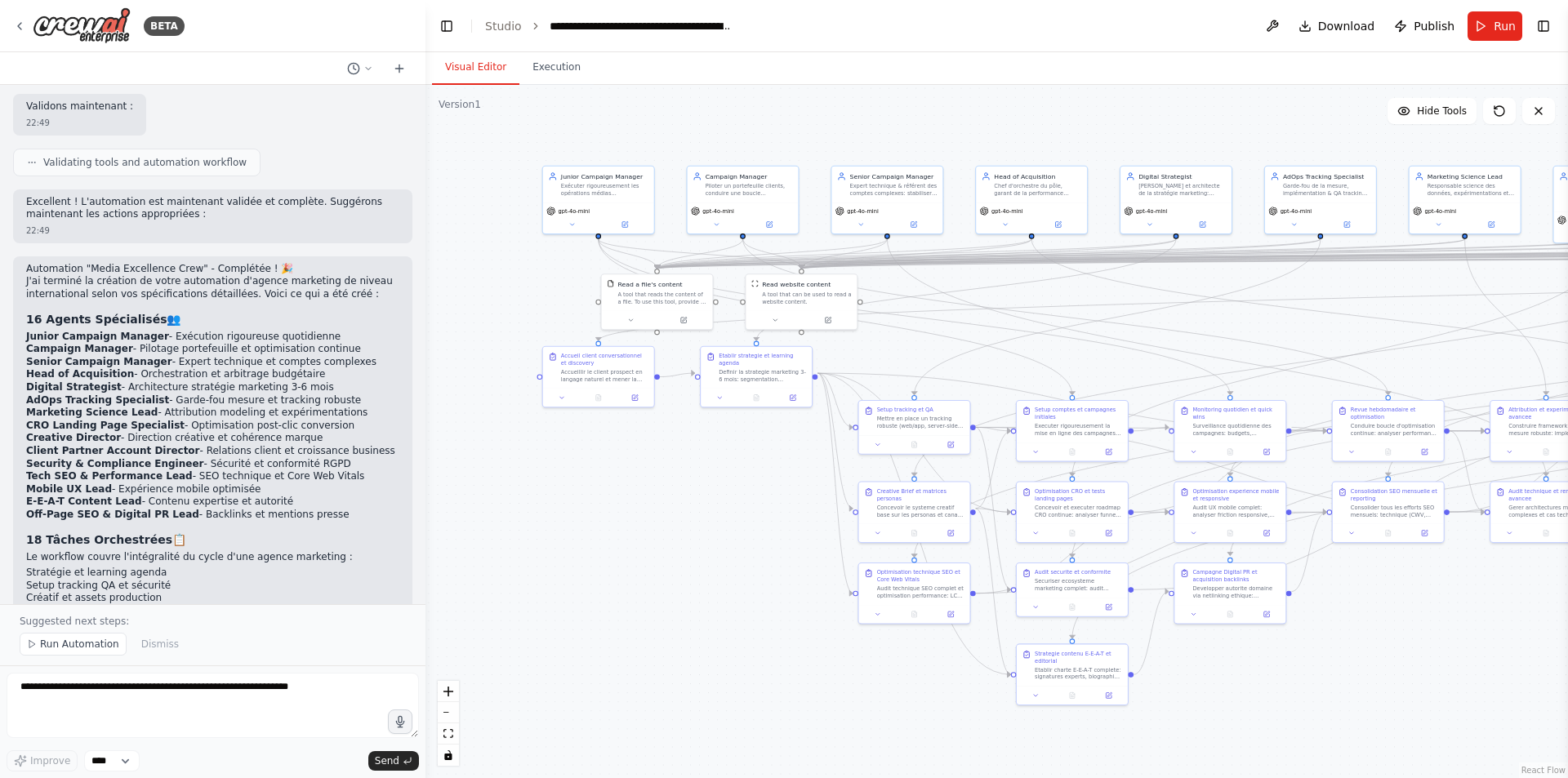
drag, startPoint x: 701, startPoint y: 610, endPoint x: 610, endPoint y: 581, distance: 95.5
click at [610, 581] on div ".deletable-edge-delete-btn { width: 20px; height: 20px; border: 0px solid #ffff…" at bounding box center [997, 431] width 1143 height 693
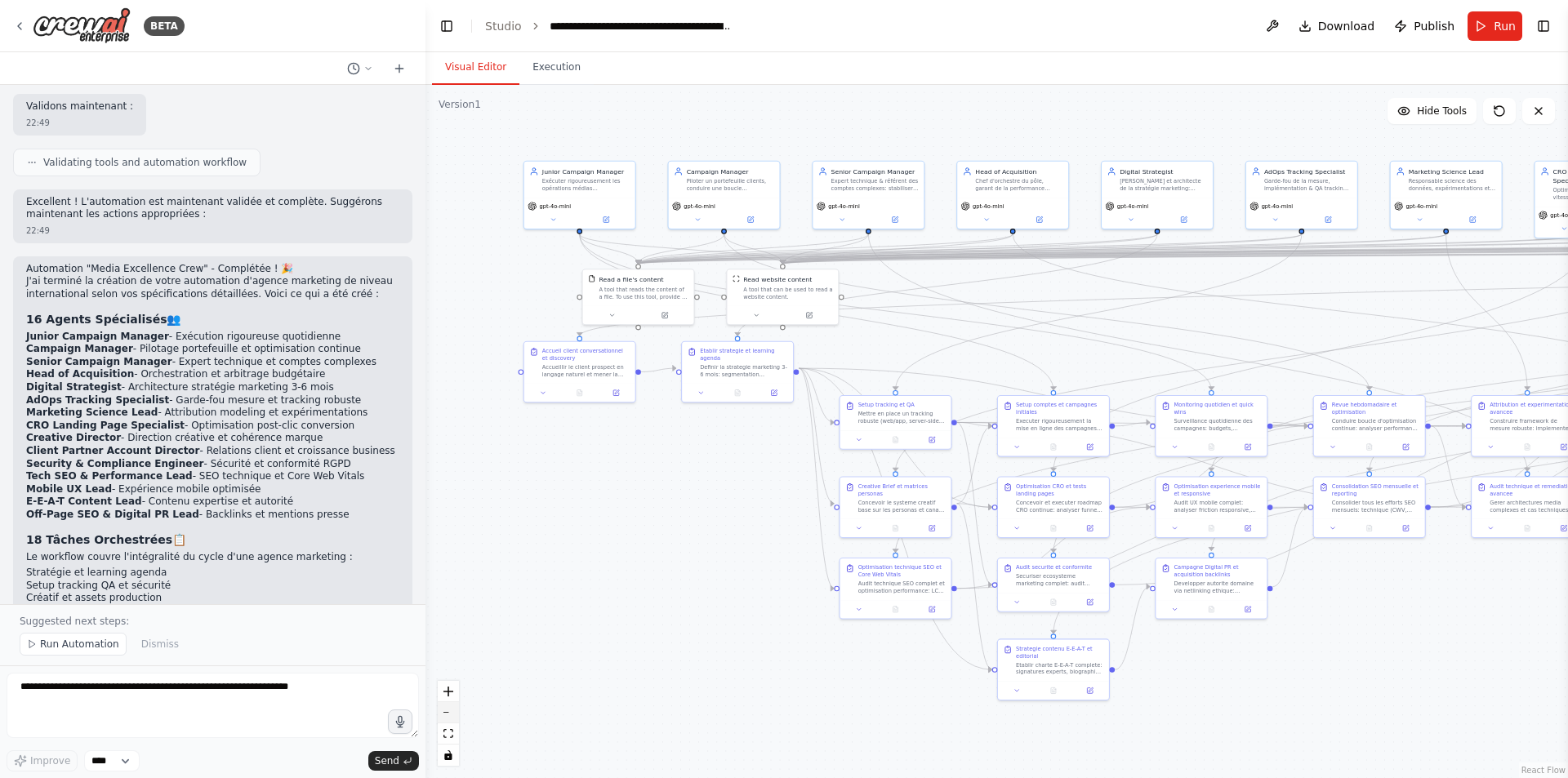
click at [449, 714] on button "zoom out" at bounding box center [448, 713] width 21 height 21
click at [449, 714] on div "React Flow controls" at bounding box center [448, 723] width 21 height 85
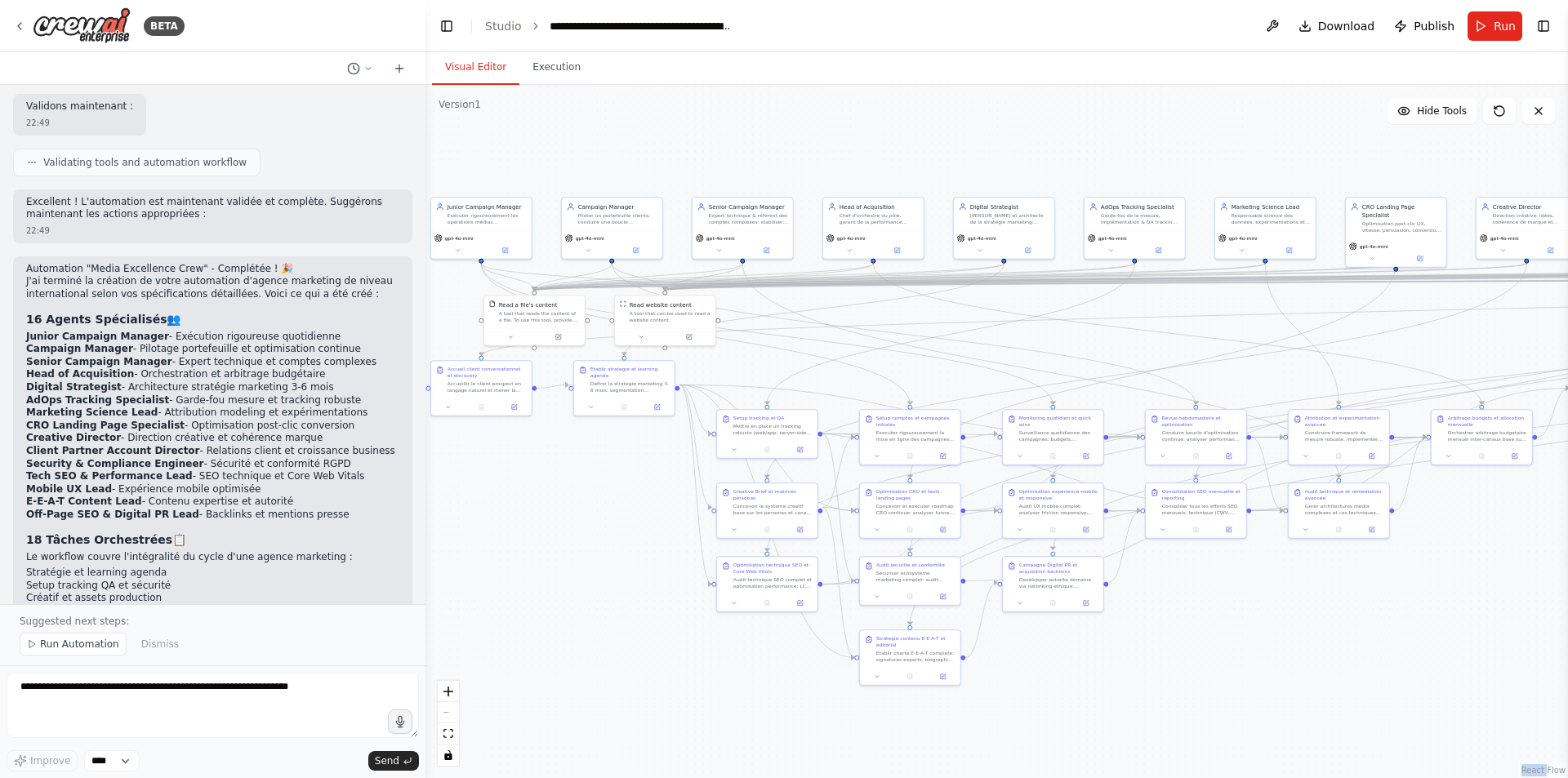
drag, startPoint x: 786, startPoint y: 662, endPoint x: 648, endPoint y: 672, distance: 138.4
click at [648, 672] on div ".deletable-edge-delete-btn { width: 20px; height: 20px; border: 0px solid #ffff…" at bounding box center [997, 431] width 1143 height 693
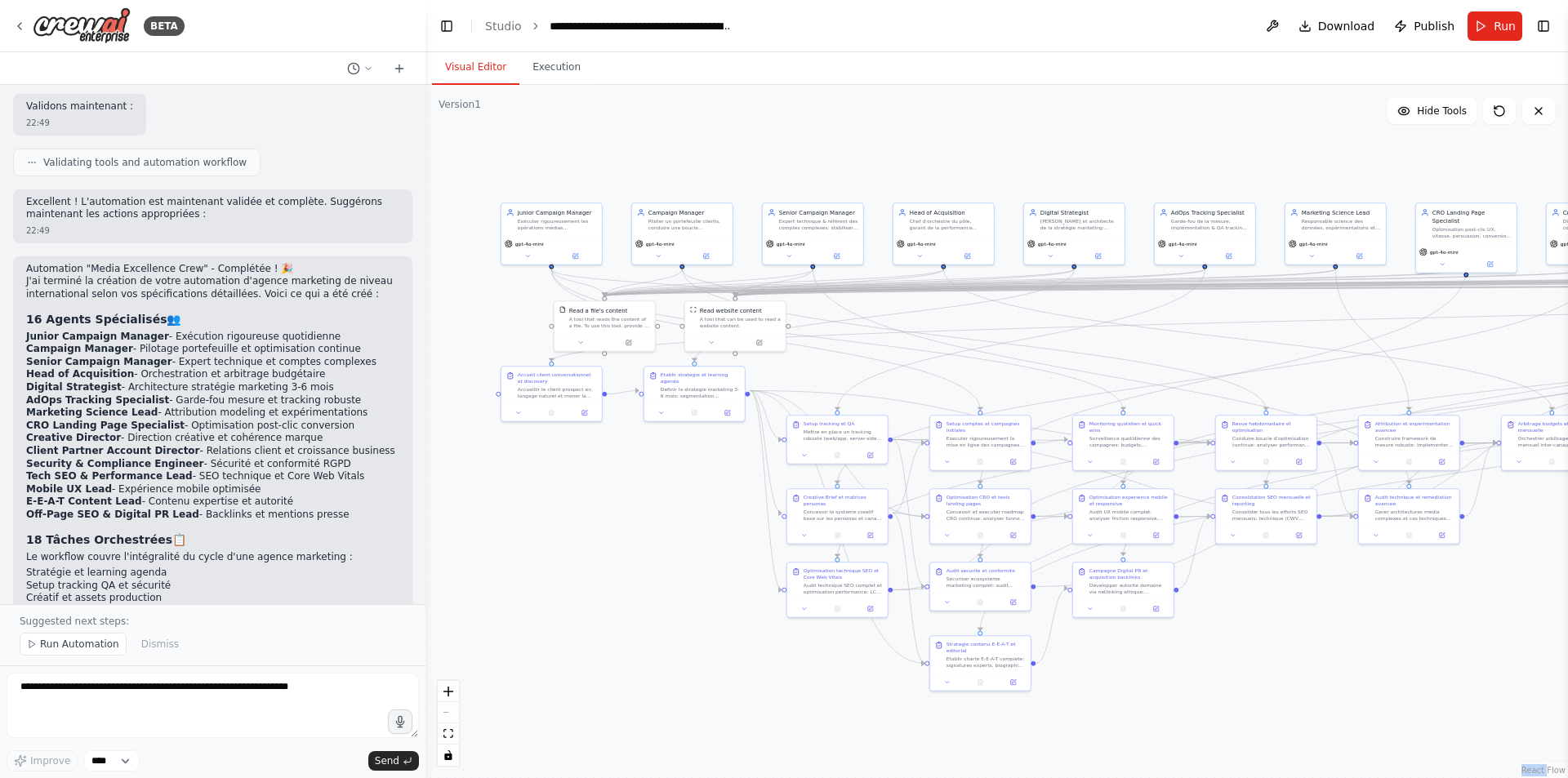
drag, startPoint x: 1168, startPoint y: 682, endPoint x: 1190, endPoint y: 689, distance: 23.1
click at [762, 689] on div ".deletable-edge-delete-btn { width: 20px; height: 20px; border: 0px solid #ffff…" at bounding box center [997, 431] width 1143 height 693
drag, startPoint x: 87, startPoint y: 646, endPoint x: 92, endPoint y: 633, distance: 13.9
click at [87, 646] on span "Run Automation" at bounding box center [79, 645] width 79 height 13
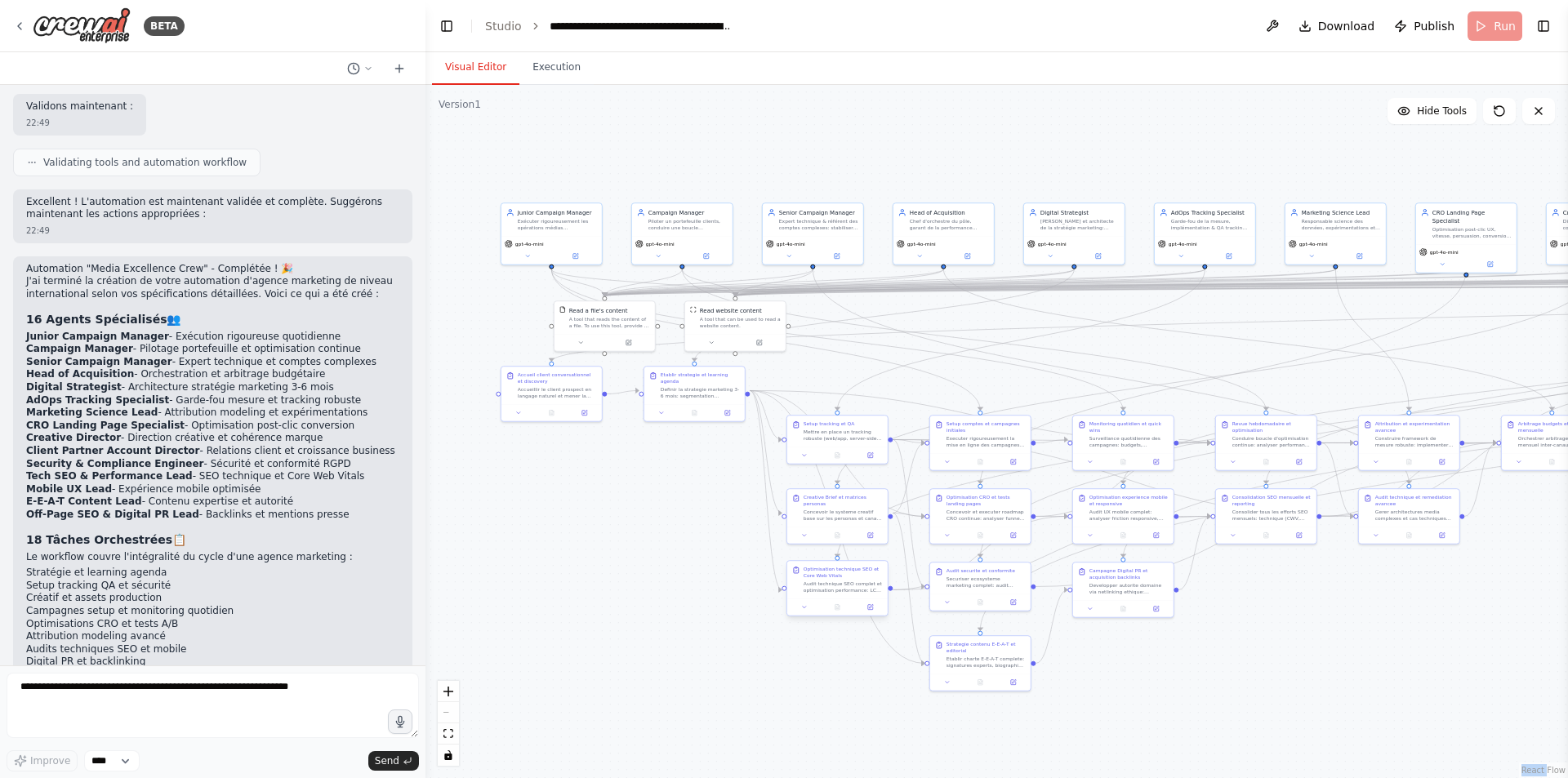
scroll to position [17145, 0]
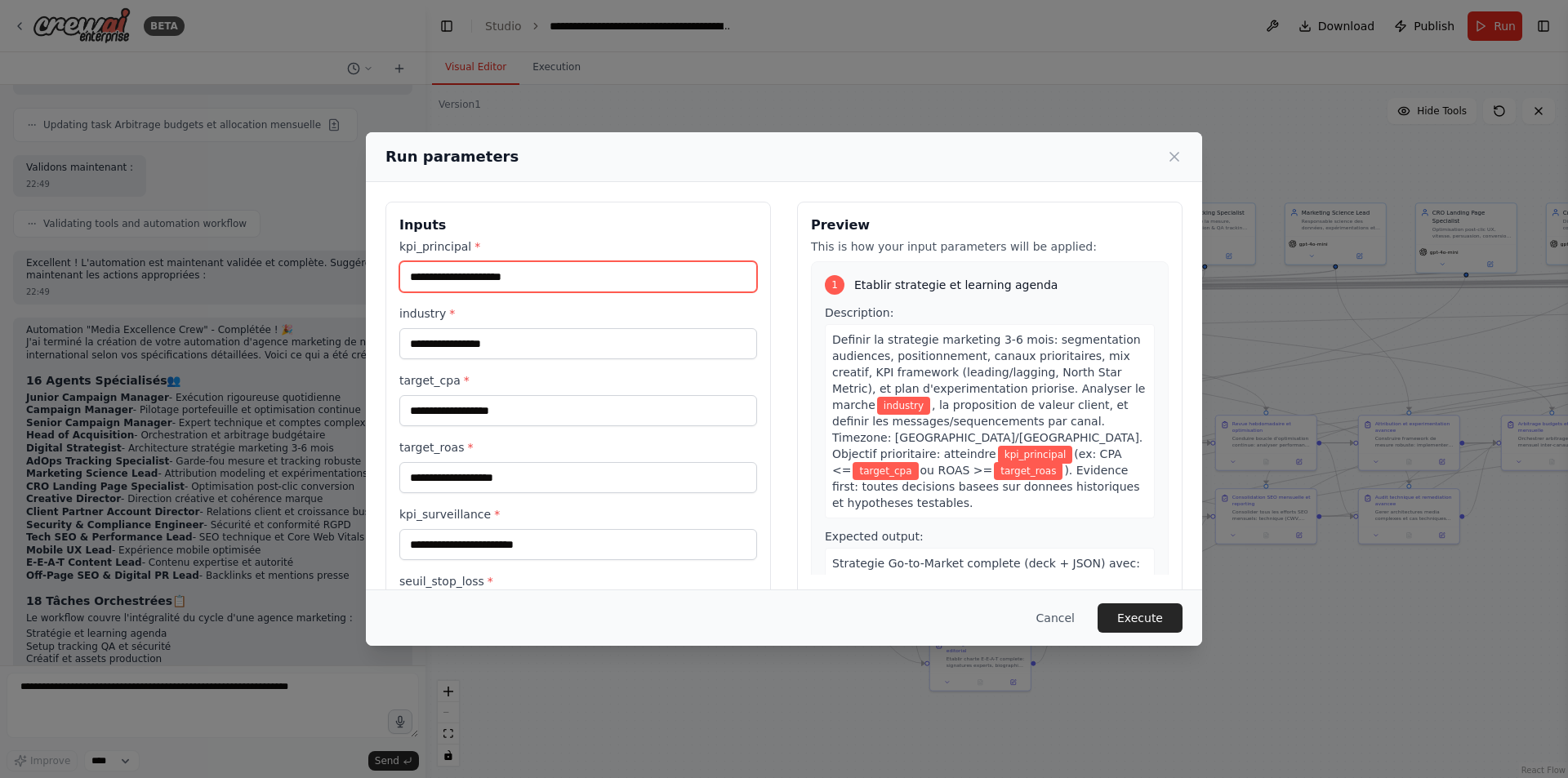
click at [533, 288] on input "kpi_principal *" at bounding box center [578, 277] width 358 height 31
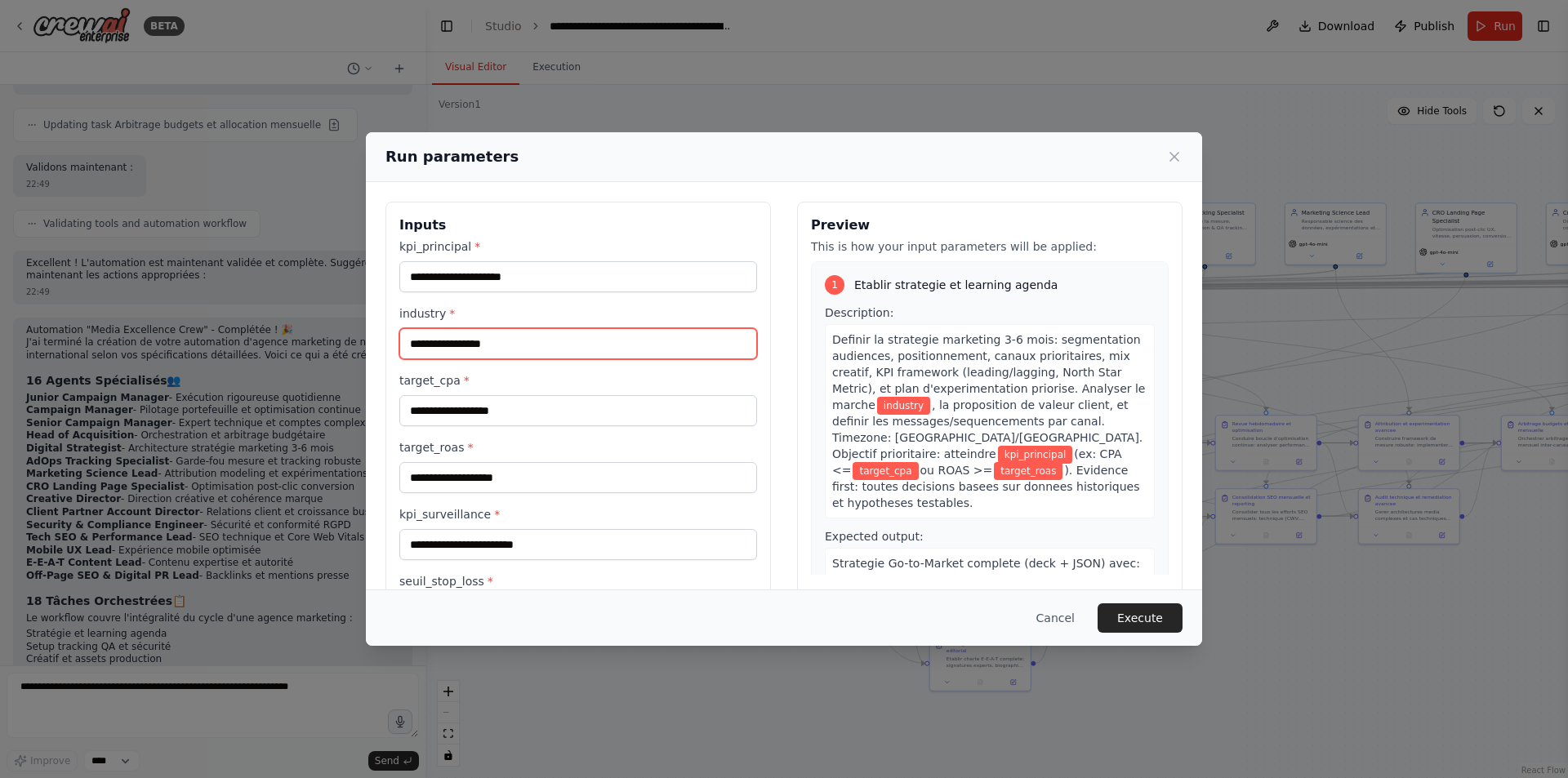
click at [529, 347] on input "industry *" at bounding box center [578, 343] width 358 height 31
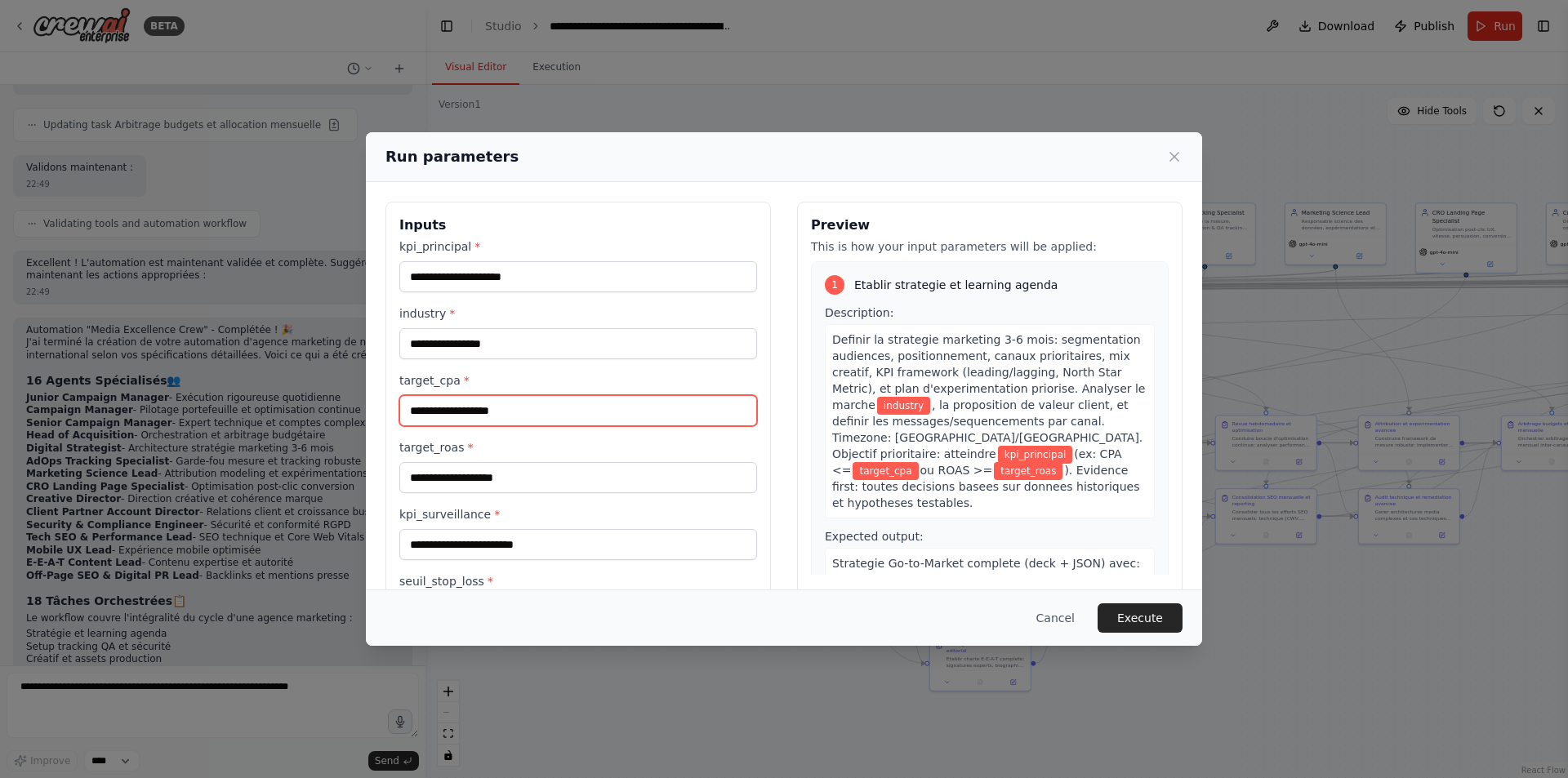
click at [508, 407] on input "target_cpa *" at bounding box center [578, 411] width 358 height 31
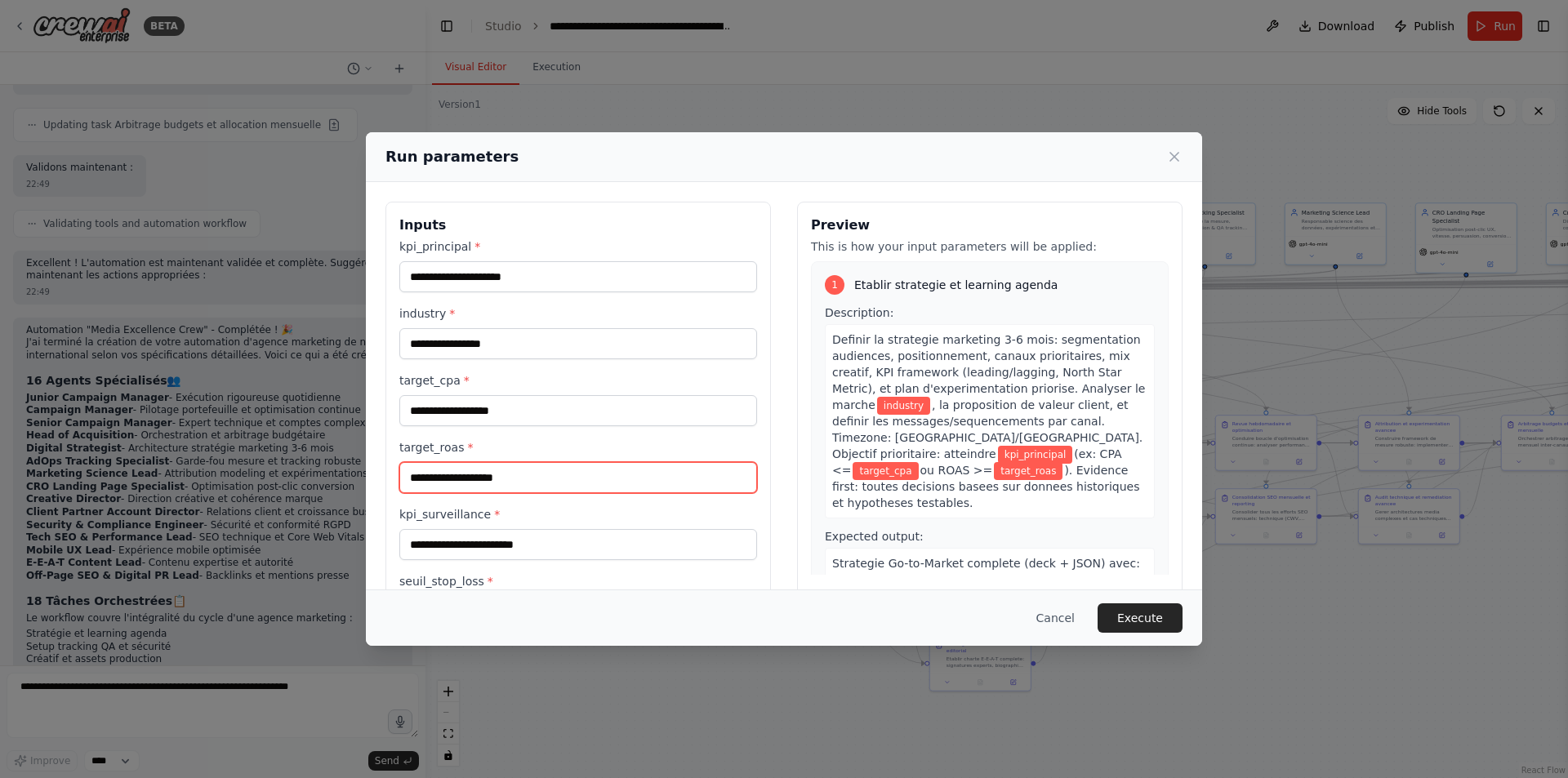
click at [506, 474] on input "target_roas *" at bounding box center [578, 477] width 358 height 31
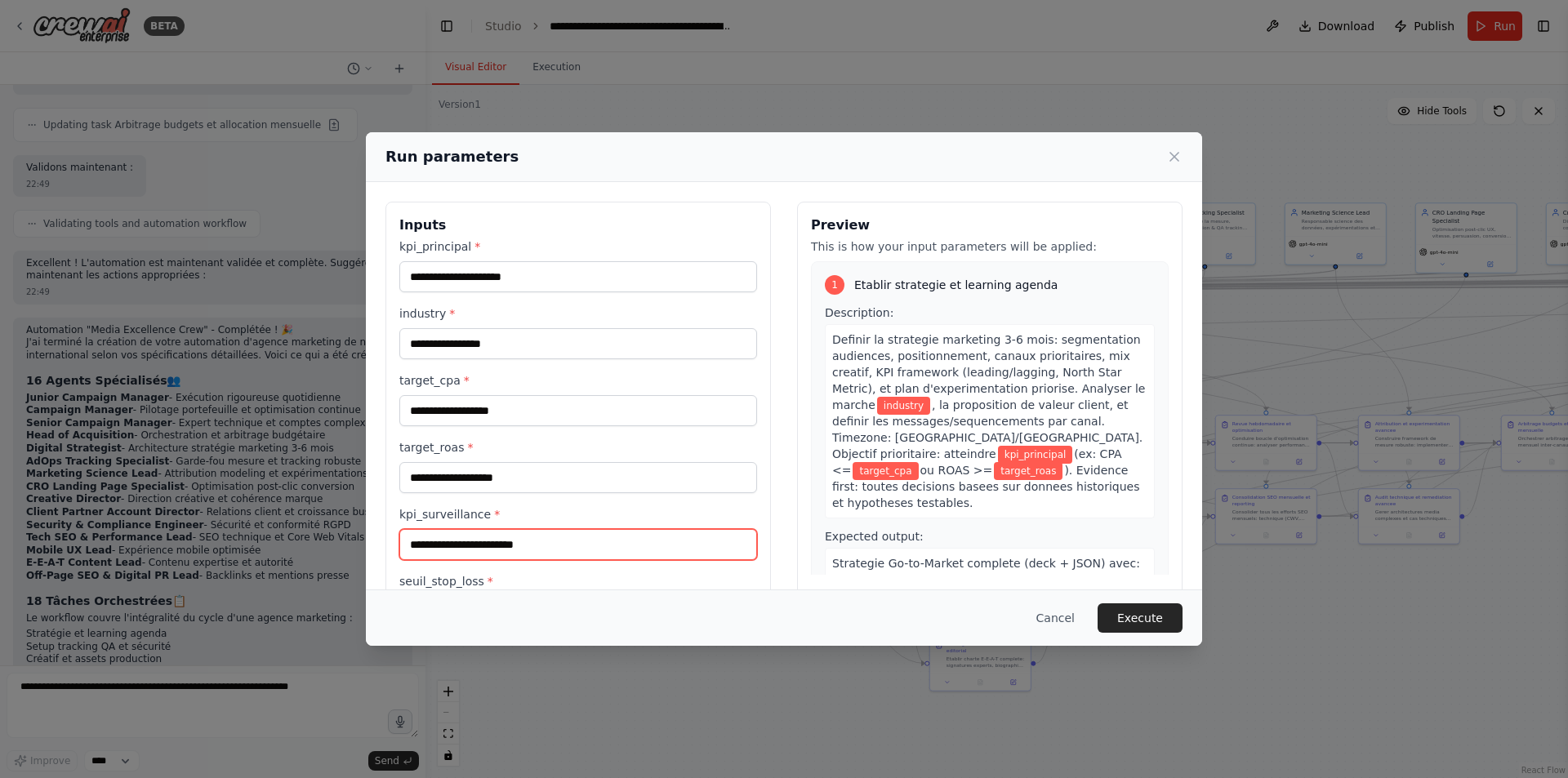
click at [535, 552] on input "kpi_surveillance *" at bounding box center [578, 545] width 358 height 31
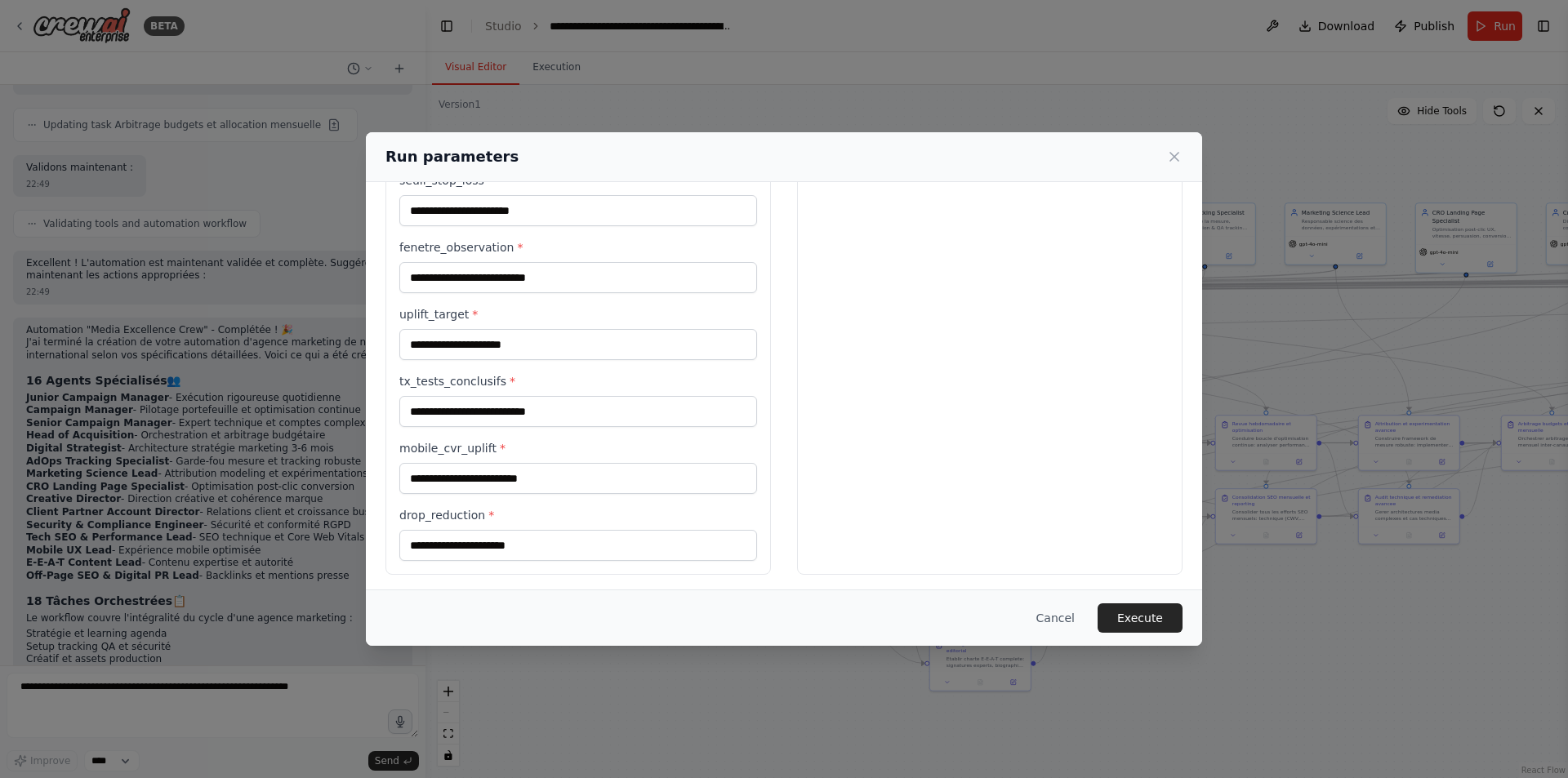
scroll to position [406, 0]
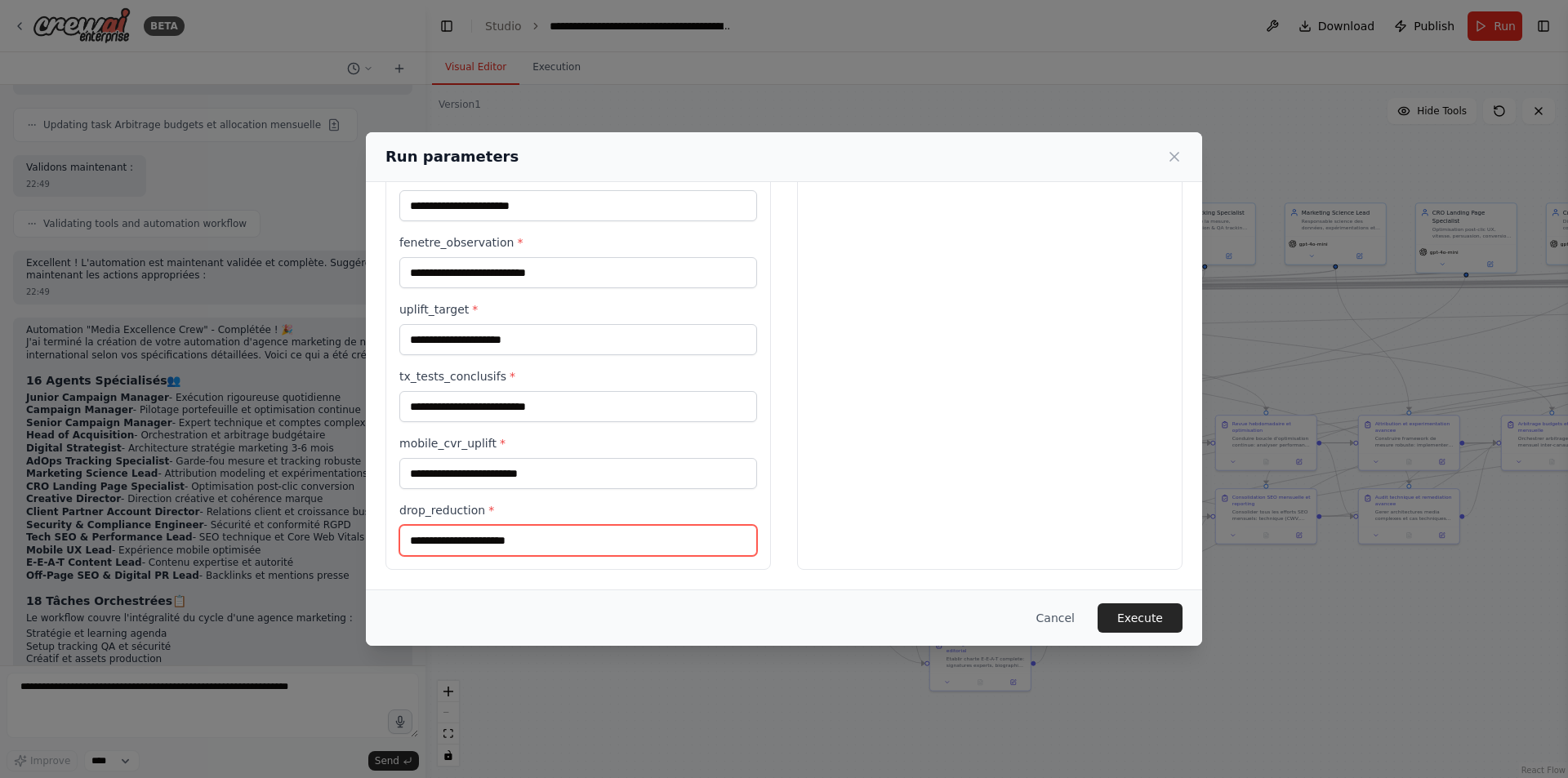
click at [525, 537] on input "drop_reduction *" at bounding box center [578, 540] width 358 height 31
type input "*"
click at [762, 618] on button "Cancel" at bounding box center [1055, 618] width 65 height 29
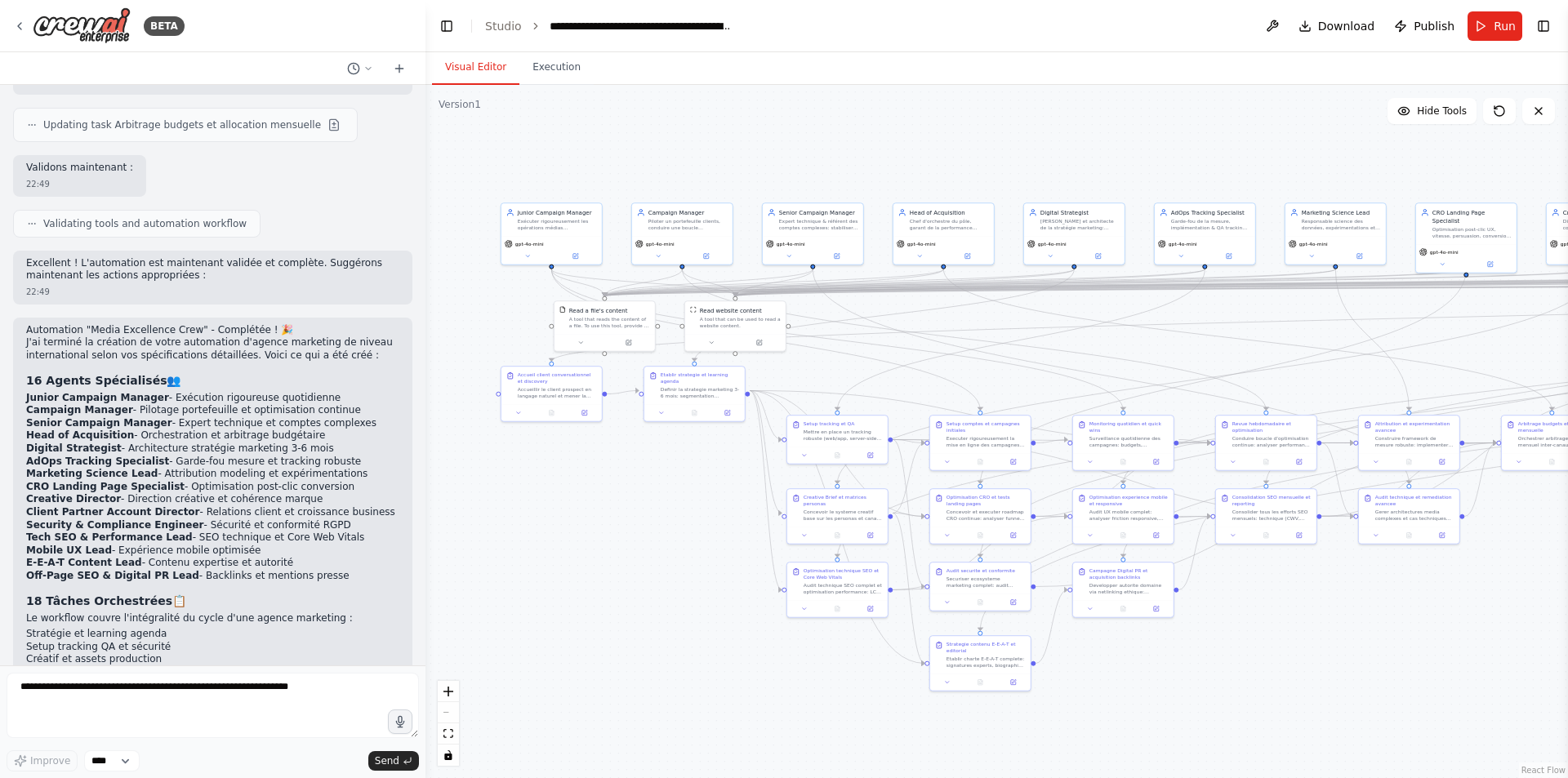
scroll to position [17145, 0]
